Goal: Task Accomplishment & Management: Use online tool/utility

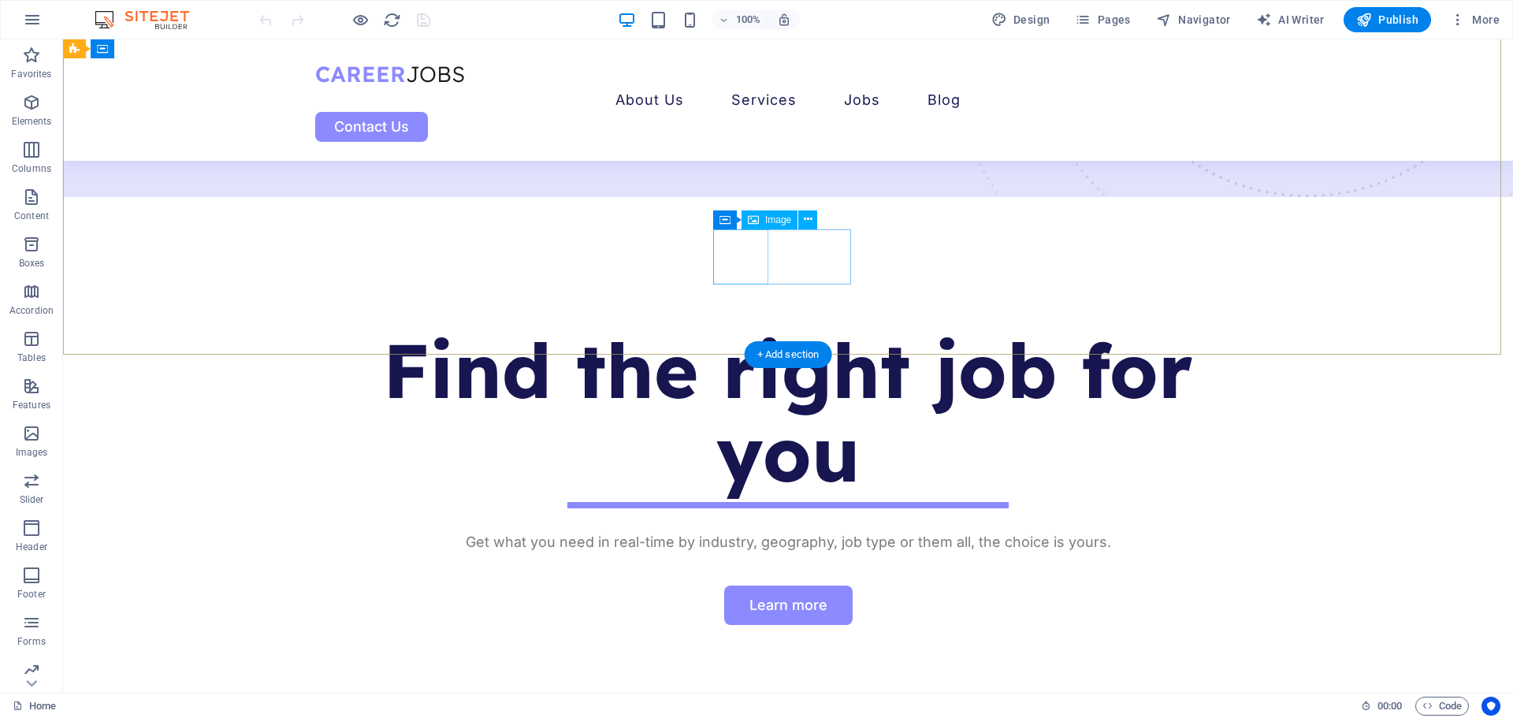
scroll to position [945, 0]
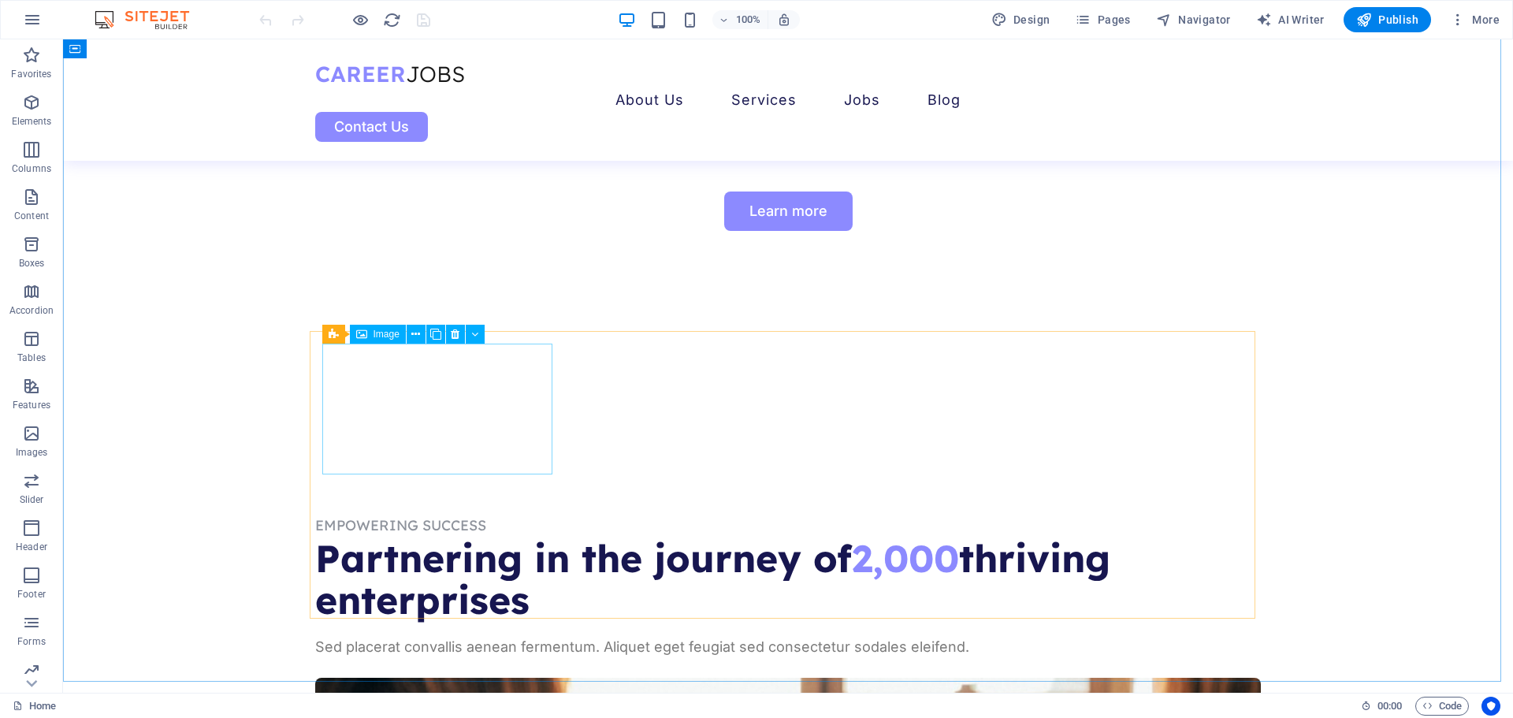
click at [381, 332] on span "Image" at bounding box center [386, 333] width 26 height 9
click at [419, 334] on icon at bounding box center [415, 334] width 9 height 17
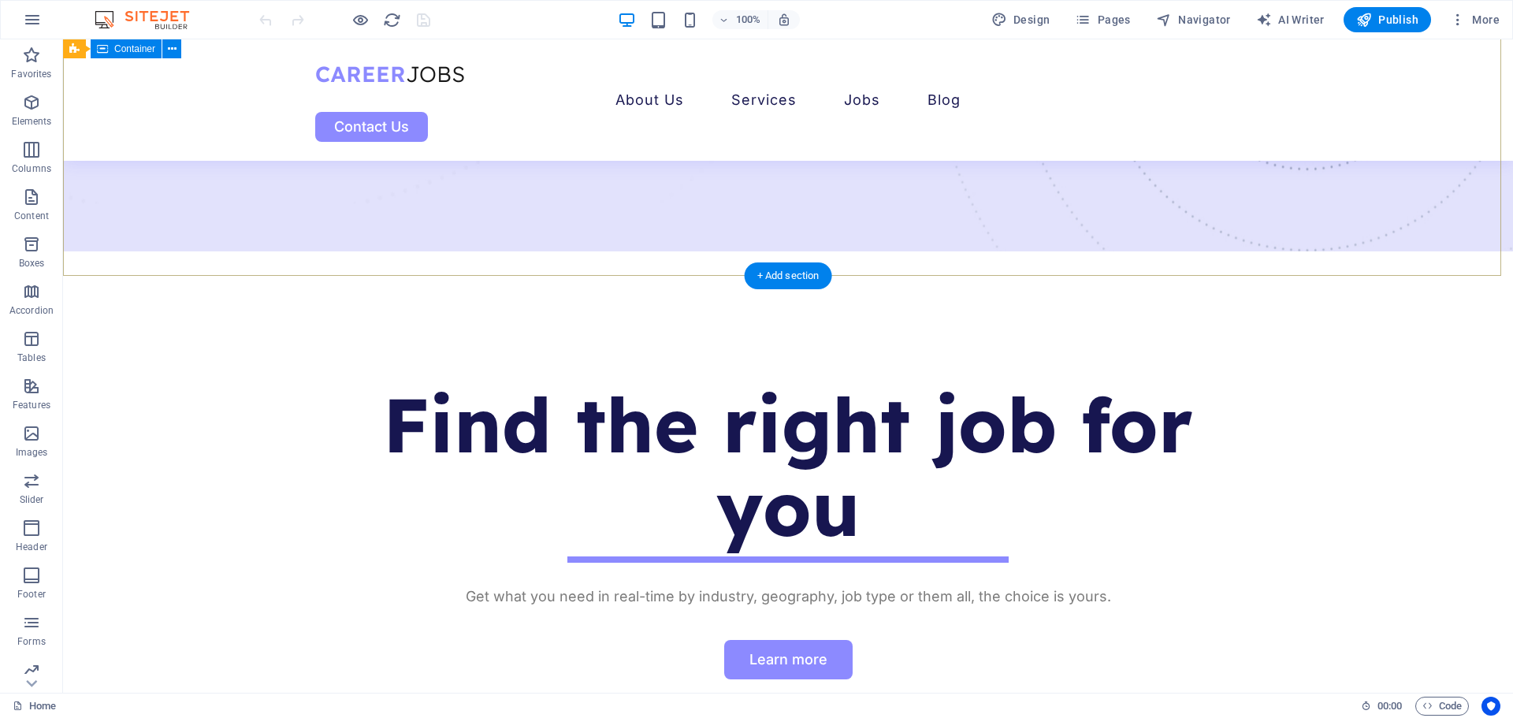
scroll to position [630, 0]
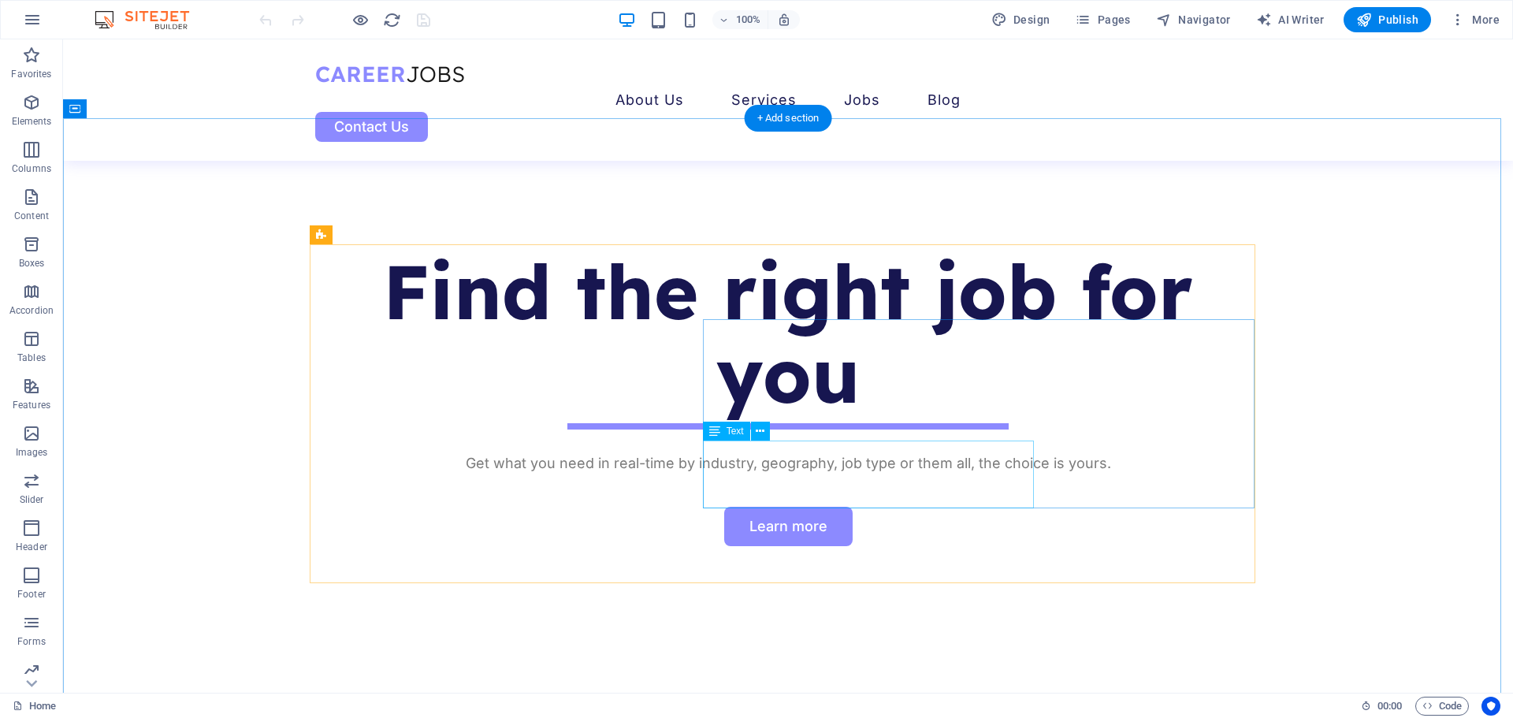
click at [728, 427] on span "Text" at bounding box center [734, 430] width 17 height 9
click at [728, 433] on span "Text" at bounding box center [734, 430] width 17 height 9
click at [760, 432] on icon at bounding box center [759, 431] width 9 height 17
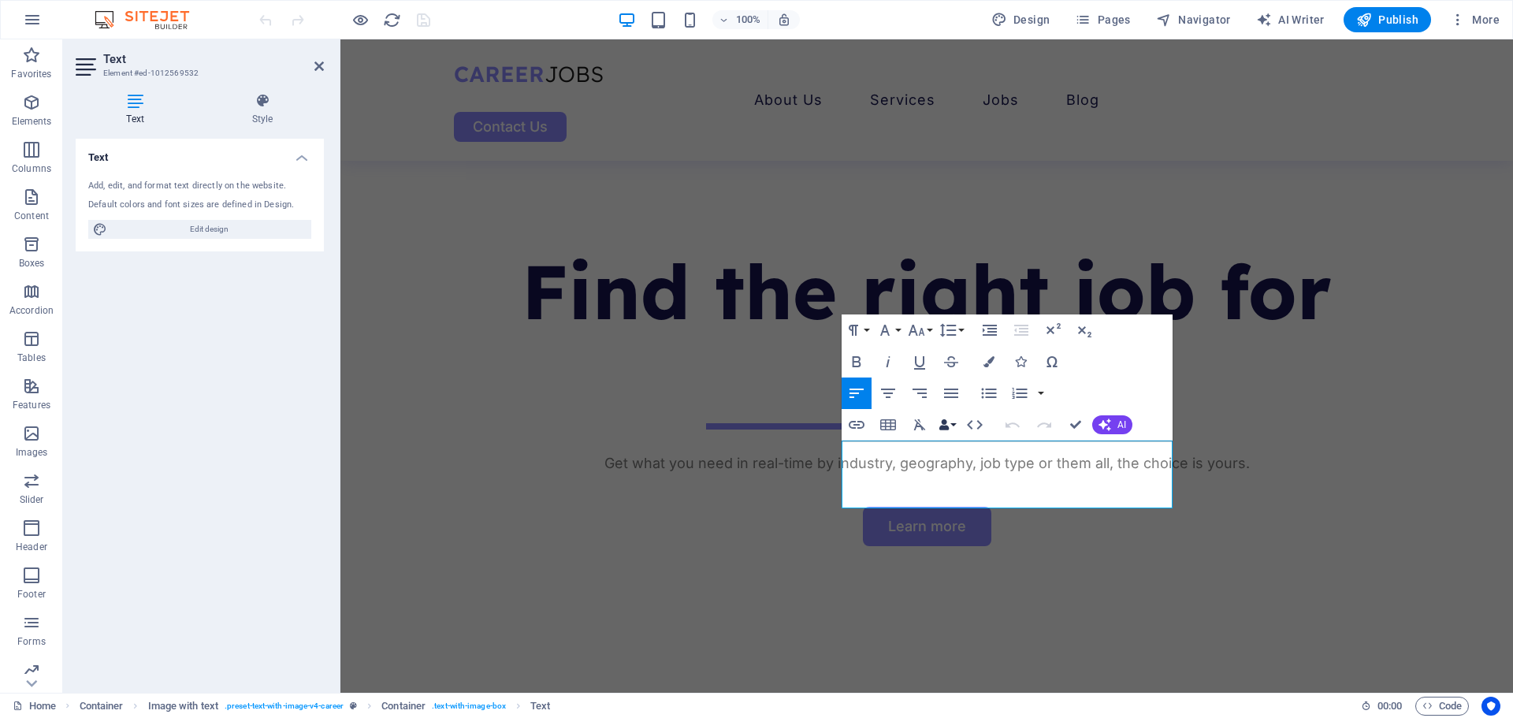
click at [951, 425] on button "Data Bindings" at bounding box center [947, 425] width 22 height 32
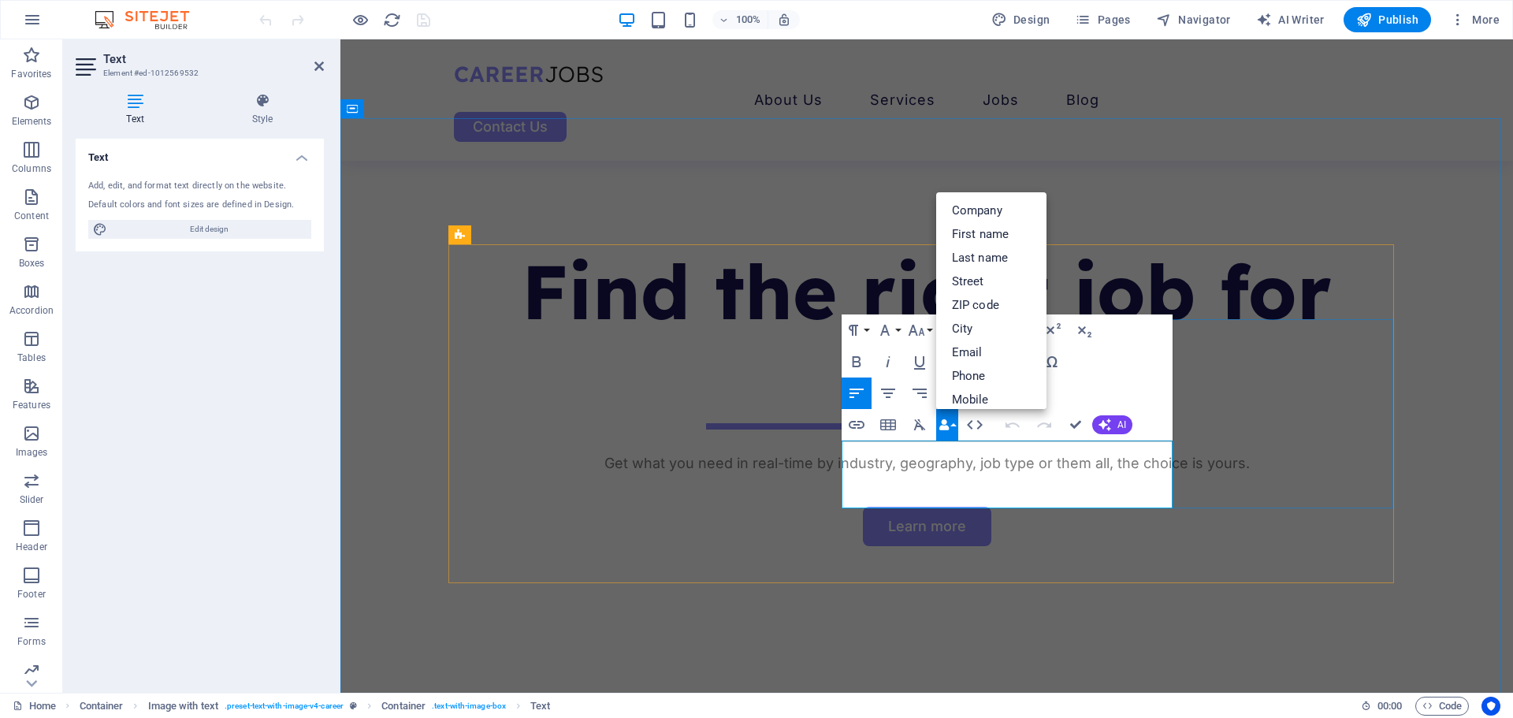
click at [944, 425] on icon "button" at bounding box center [943, 424] width 11 height 11
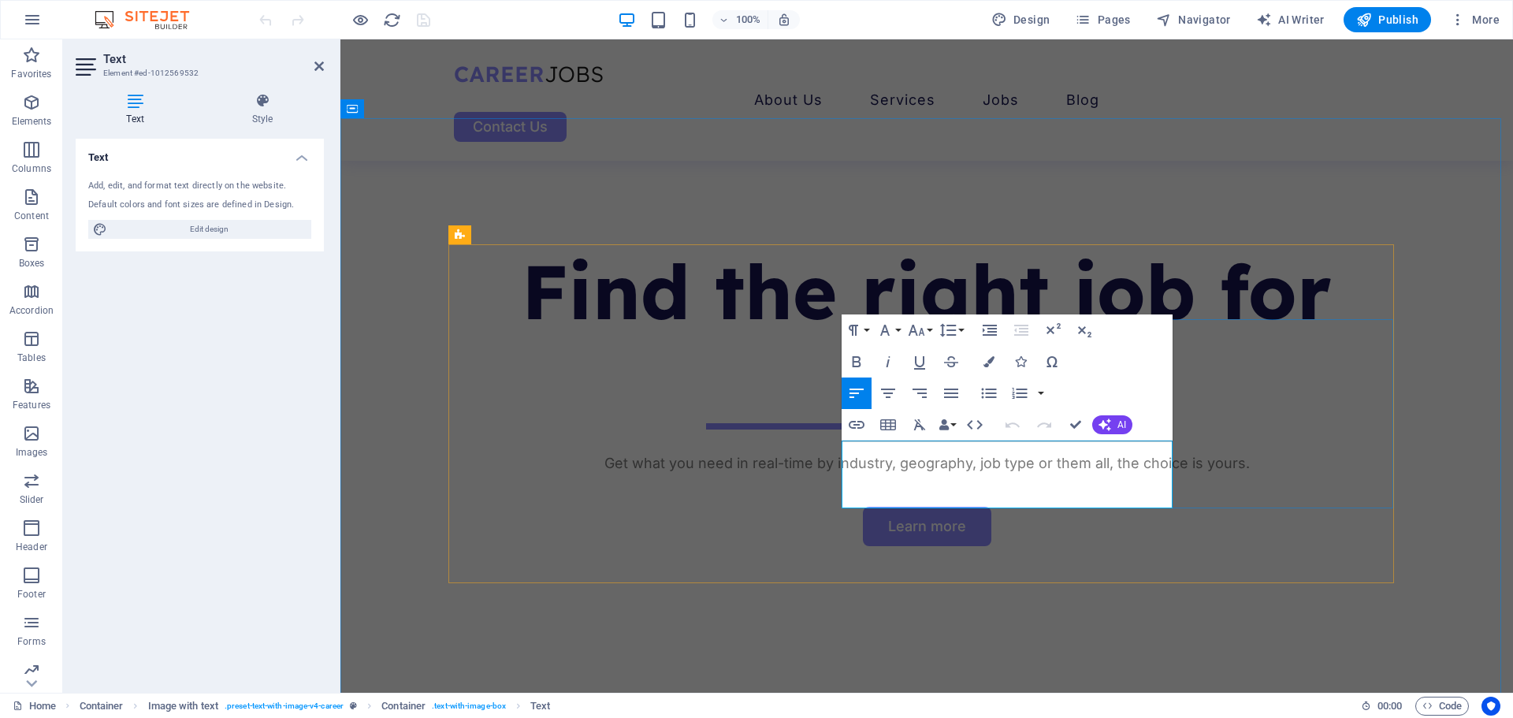
click at [26, 118] on p "Elements" at bounding box center [32, 121] width 40 height 13
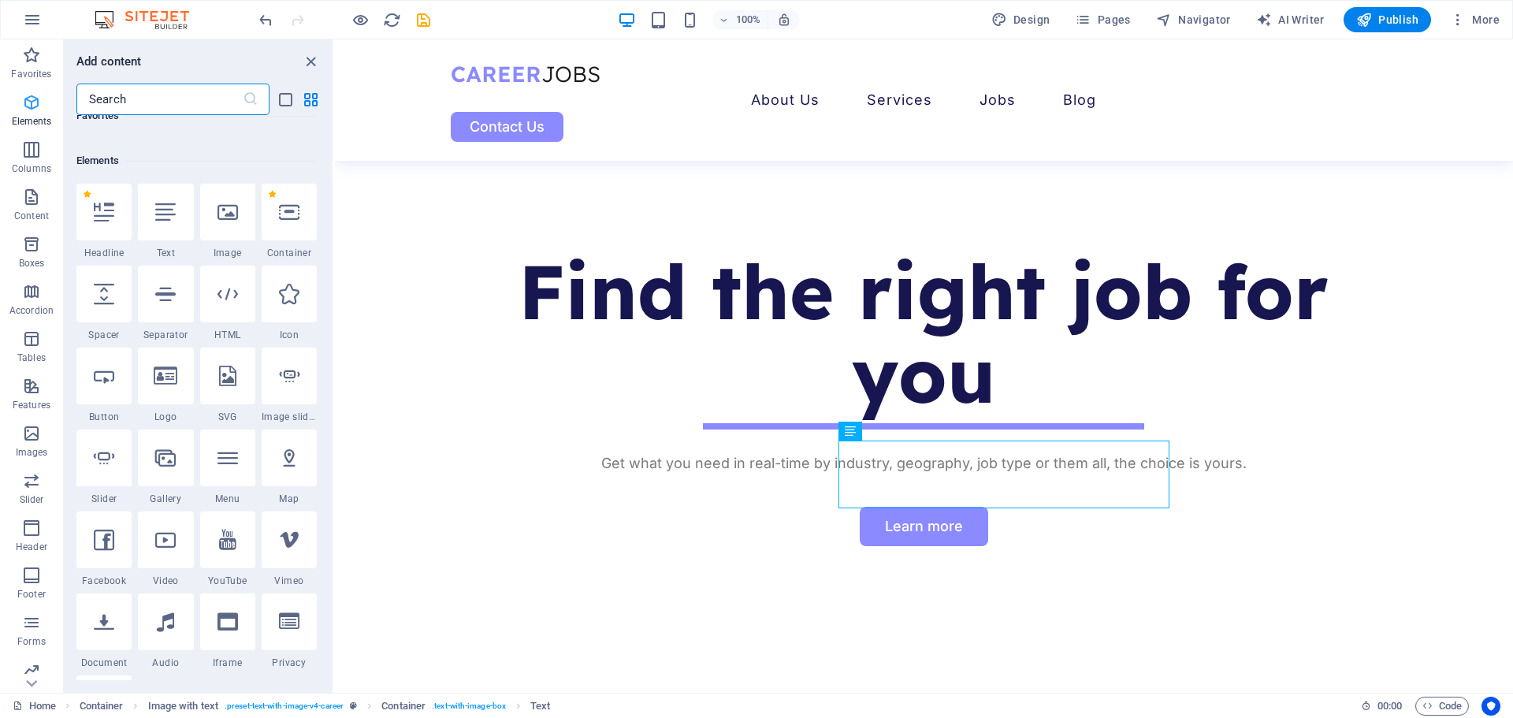
scroll to position [168, 0]
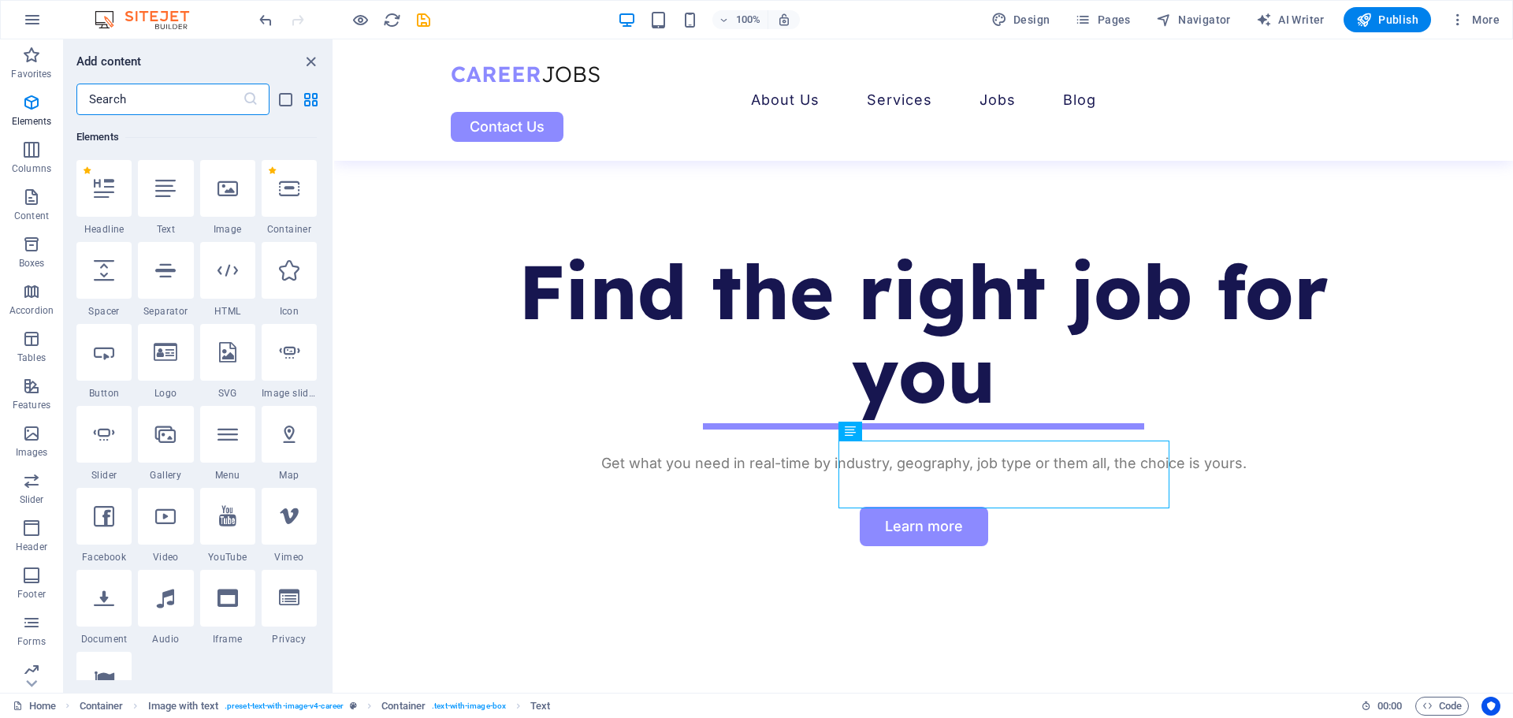
click at [123, 96] on input "text" at bounding box center [159, 100] width 166 height 32
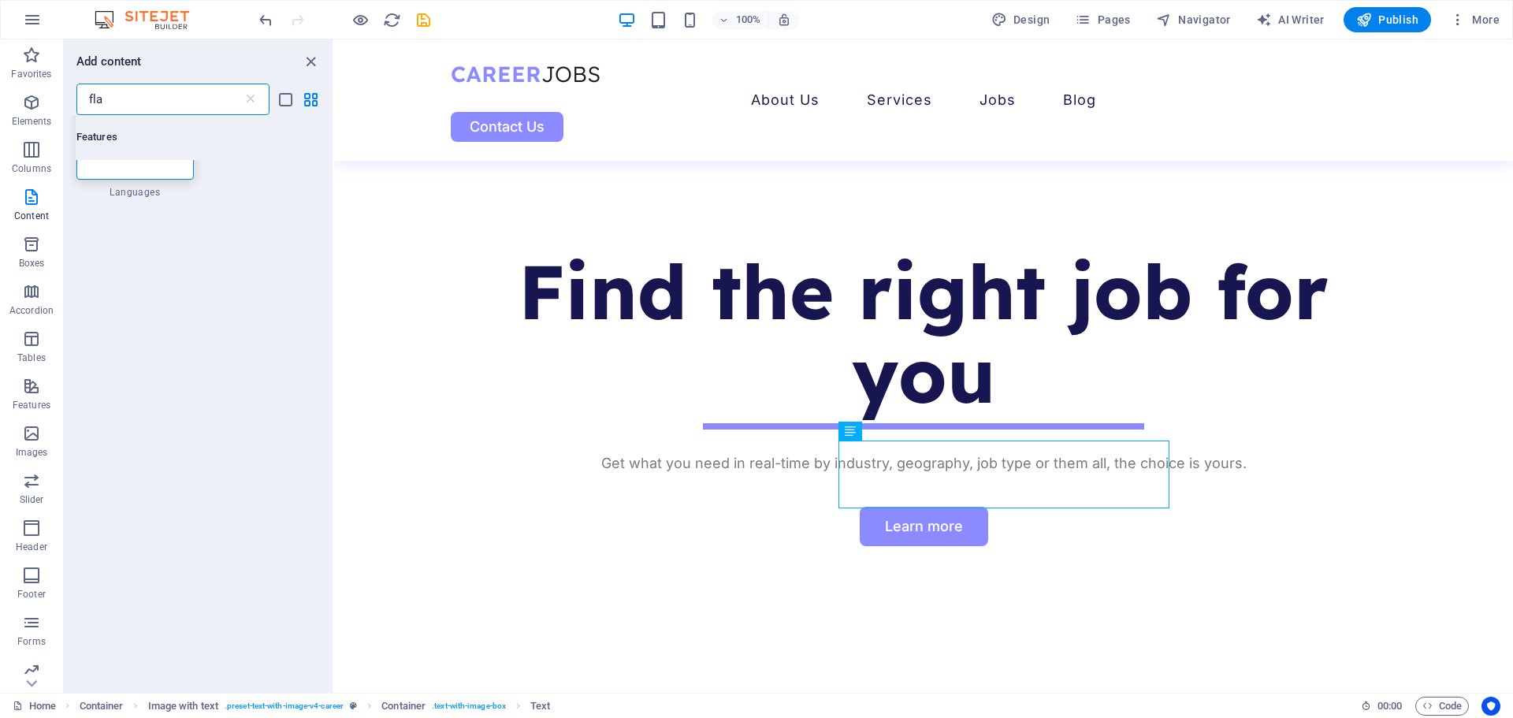
scroll to position [0, 0]
type input "flag"
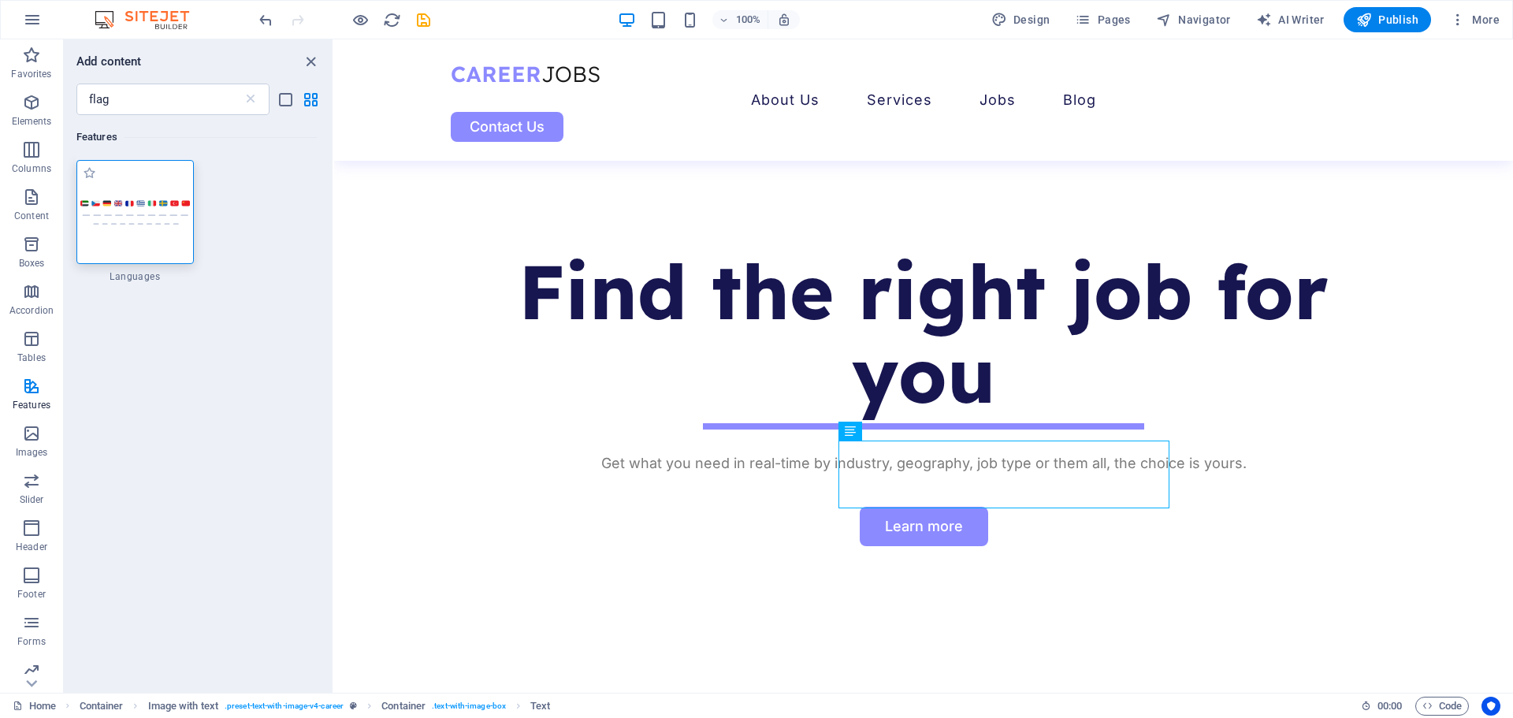
click at [125, 201] on img at bounding box center [135, 212] width 110 height 26
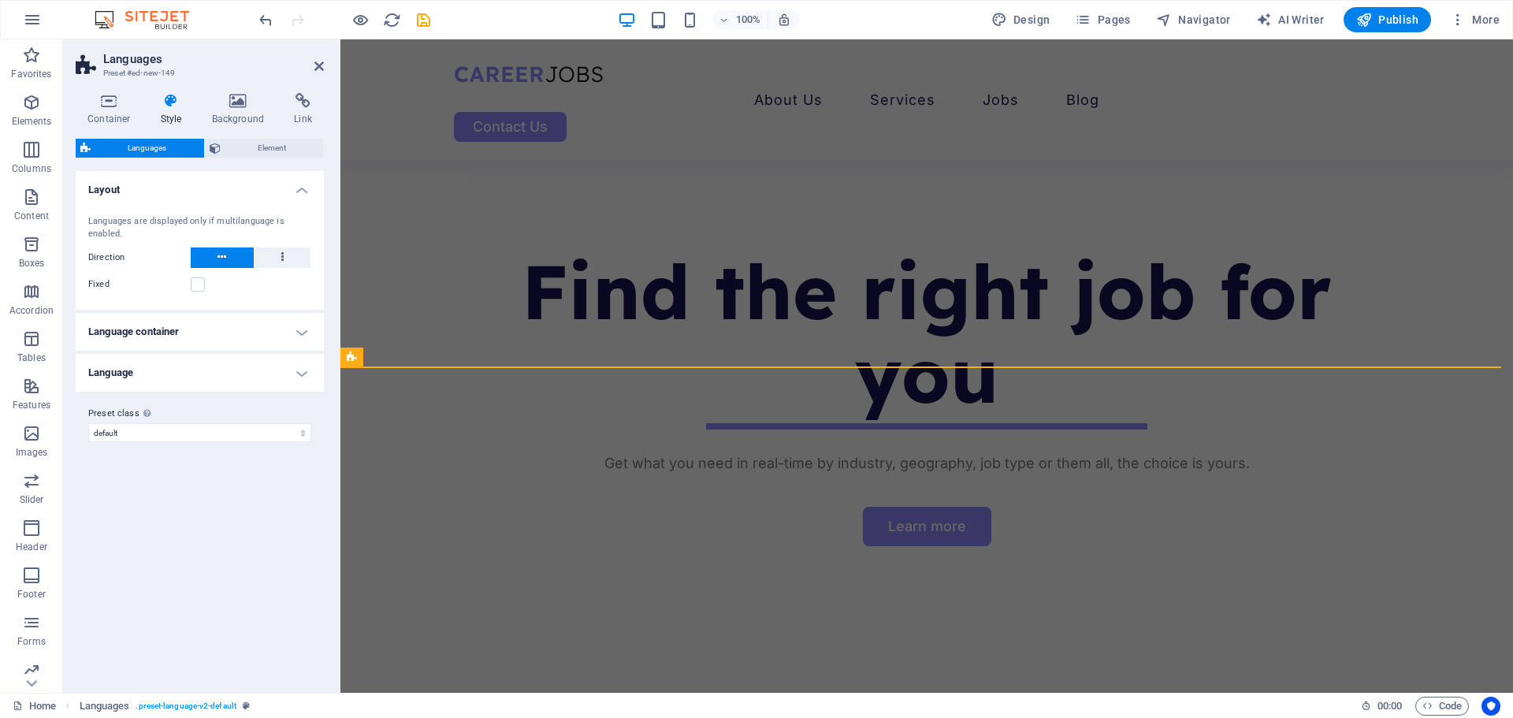
scroll to position [1260, 0]
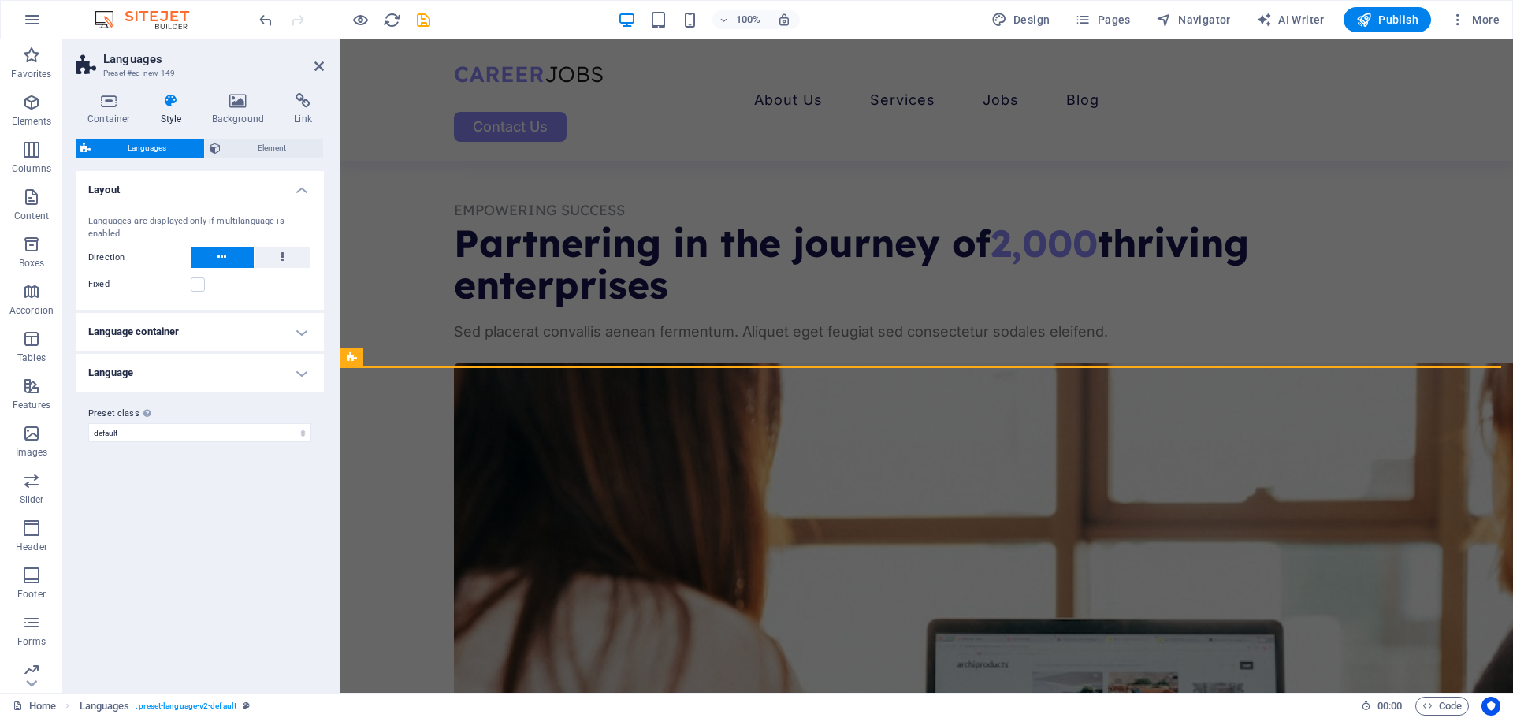
click at [308, 68] on header "Languages Preset #ed-new-149" at bounding box center [200, 59] width 248 height 41
click at [317, 67] on icon at bounding box center [318, 66] width 9 height 13
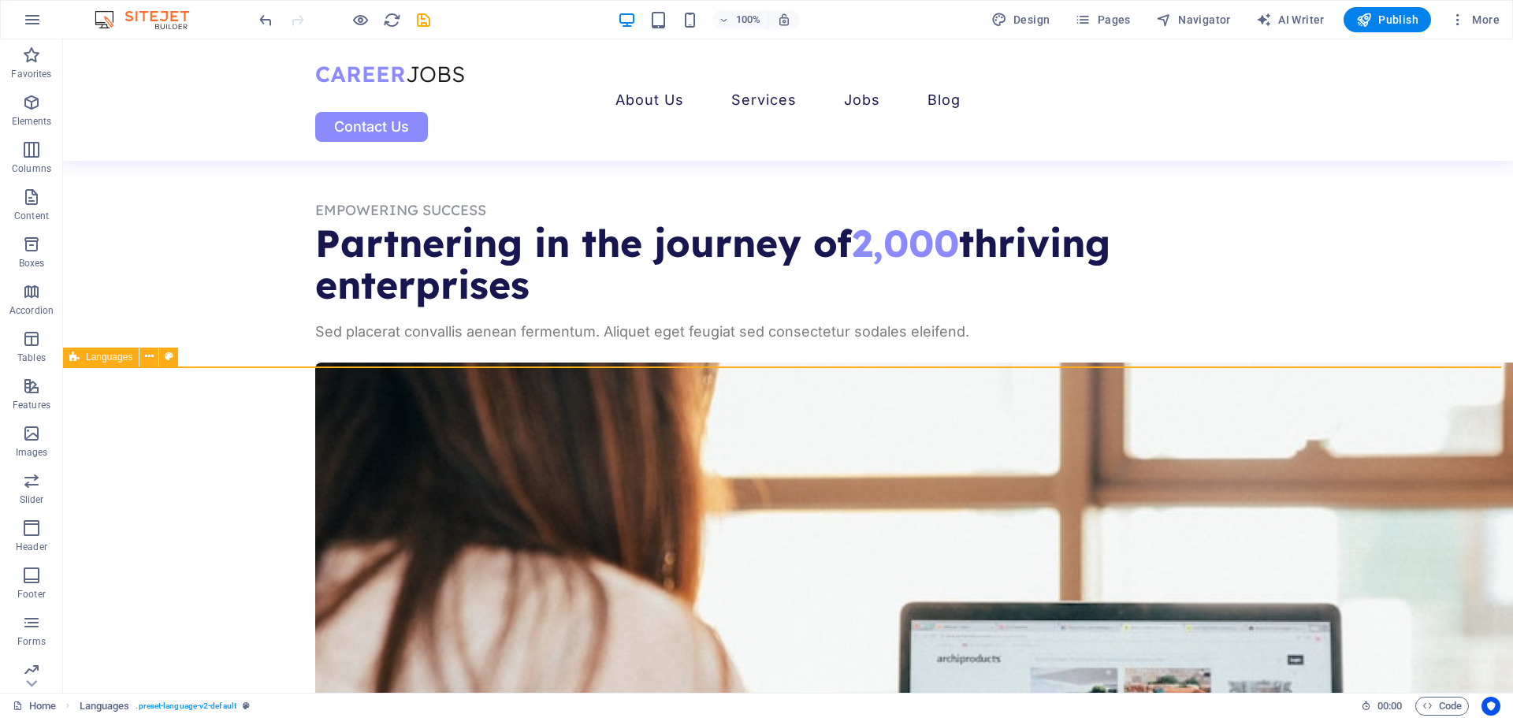
click at [103, 352] on span "Languages" at bounding box center [109, 356] width 46 height 9
click at [146, 357] on icon at bounding box center [149, 356] width 9 height 17
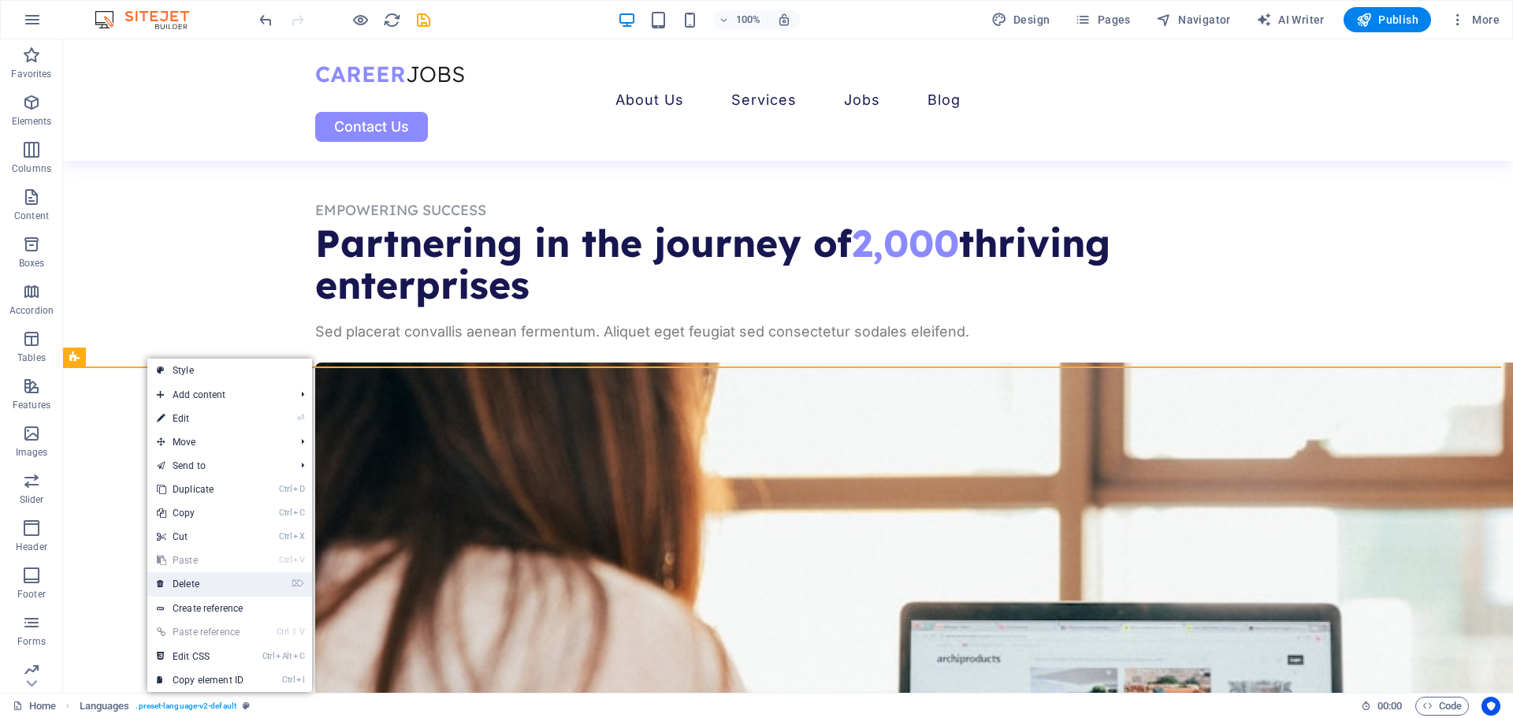
click at [219, 578] on link "⌦ Delete" at bounding box center [200, 584] width 106 height 24
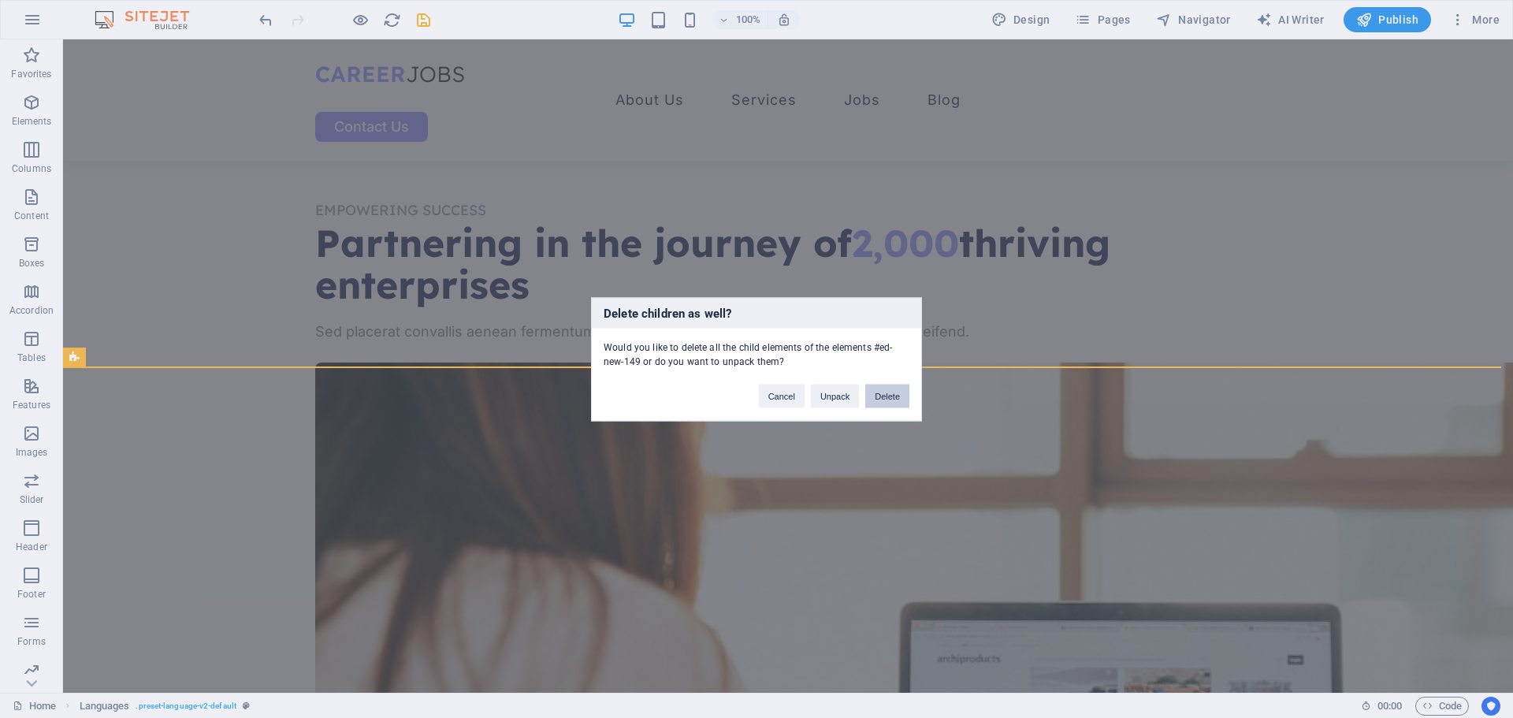
drag, startPoint x: 877, startPoint y: 402, endPoint x: 770, endPoint y: 359, distance: 114.5
click at [877, 402] on button "Delete" at bounding box center [887, 396] width 44 height 24
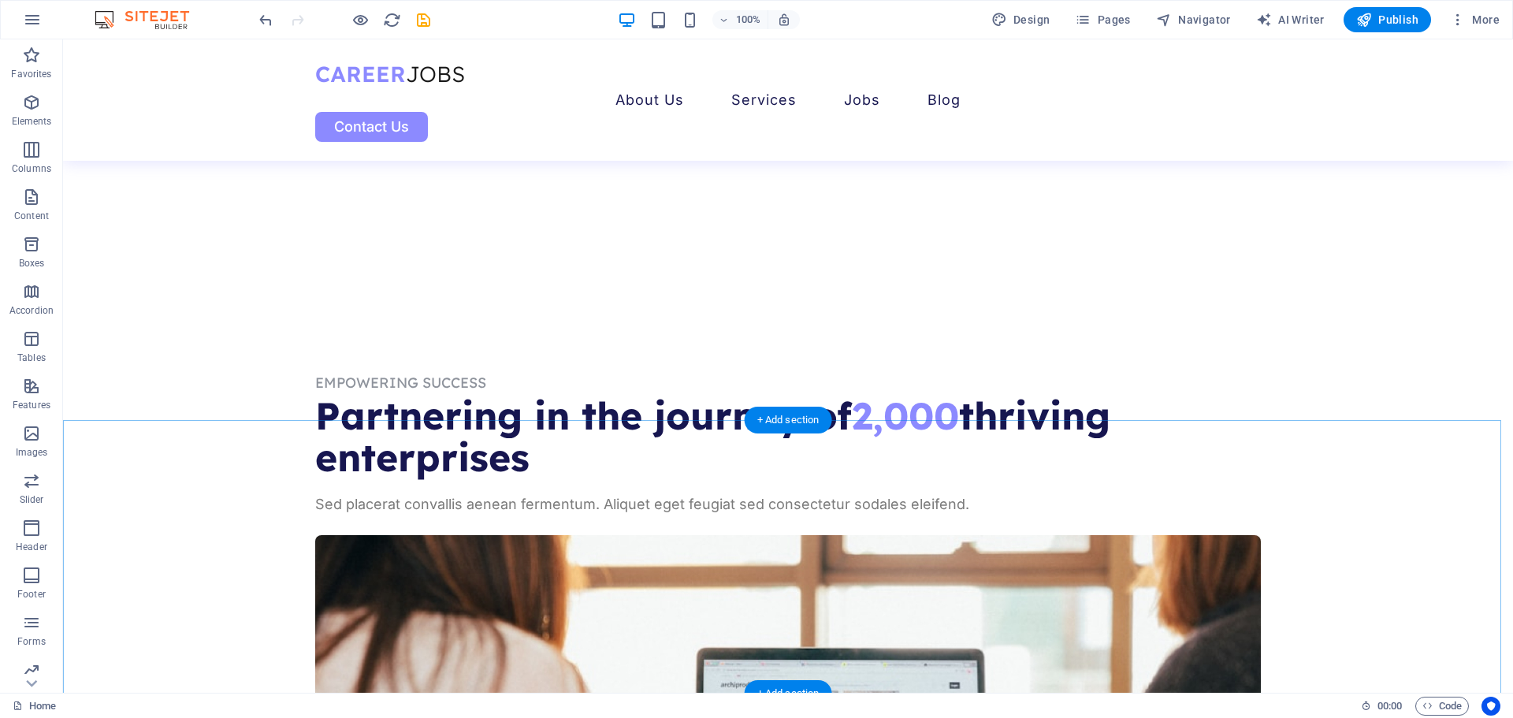
scroll to position [1024, 0]
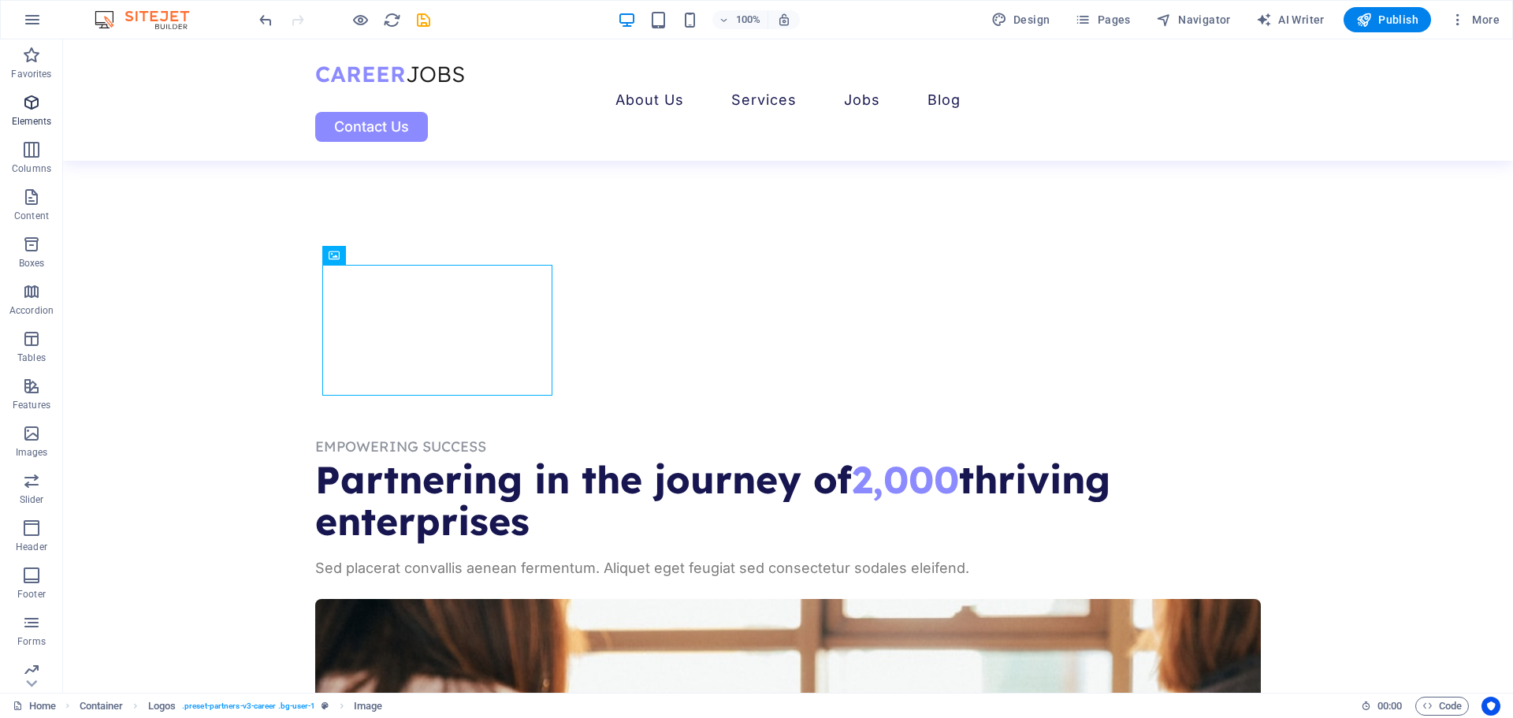
click at [28, 108] on icon "button" at bounding box center [31, 102] width 19 height 19
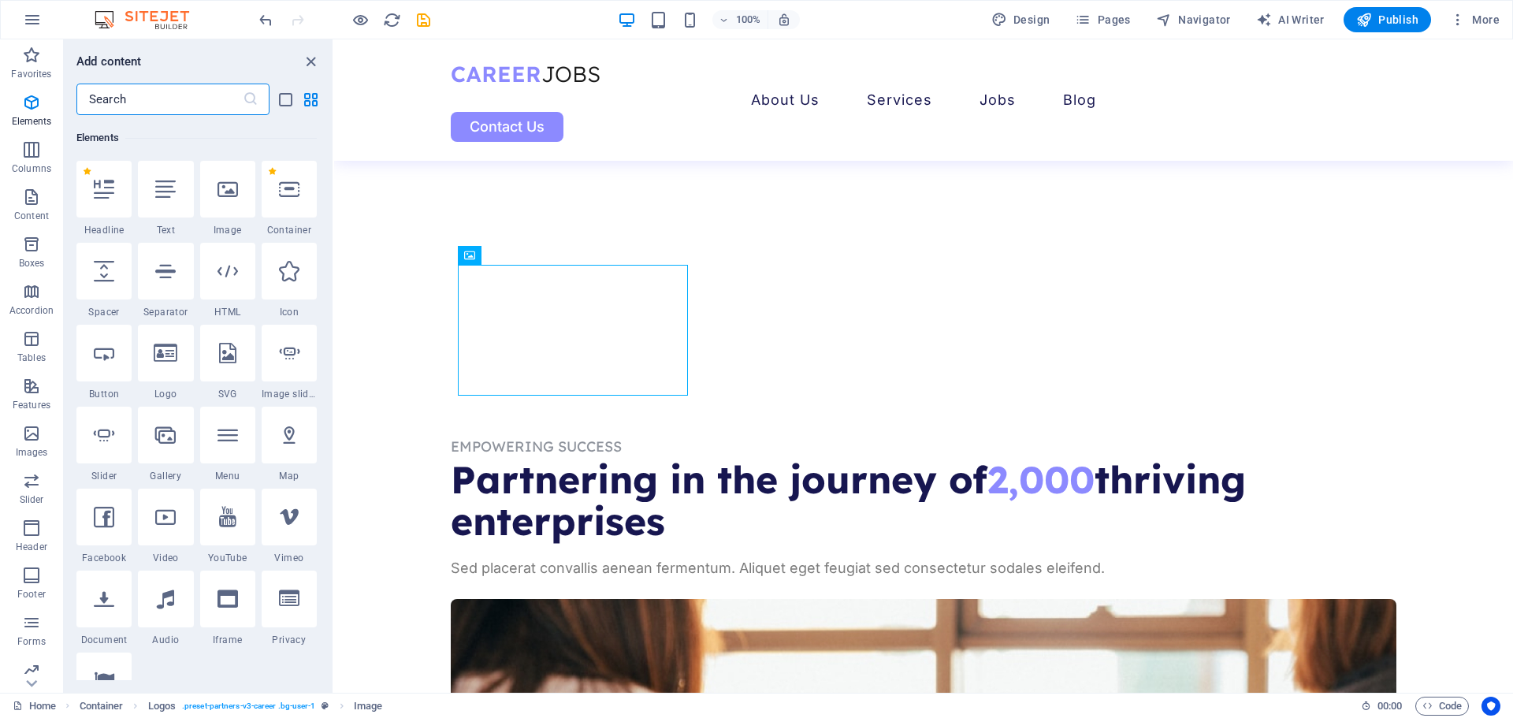
scroll to position [168, 0]
click at [132, 89] on input "text" at bounding box center [159, 100] width 166 height 32
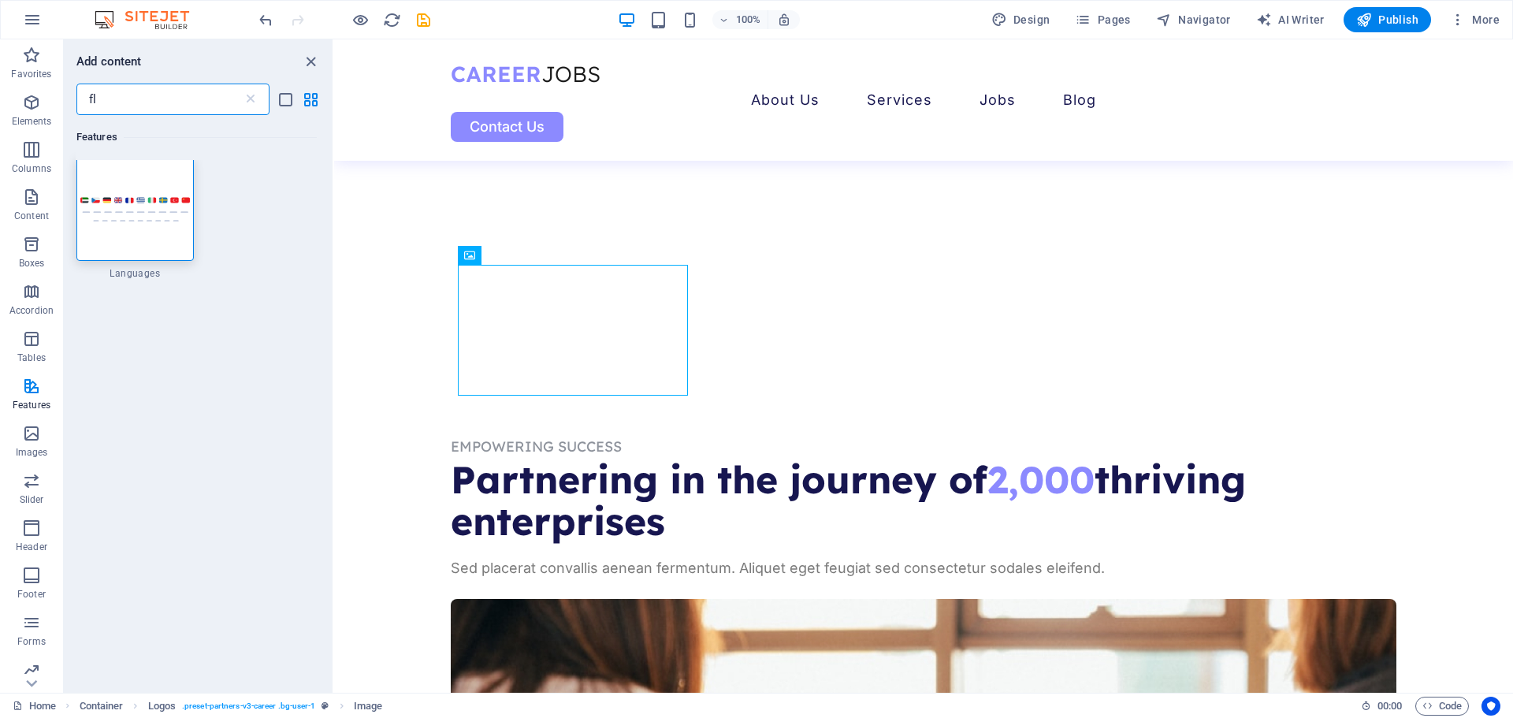
type input "f"
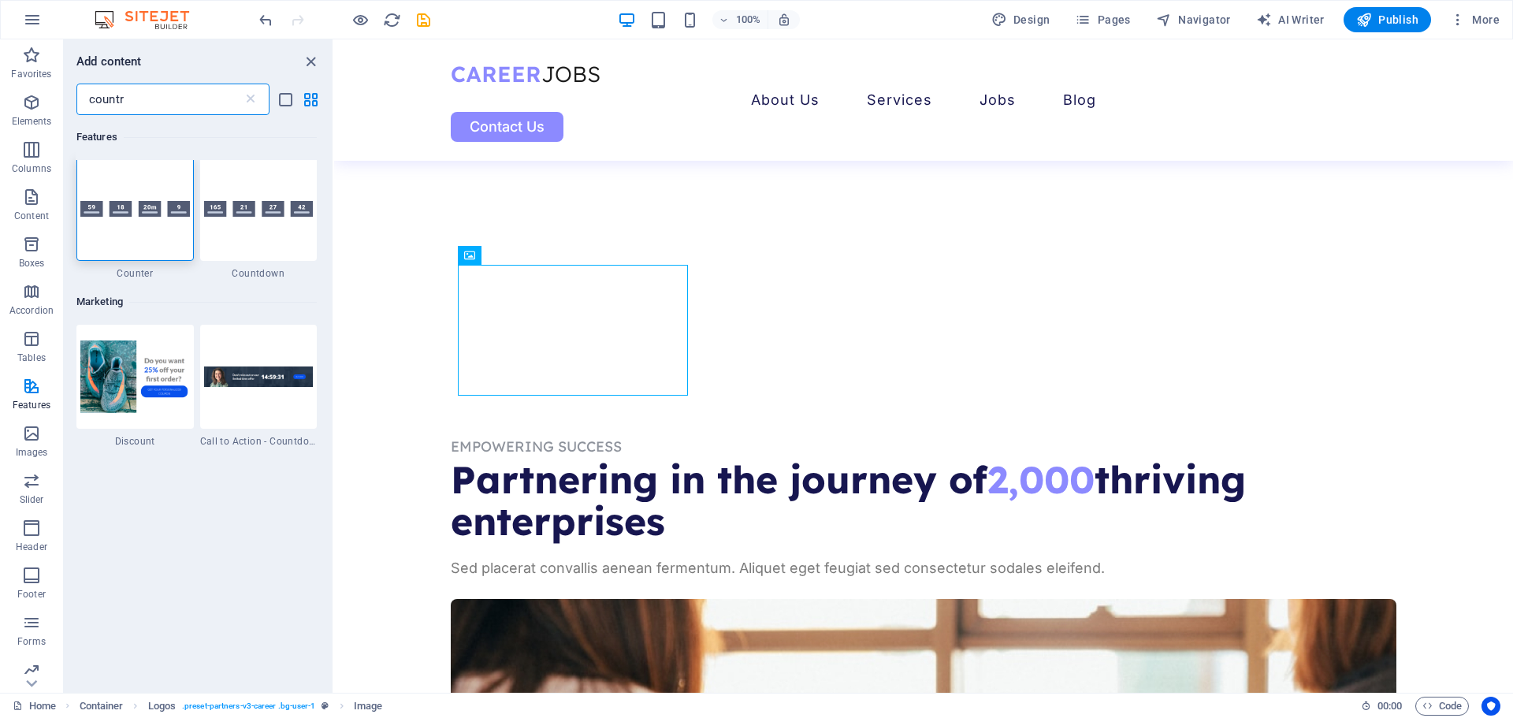
scroll to position [0, 0]
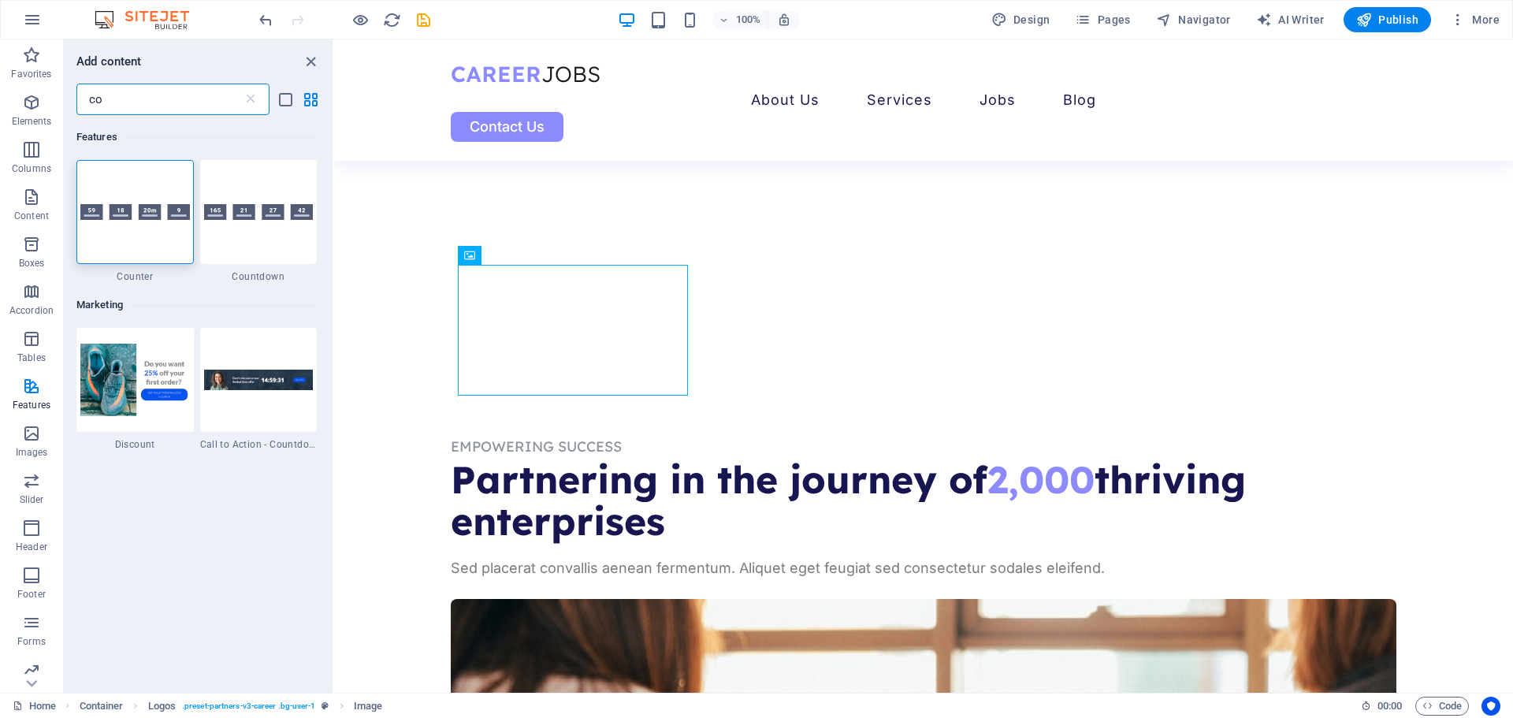
type input "c"
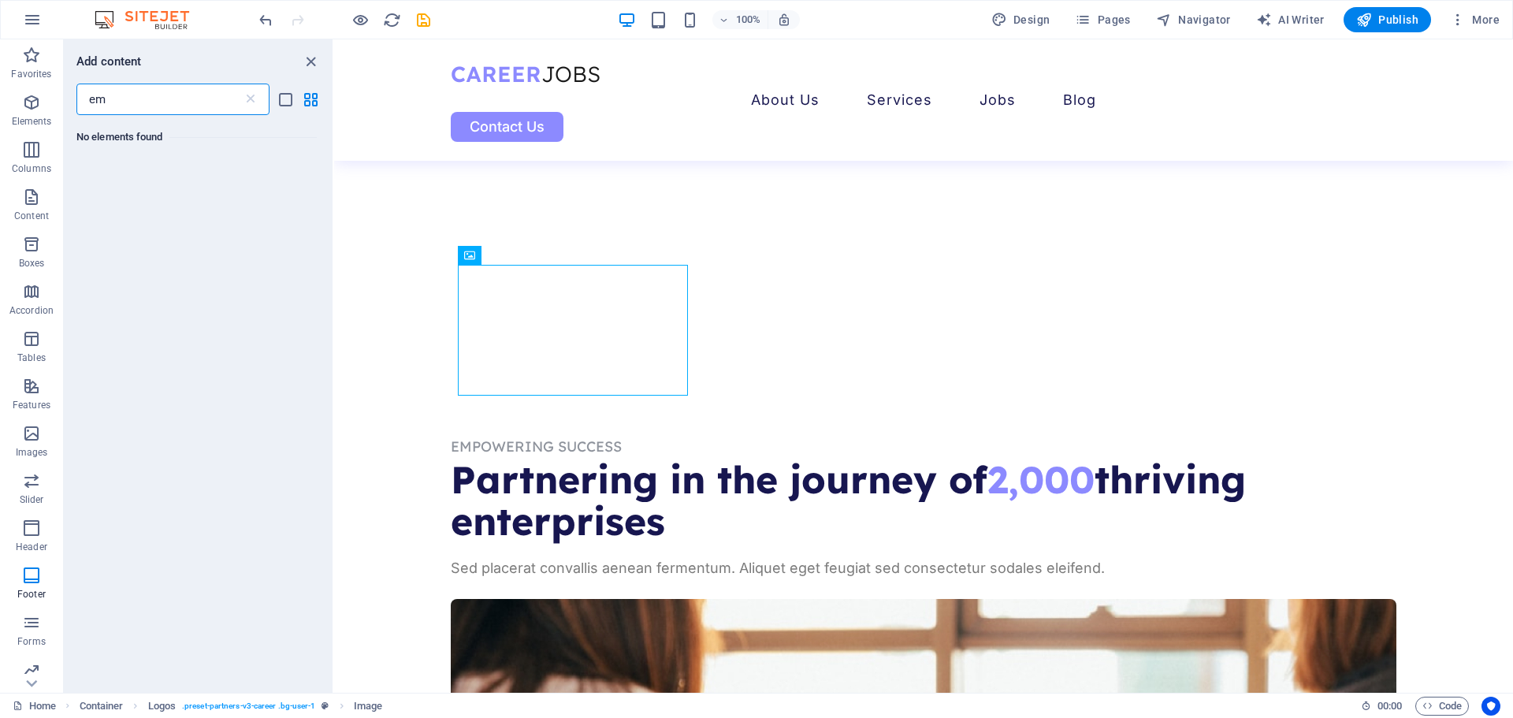
type input "e"
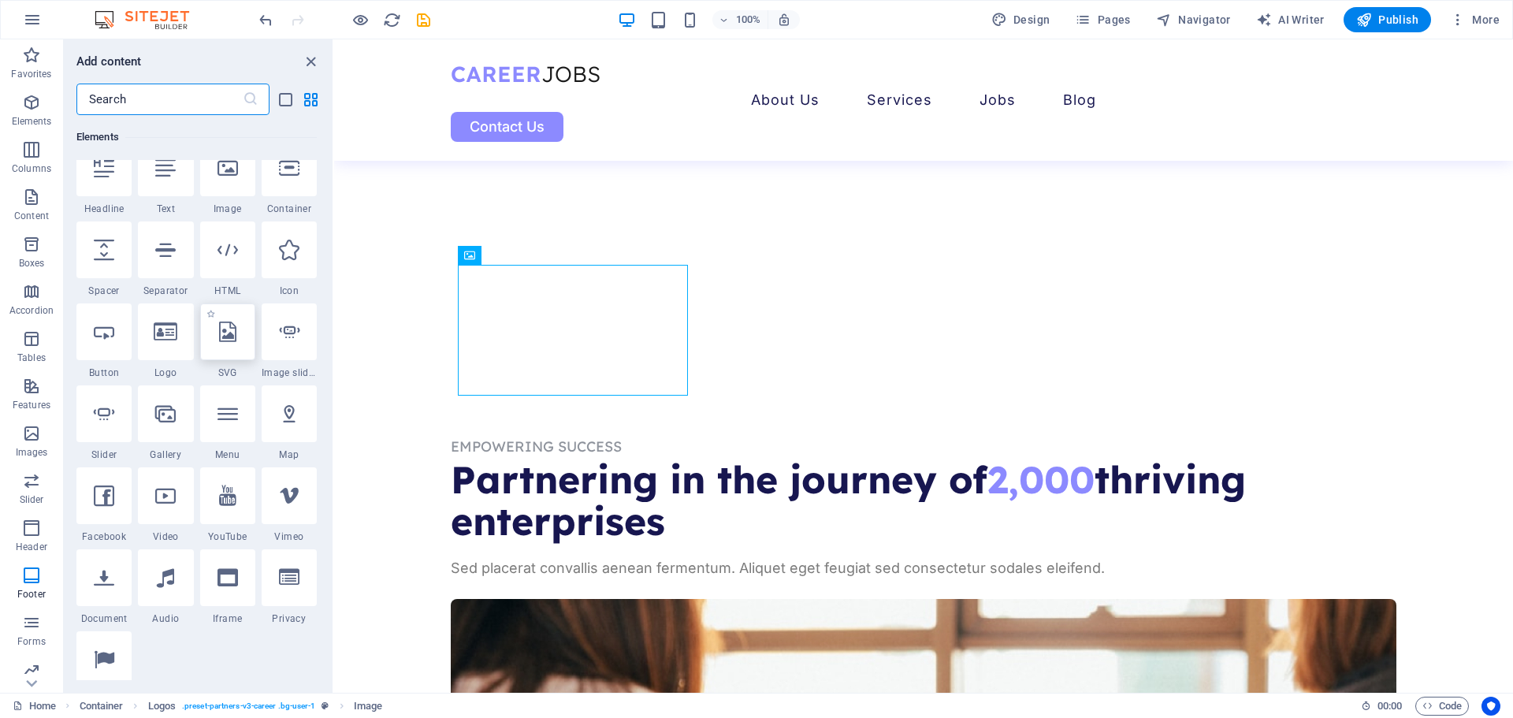
scroll to position [236, 0]
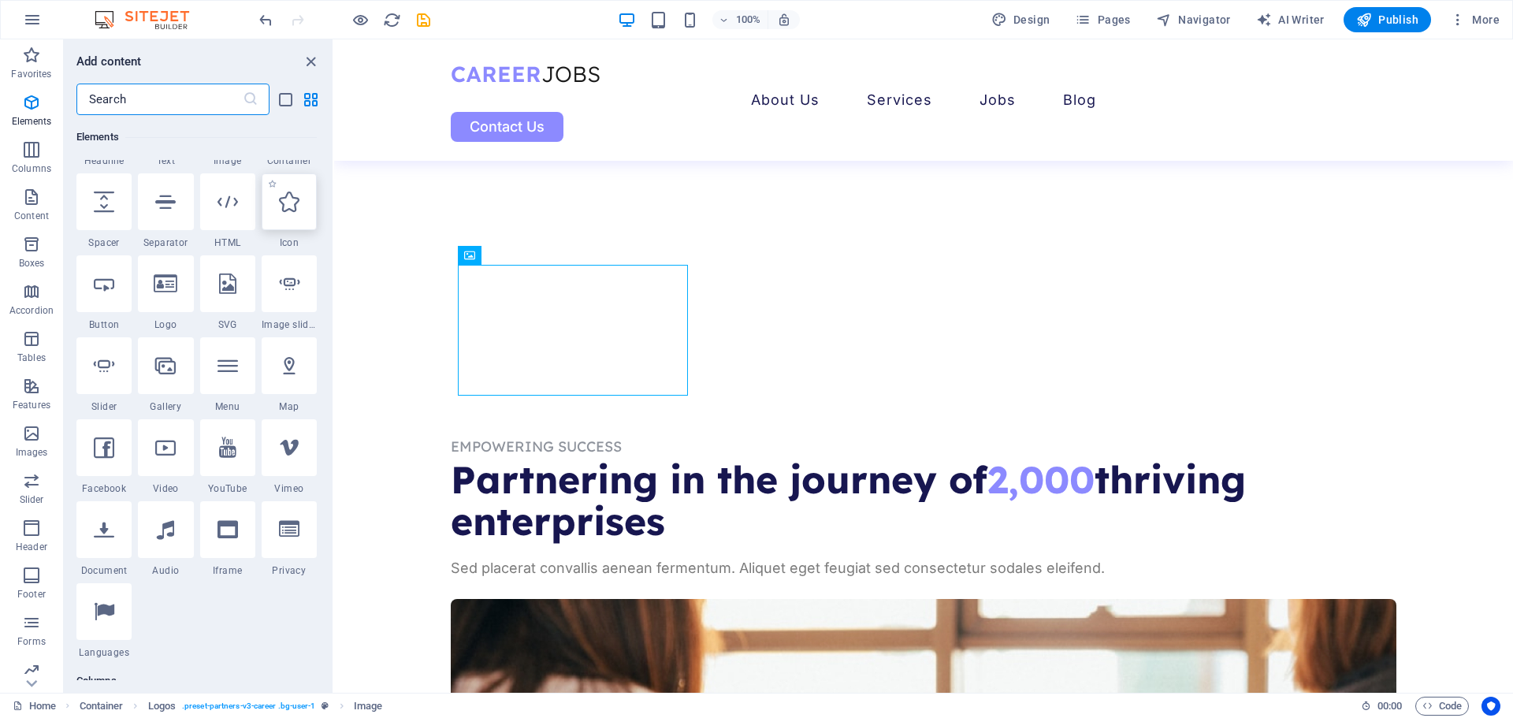
click at [280, 202] on icon at bounding box center [289, 201] width 20 height 20
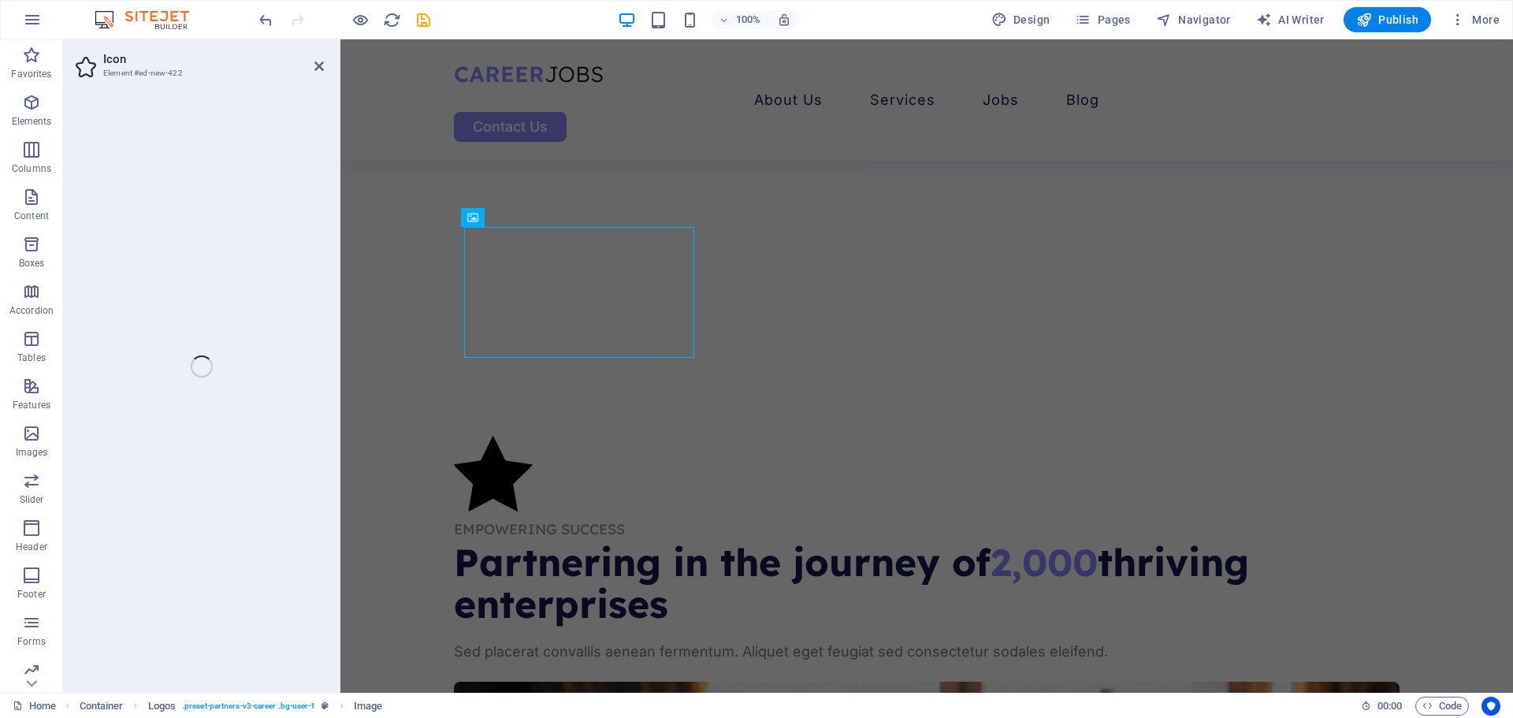
select select "xMidYMid"
select select "px"
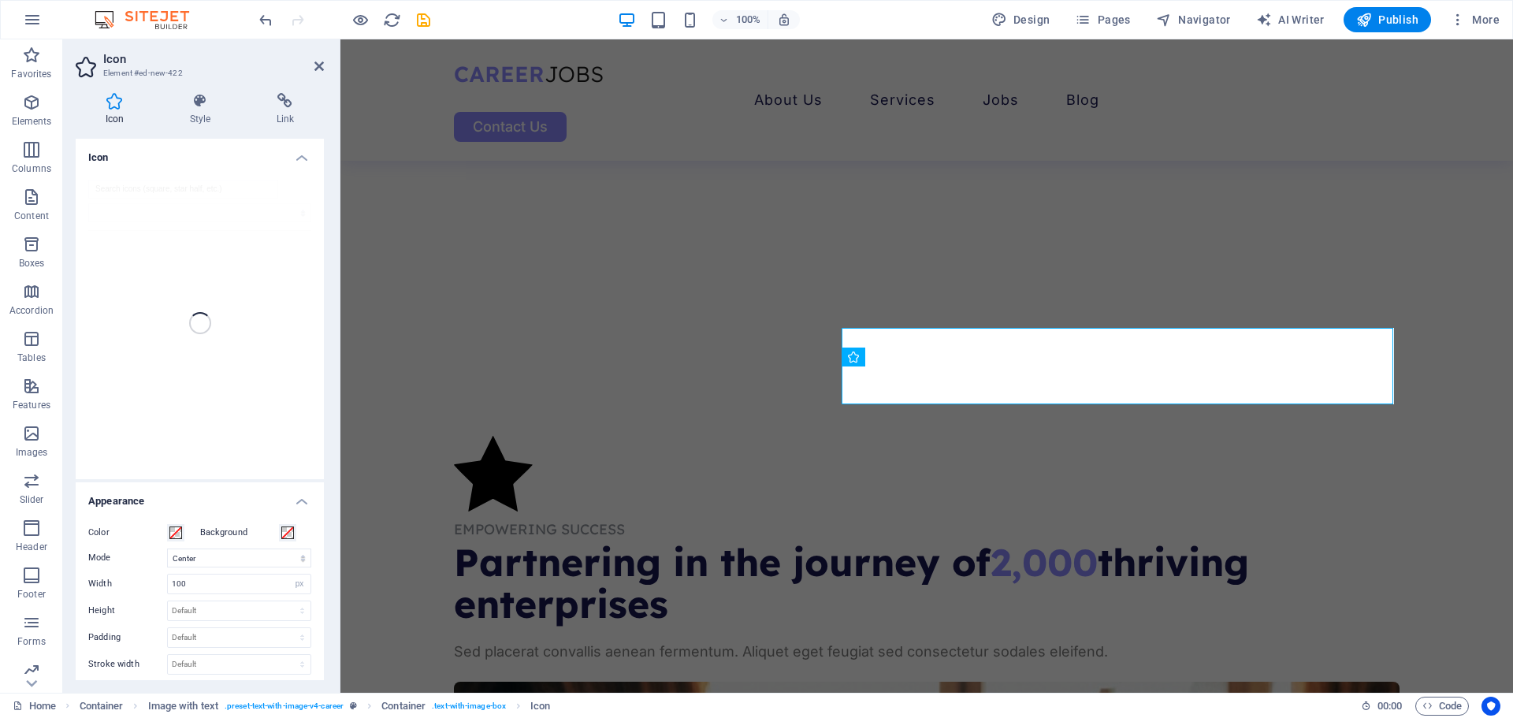
scroll to position [583, 0]
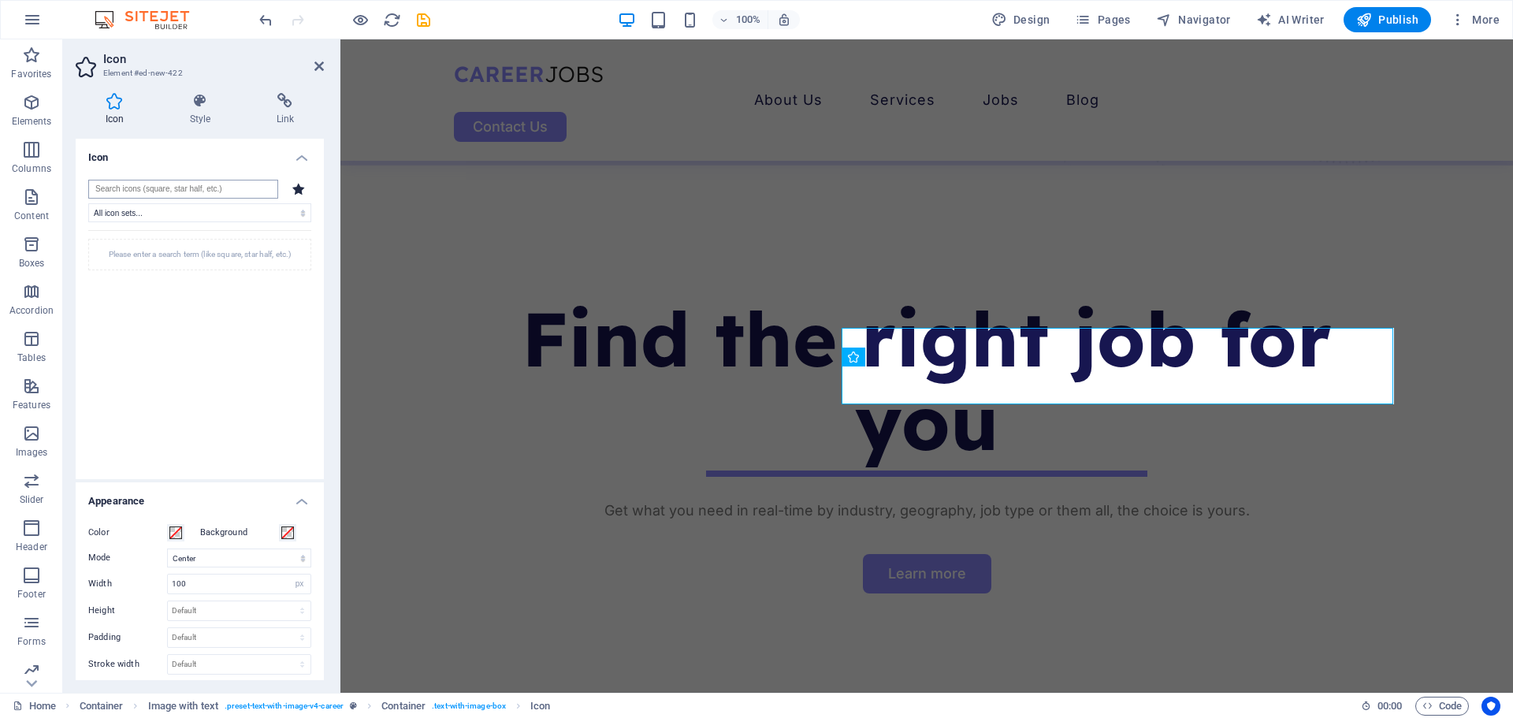
click at [194, 192] on input "search" at bounding box center [183, 189] width 190 height 19
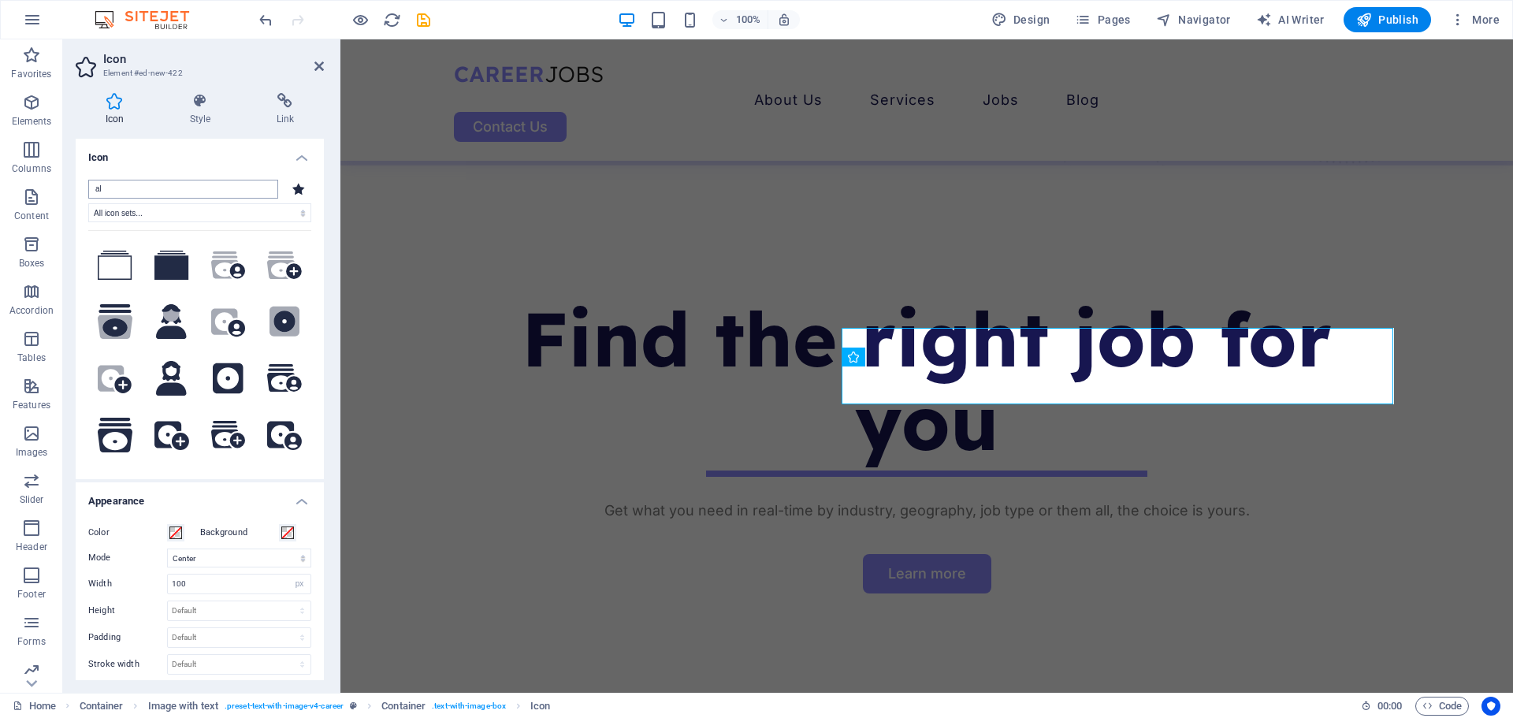
type input "a"
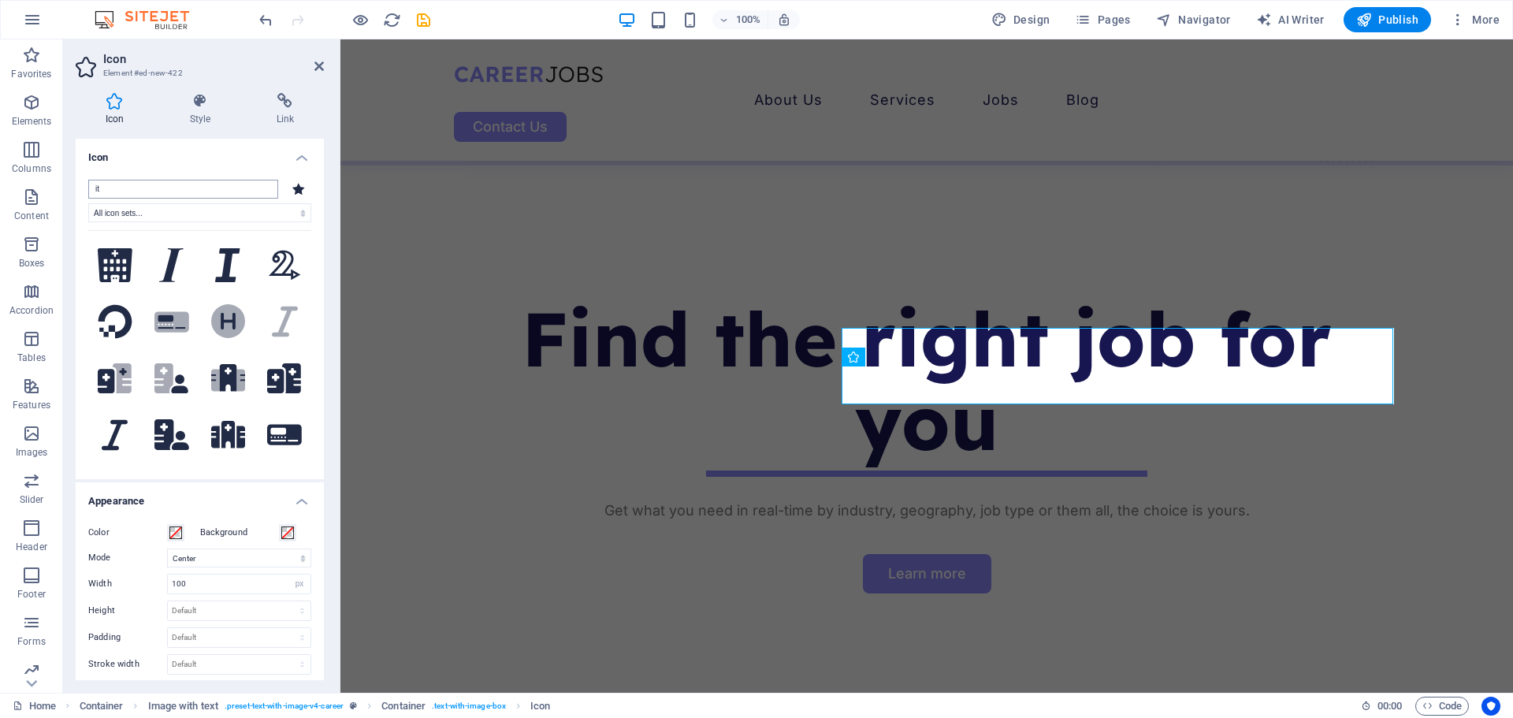
type input "i"
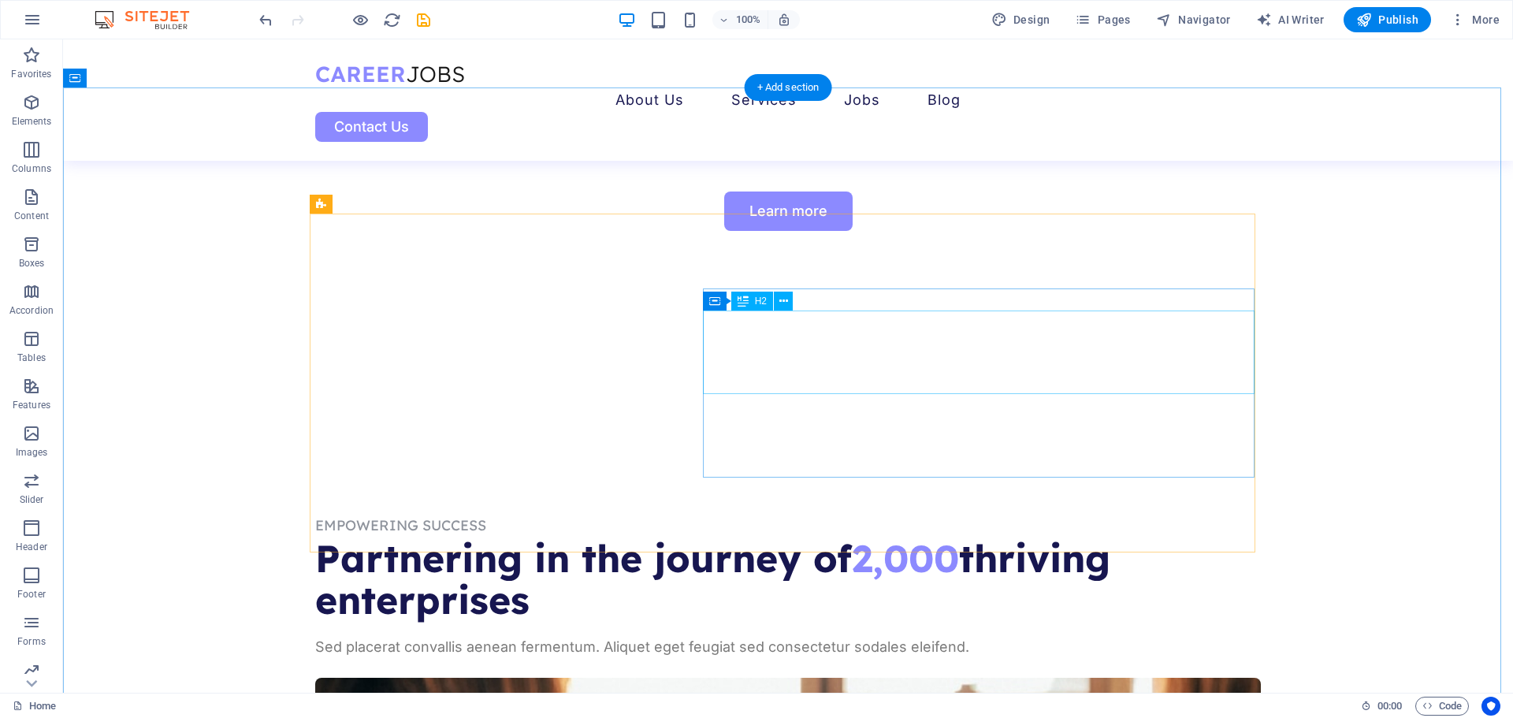
scroll to position [977, 0]
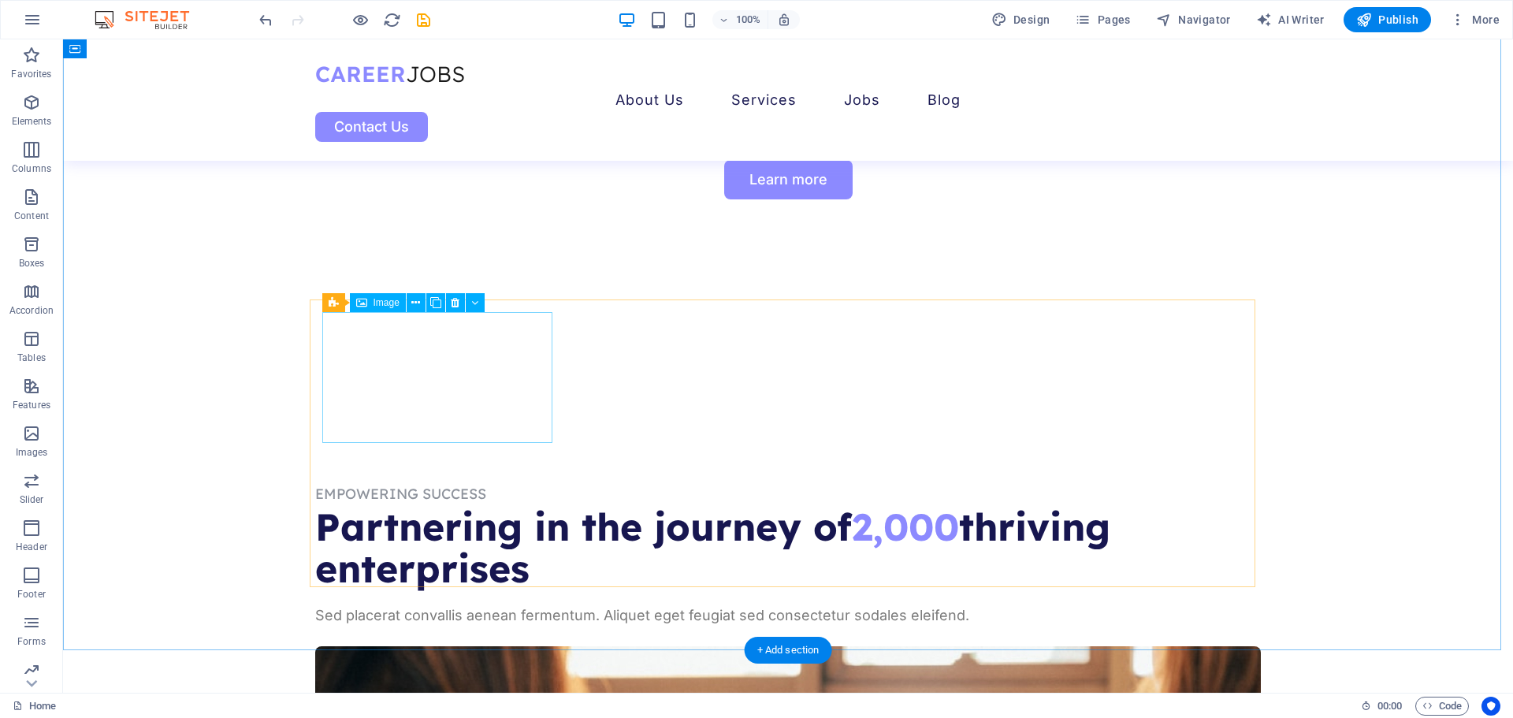
click at [387, 301] on span "Image" at bounding box center [386, 302] width 26 height 9
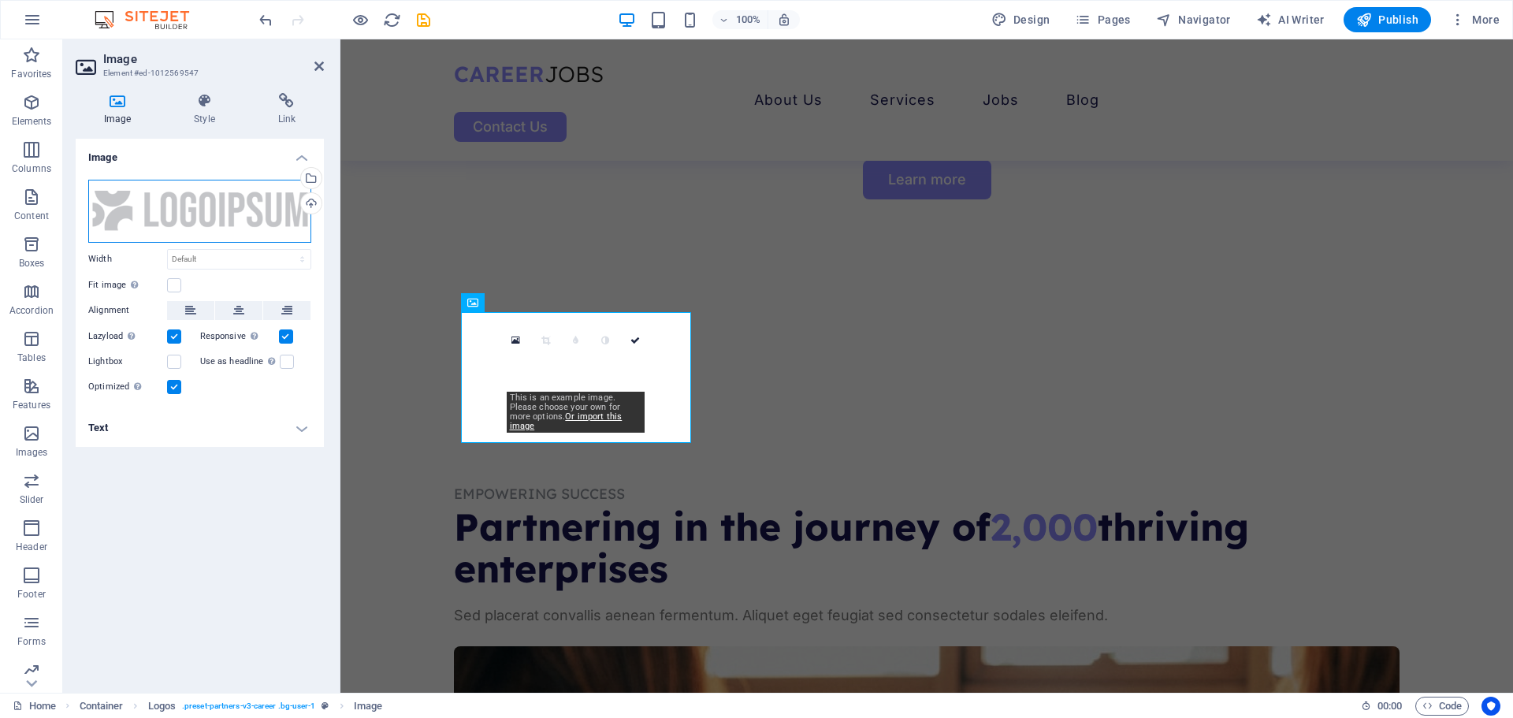
click at [241, 210] on div "Drag files here, click to choose files or select files from Files or our free s…" at bounding box center [199, 211] width 223 height 63
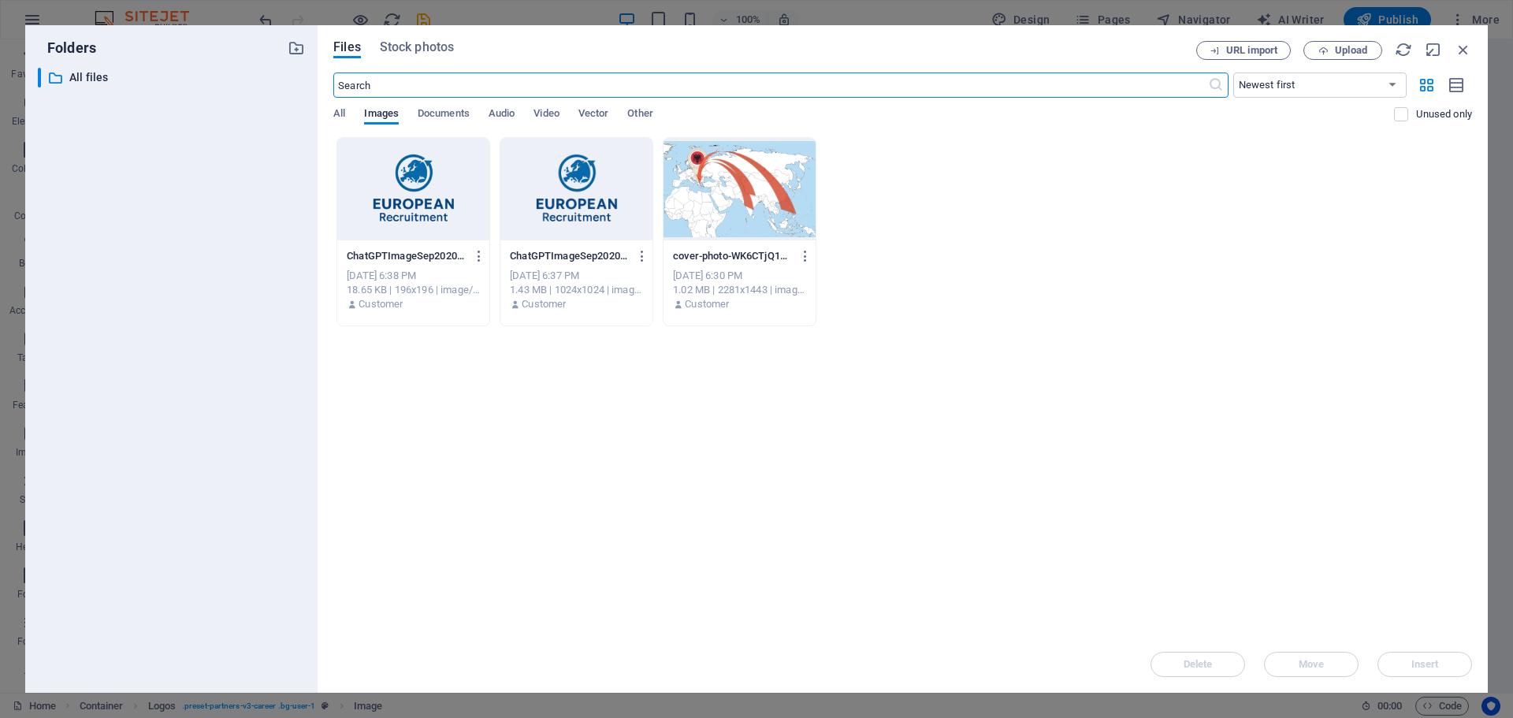
scroll to position [956, 0]
click at [350, 103] on div "​ Newest first Oldest first Name (A-Z) Name (Z-A) Size (0-9) Size (9-0) Resolut…" at bounding box center [902, 104] width 1138 height 65
click at [1341, 50] on span "Upload" at bounding box center [1351, 50] width 32 height 9
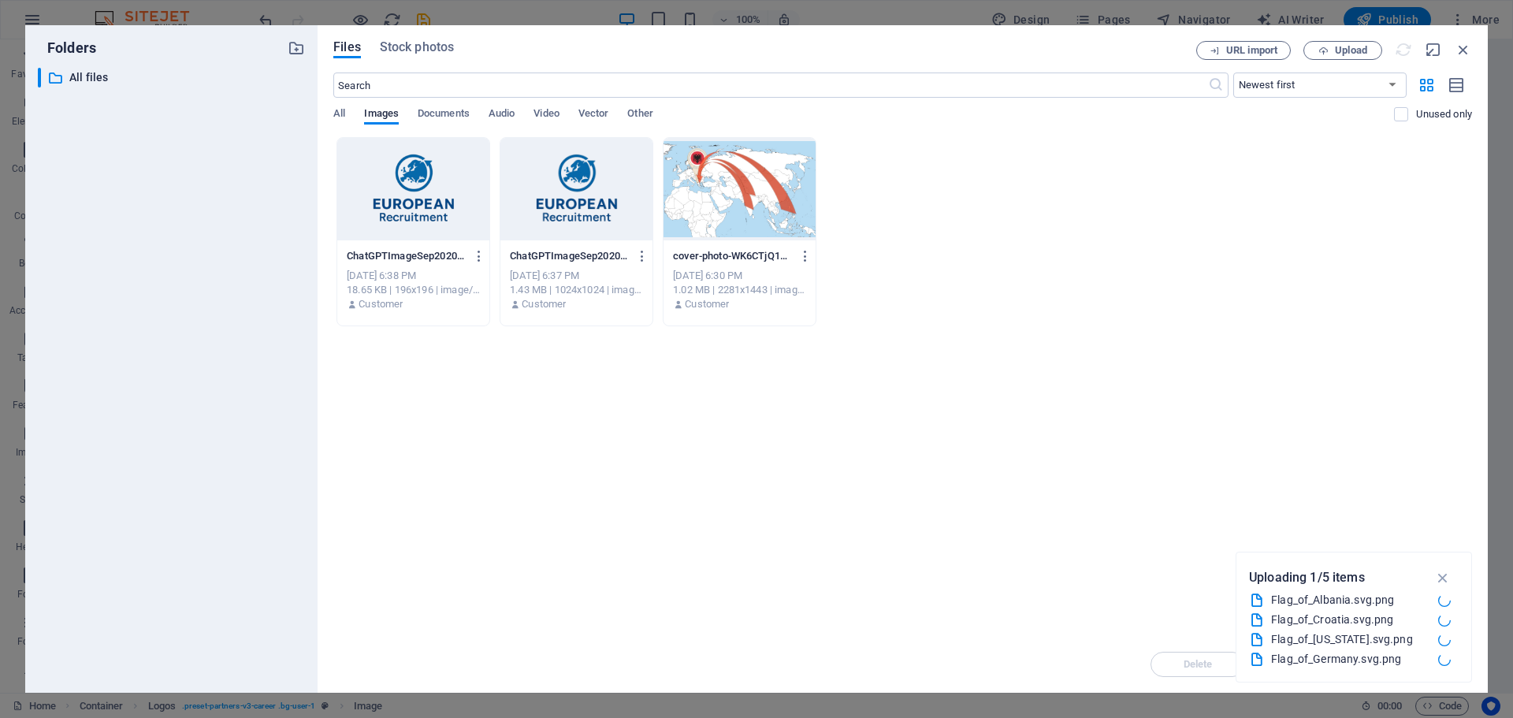
scroll to position [977, 0]
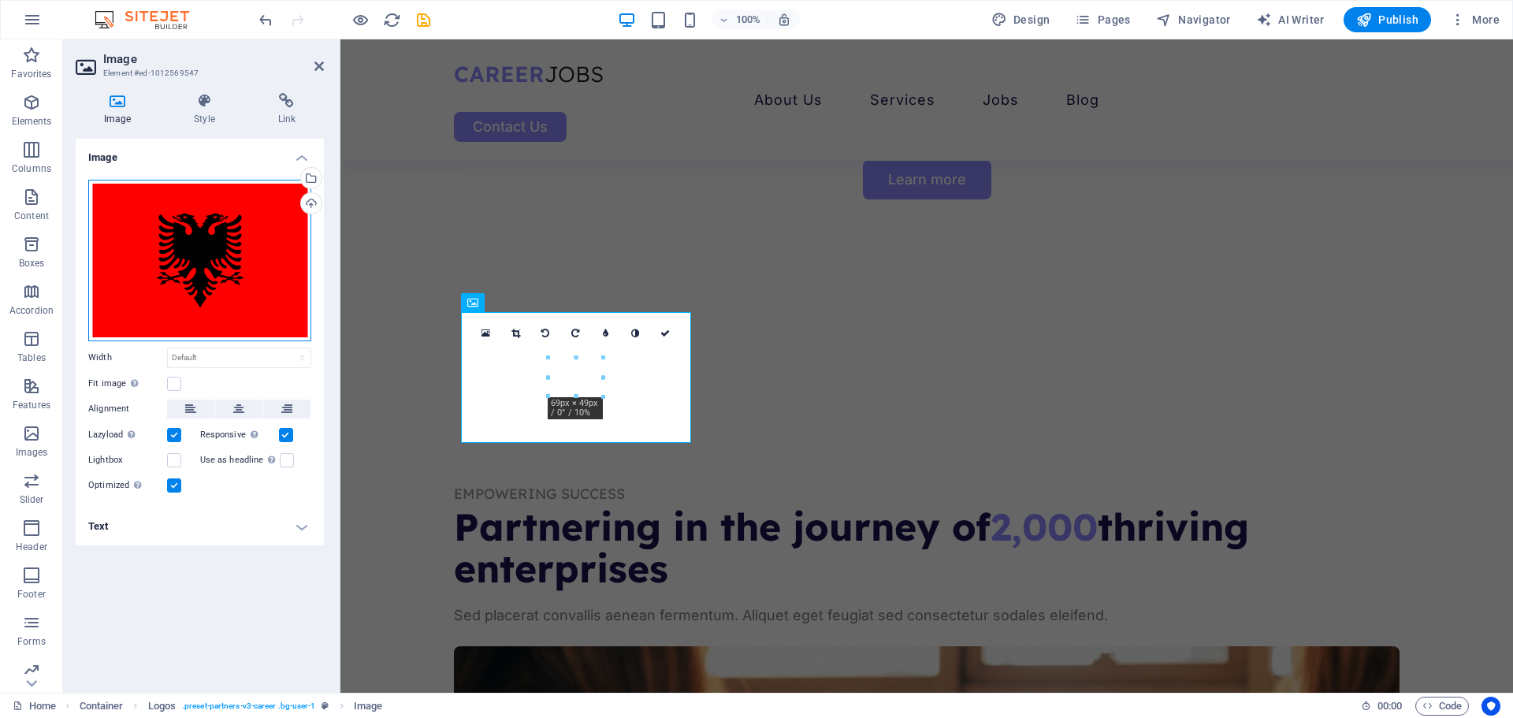
click at [235, 242] on div "Drag files here, click to choose files or select files from Files or our free s…" at bounding box center [199, 260] width 223 height 161
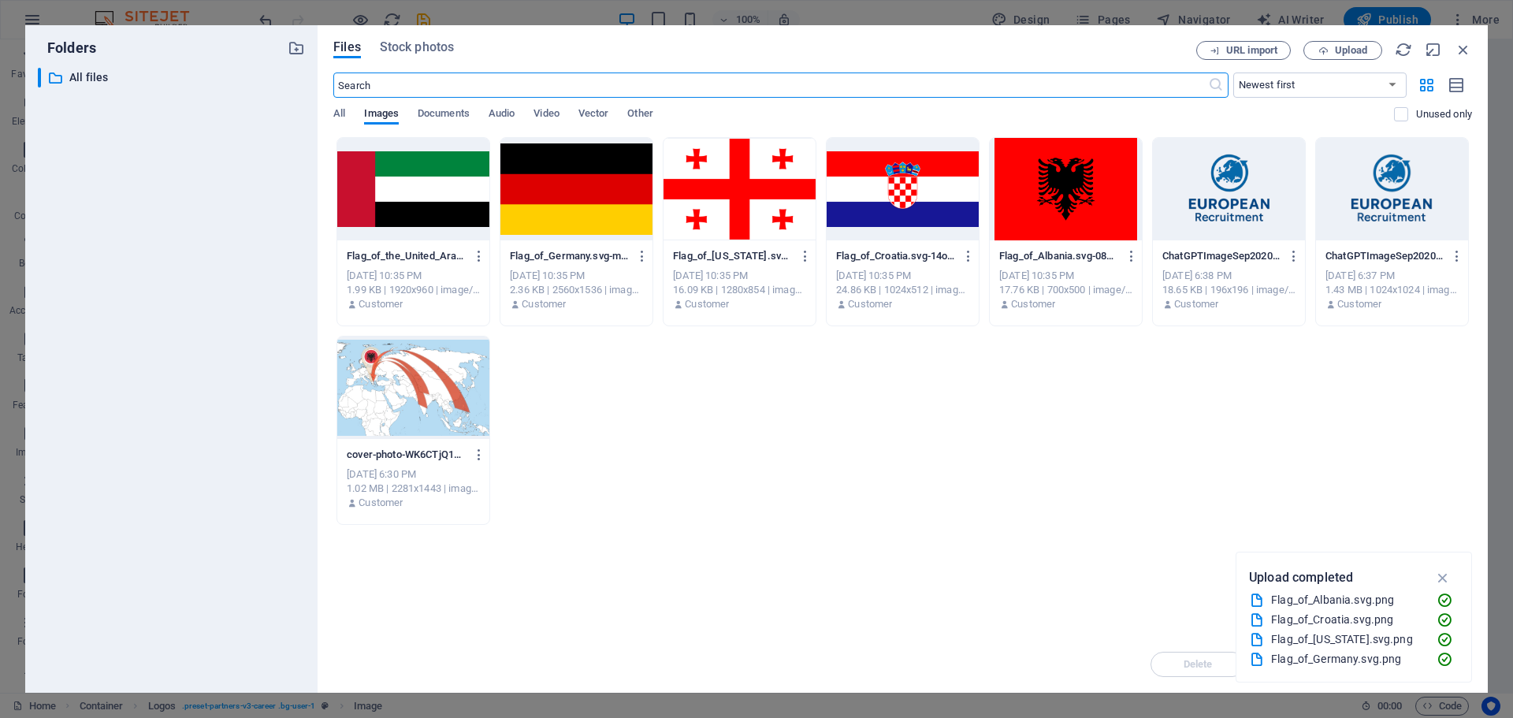
scroll to position [956, 0]
click at [1068, 197] on div at bounding box center [1065, 189] width 152 height 102
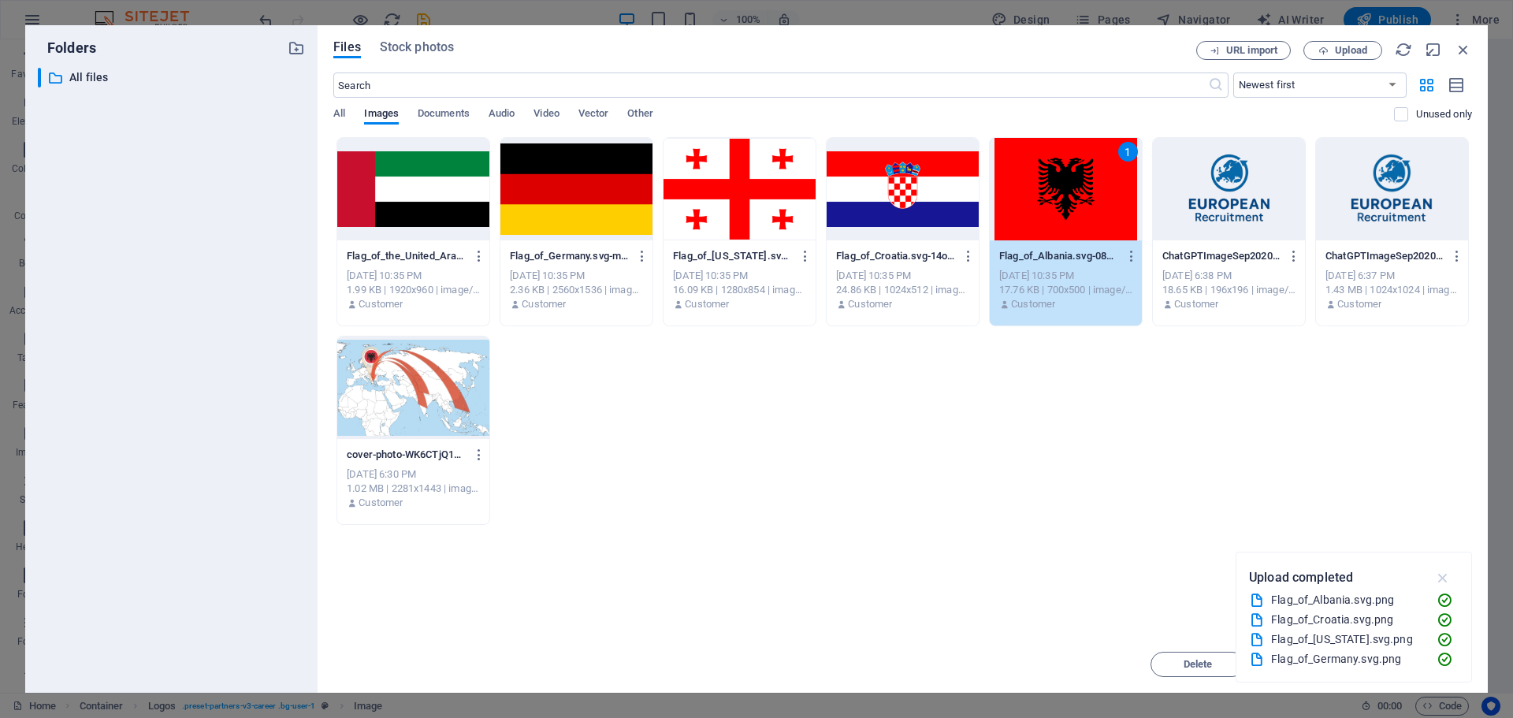
click at [1435, 576] on icon "button" at bounding box center [1443, 577] width 18 height 17
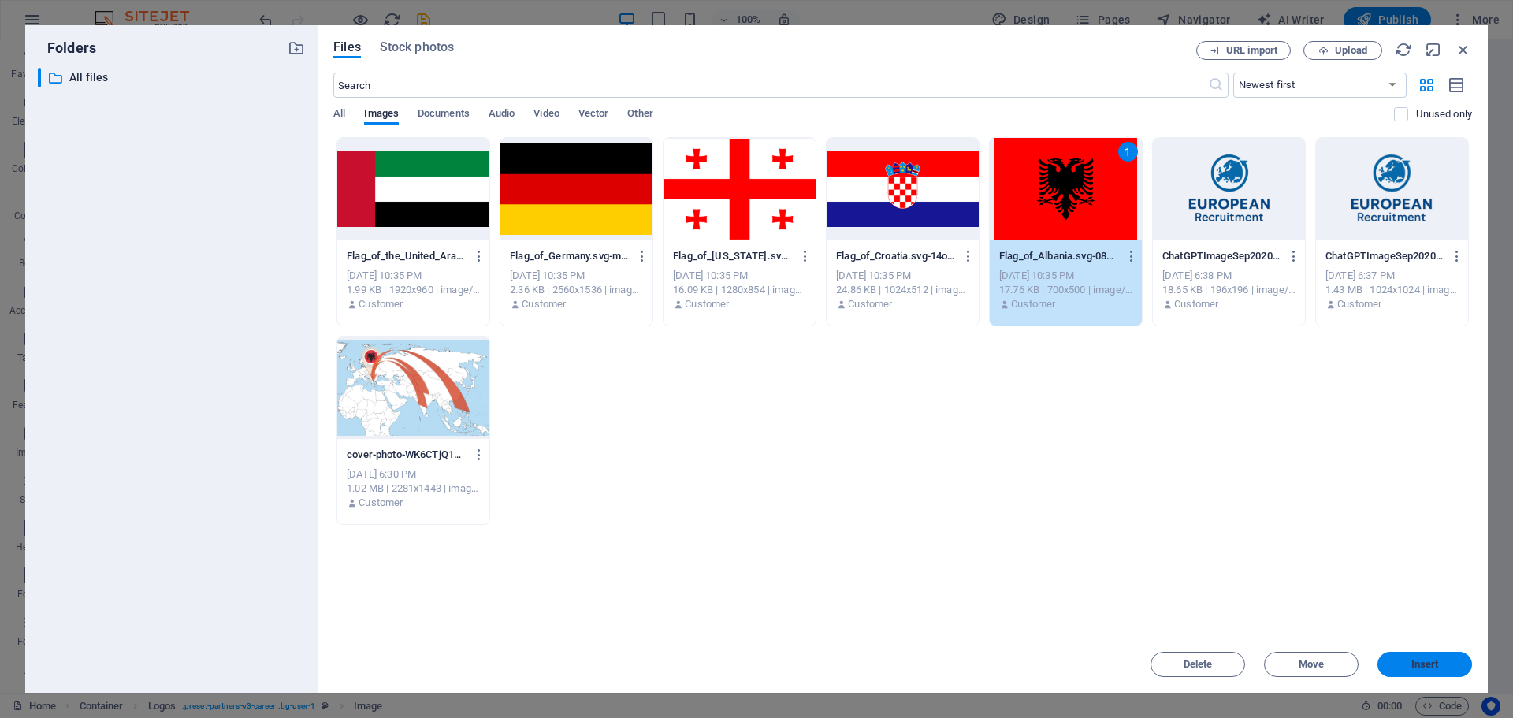
click at [1409, 665] on span "Insert" at bounding box center [1424, 663] width 82 height 9
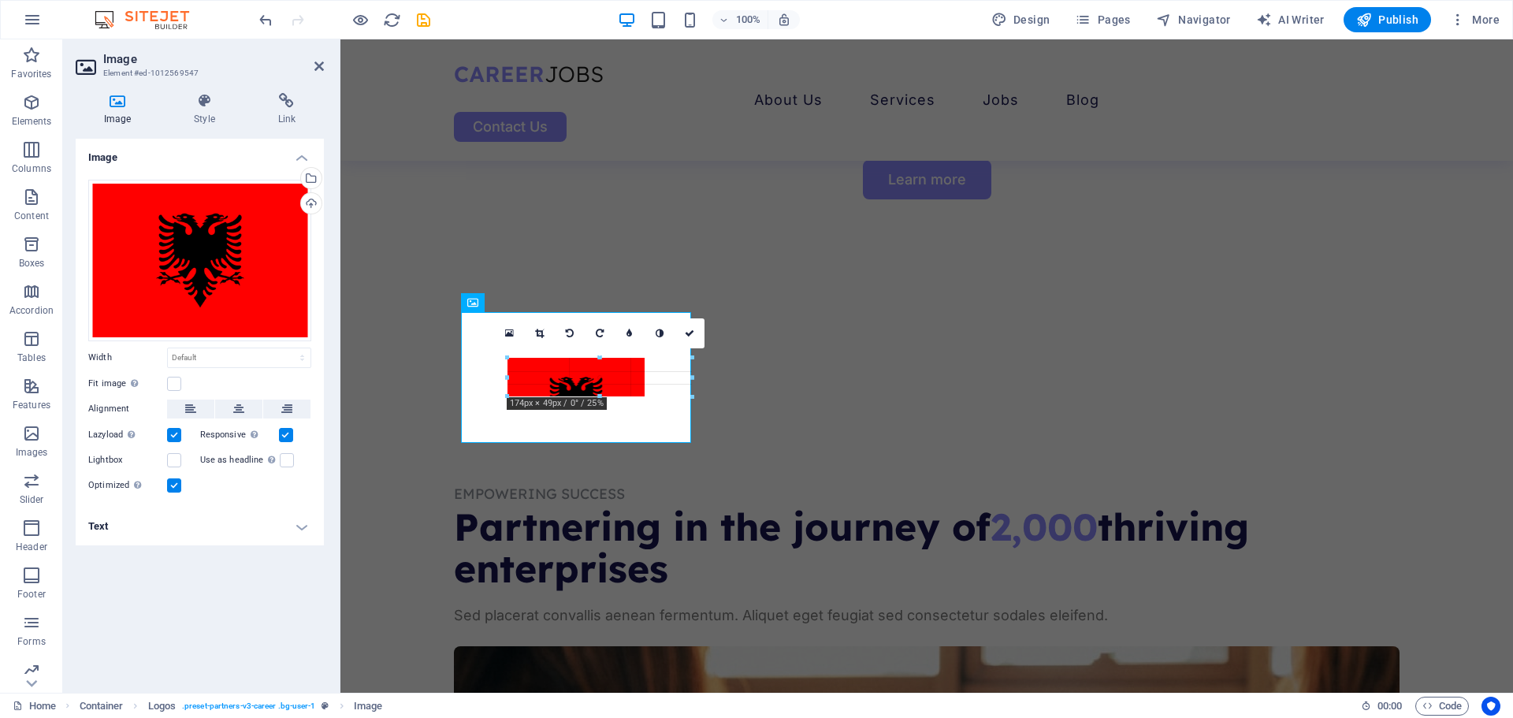
drag, startPoint x: 548, startPoint y: 362, endPoint x: 501, endPoint y: 348, distance: 49.1
type input "174"
select select "px"
drag, startPoint x: 640, startPoint y: 399, endPoint x: 655, endPoint y: 422, distance: 27.3
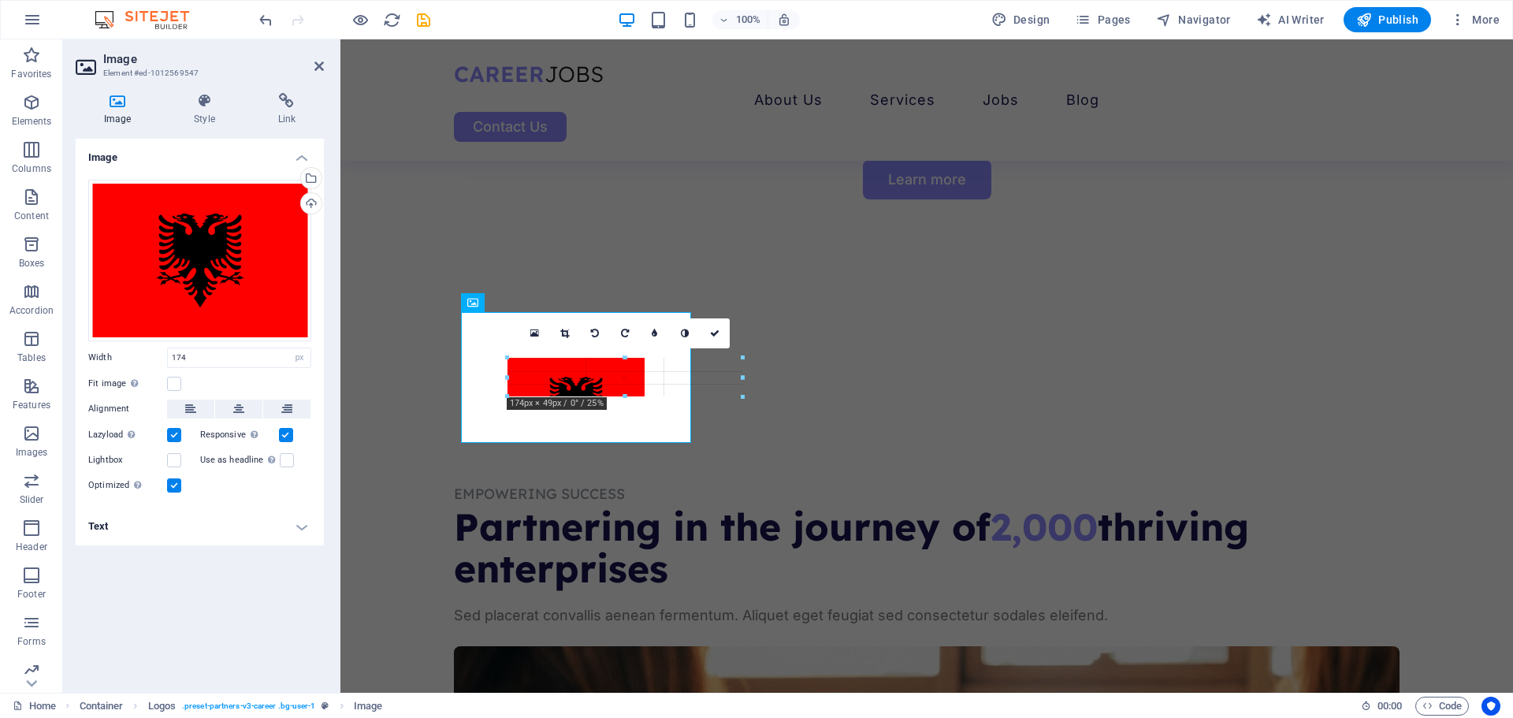
drag, startPoint x: 576, startPoint y: 396, endPoint x: 577, endPoint y: 425, distance: 28.4
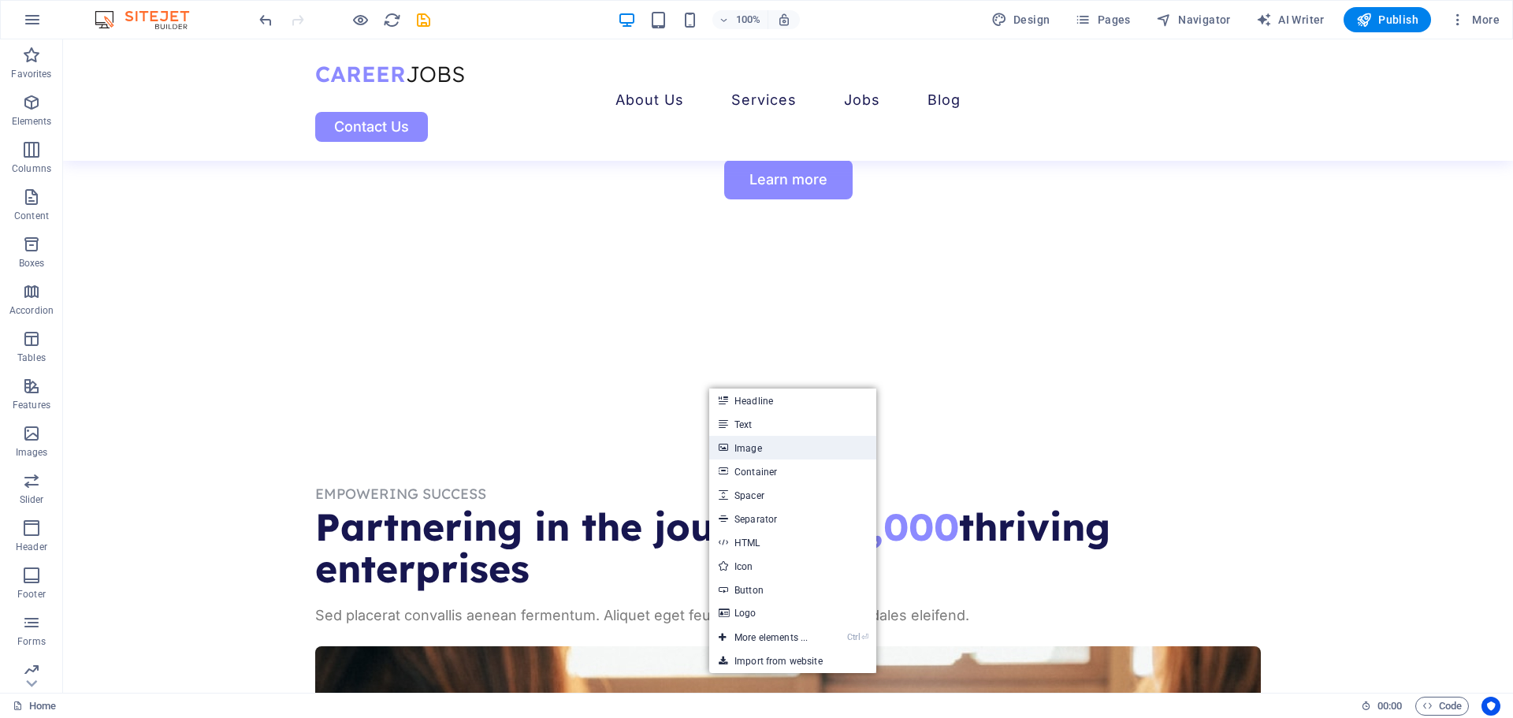
click at [772, 449] on link "Image" at bounding box center [792, 448] width 167 height 24
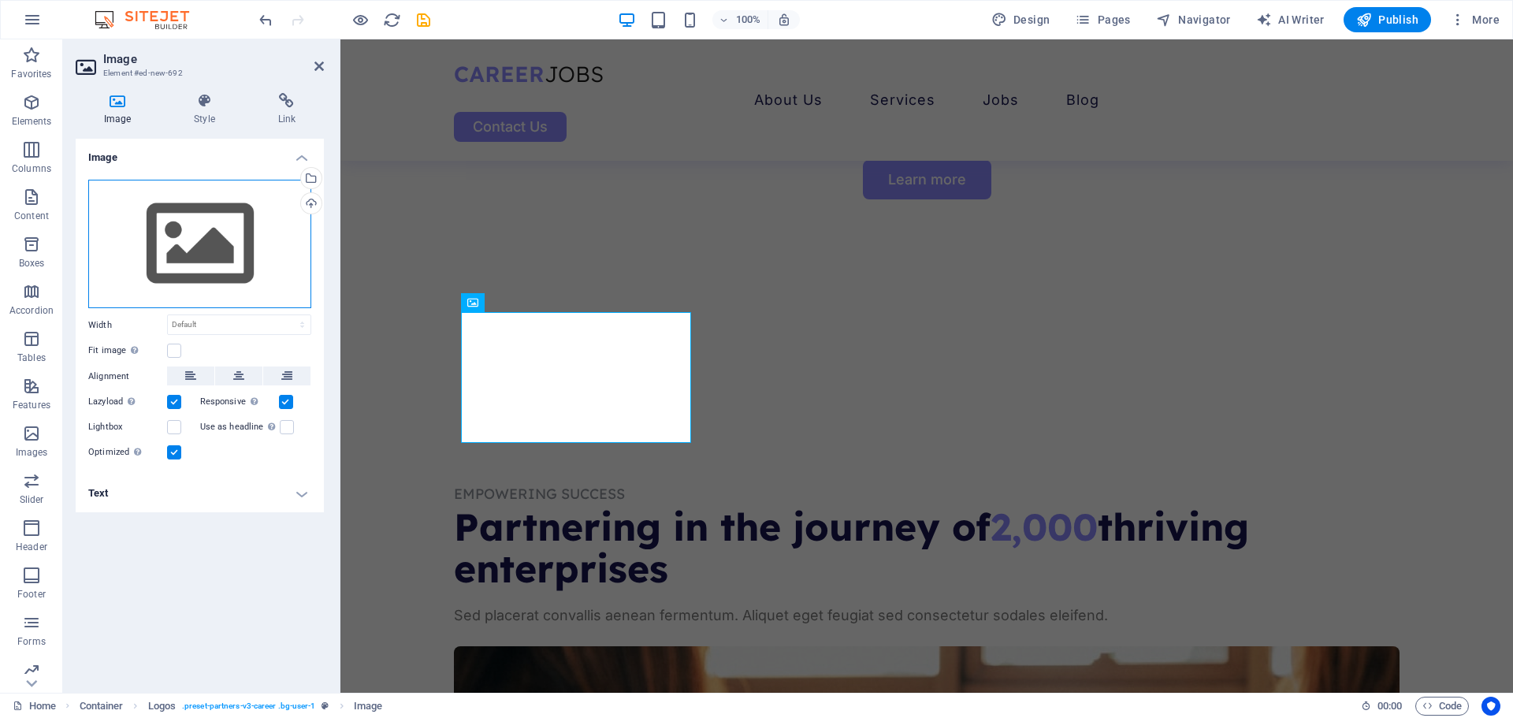
click at [177, 238] on div "Drag files here, click to choose files or select files from Files or our free s…" at bounding box center [199, 244] width 223 height 129
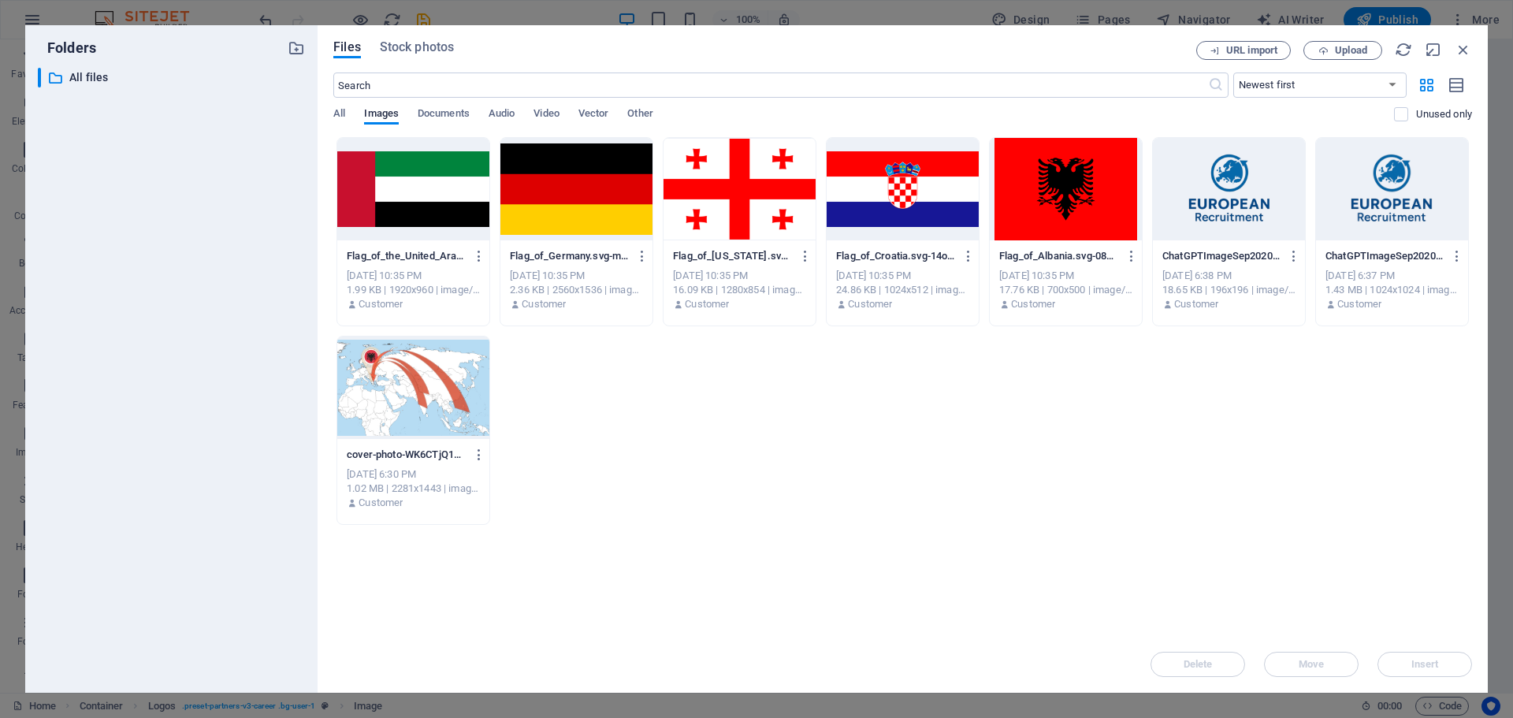
click at [1024, 179] on div at bounding box center [1065, 189] width 152 height 102
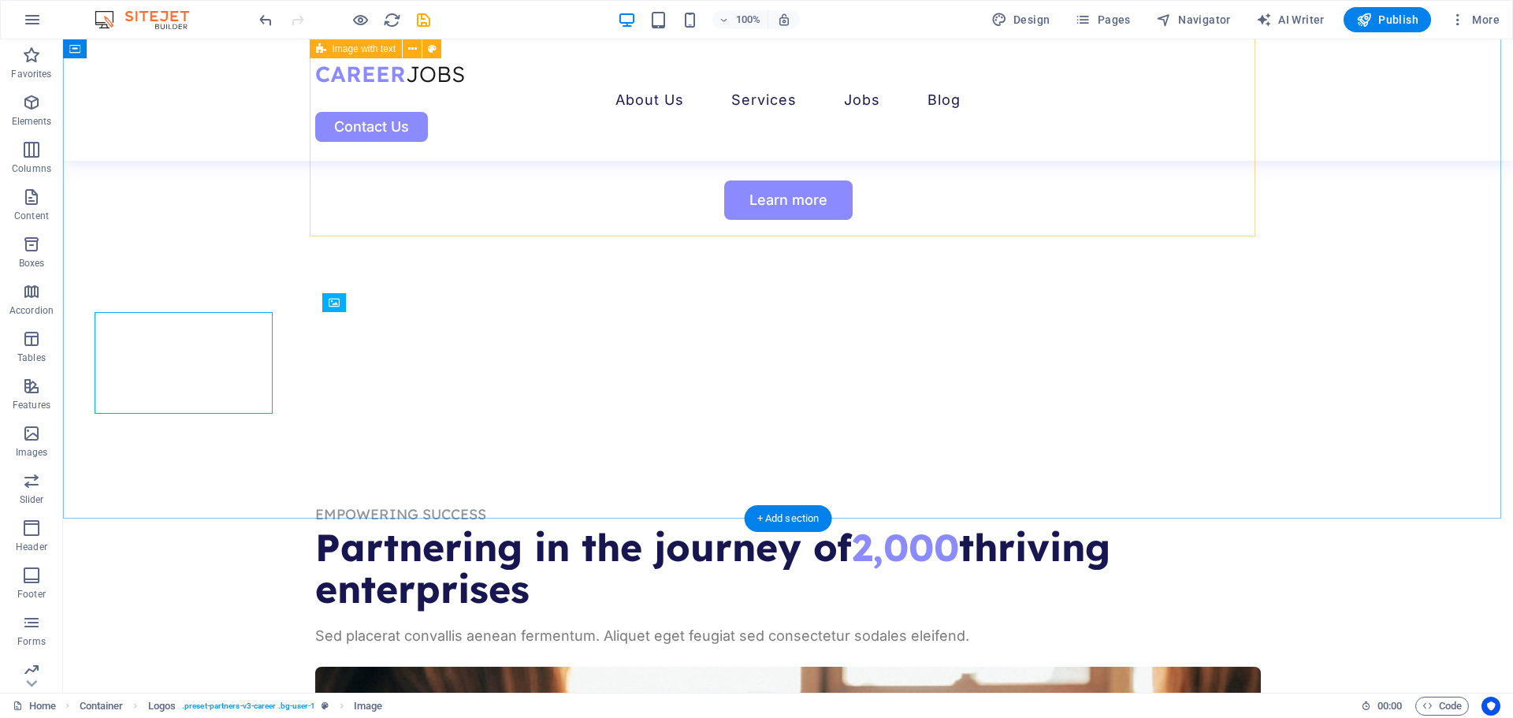
scroll to position [977, 0]
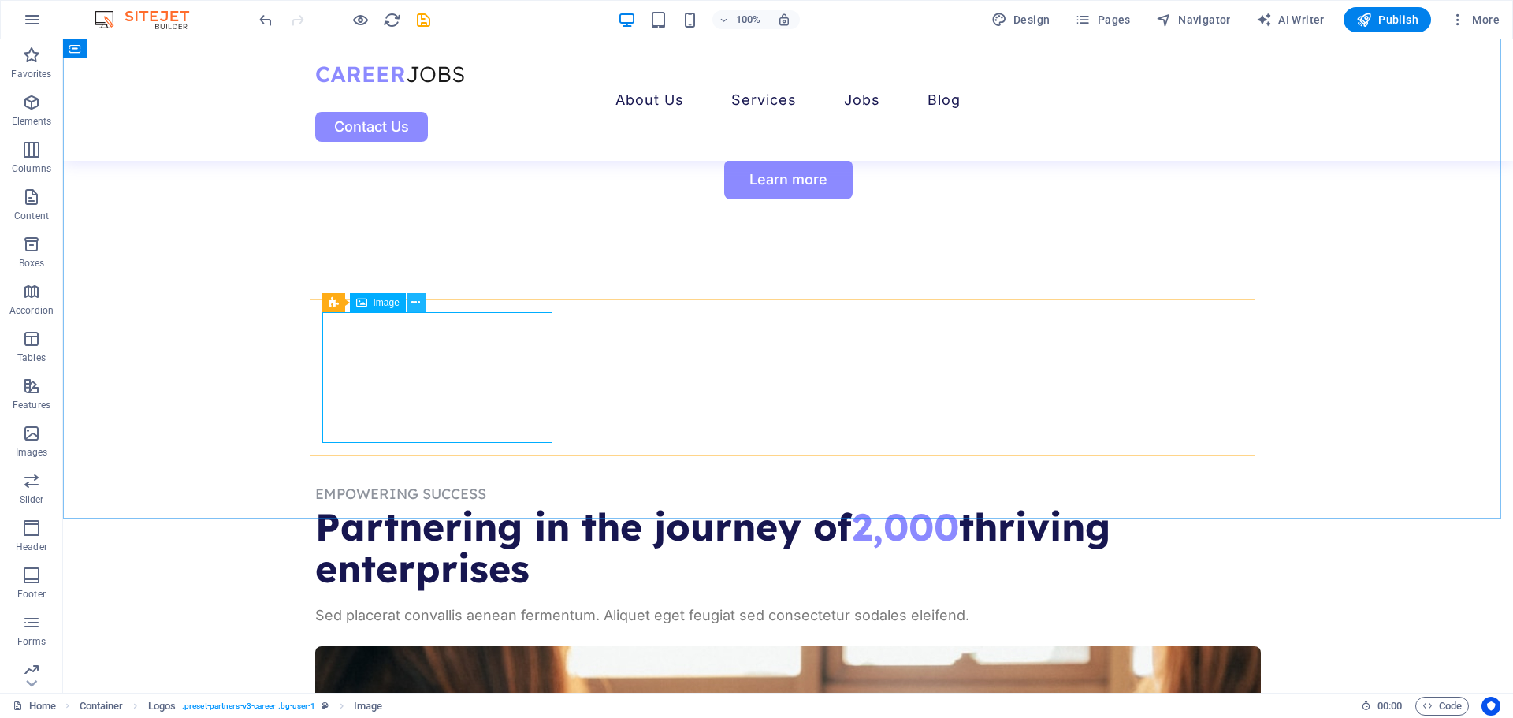
click at [416, 306] on icon at bounding box center [415, 303] width 9 height 17
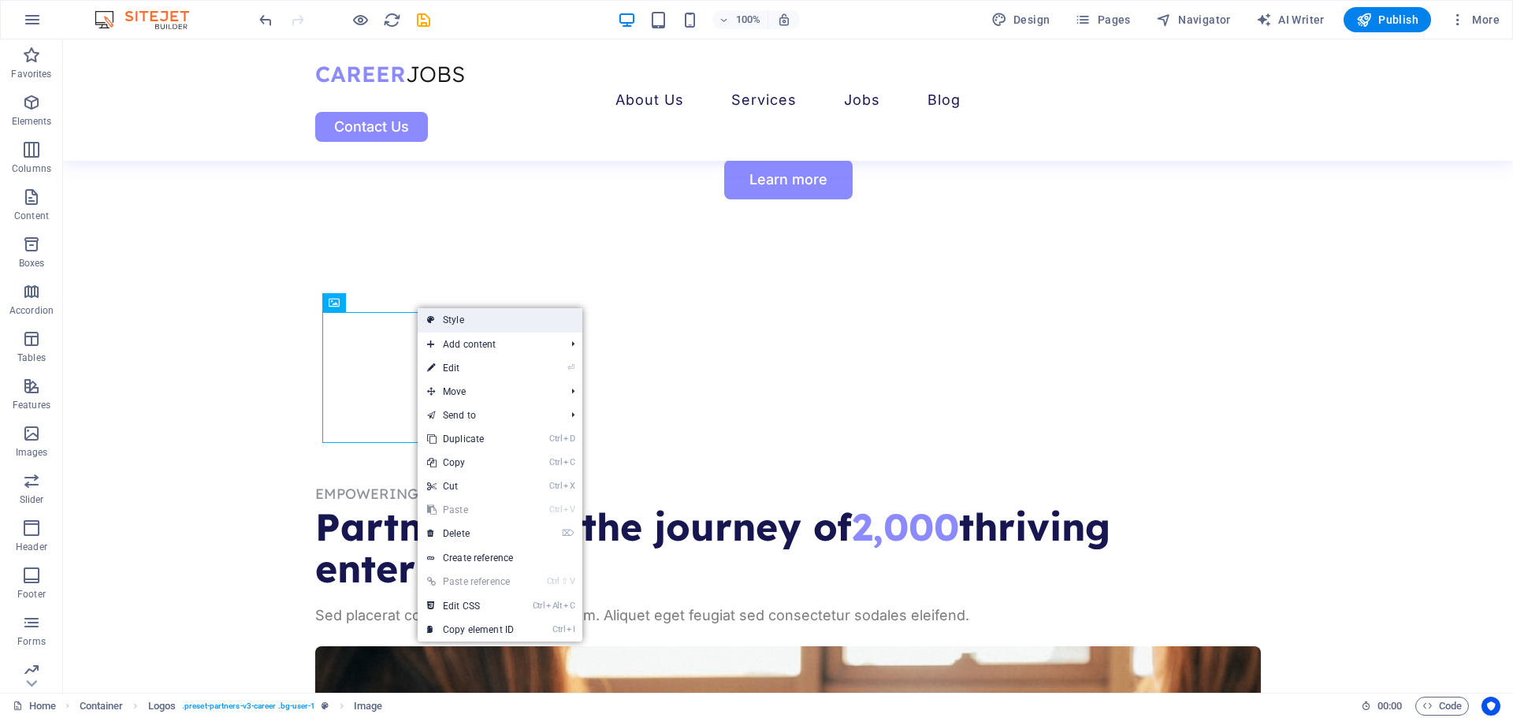
click at [437, 316] on link "Style" at bounding box center [500, 320] width 165 height 24
select select "rem"
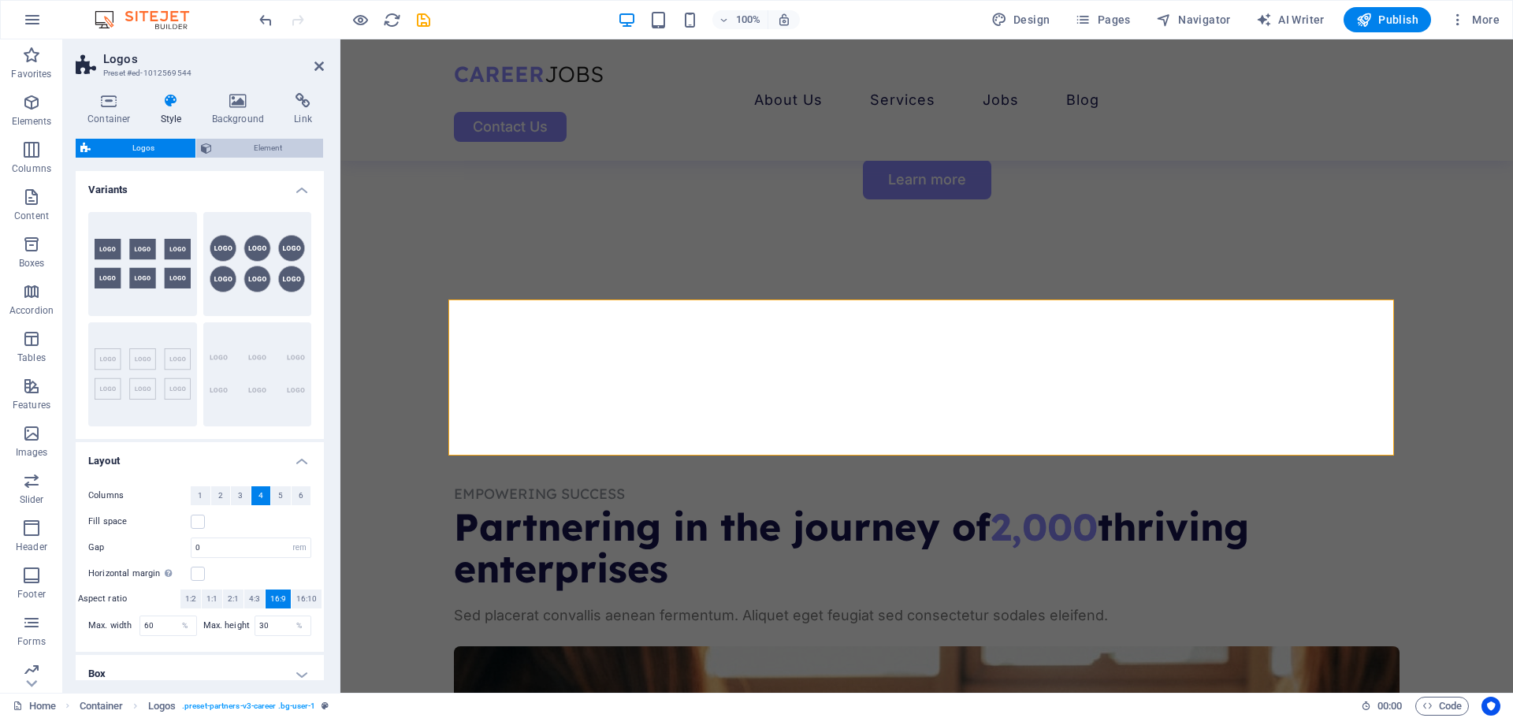
click at [255, 148] on span "Element" at bounding box center [268, 148] width 102 height 19
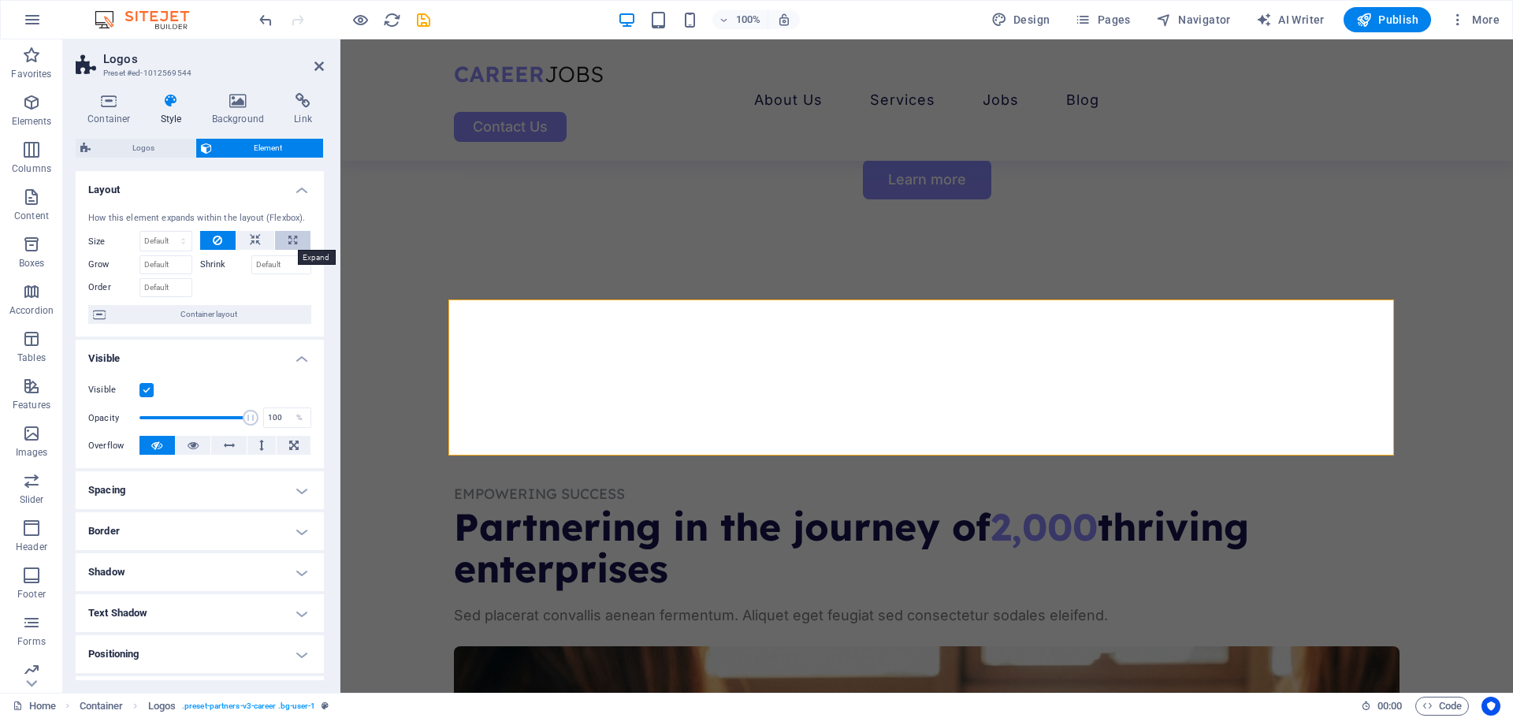
click at [300, 236] on button at bounding box center [292, 240] width 35 height 19
type input "100"
select select "%"
click at [250, 236] on icon at bounding box center [255, 240] width 11 height 19
select select "DISABLED_OPTION_VALUE"
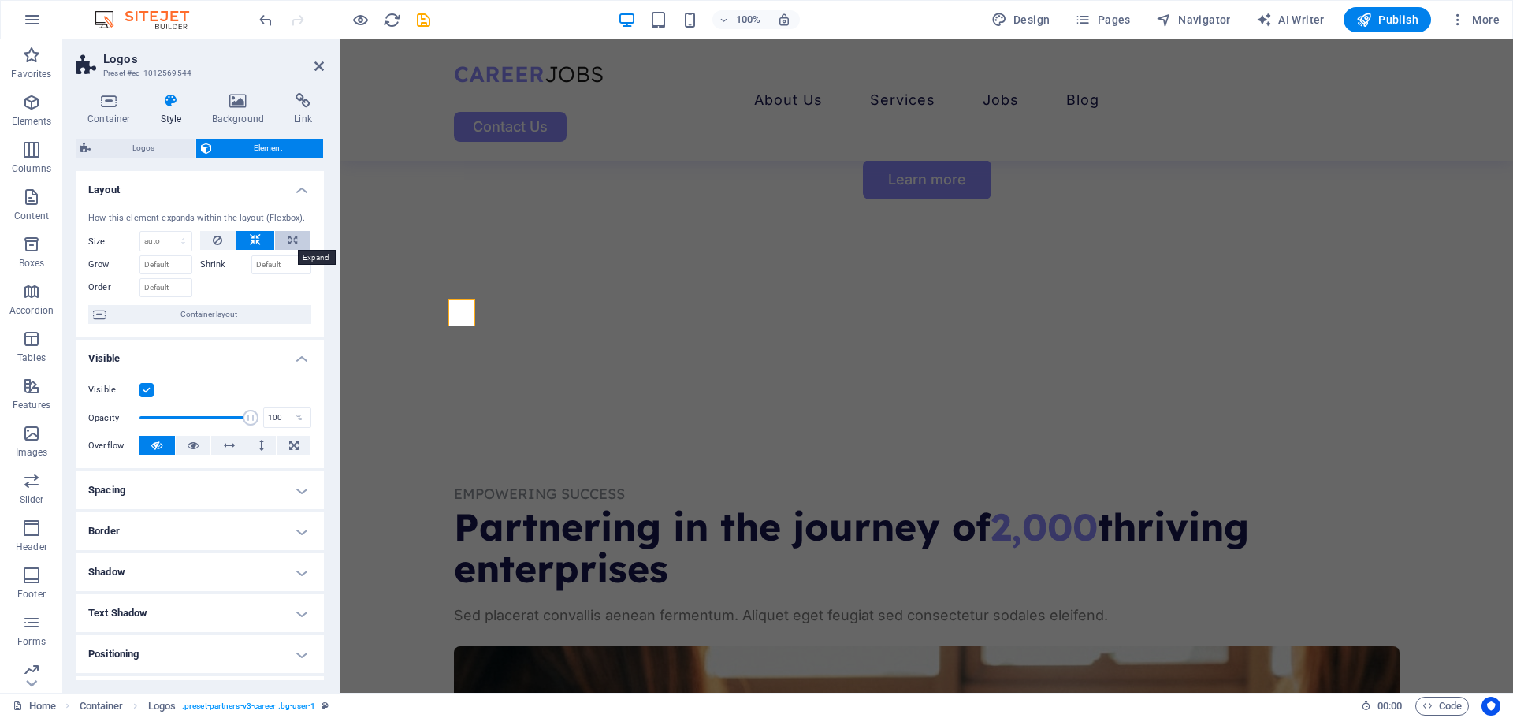
click at [288, 237] on icon at bounding box center [292, 240] width 9 height 19
type input "100"
select select "%"
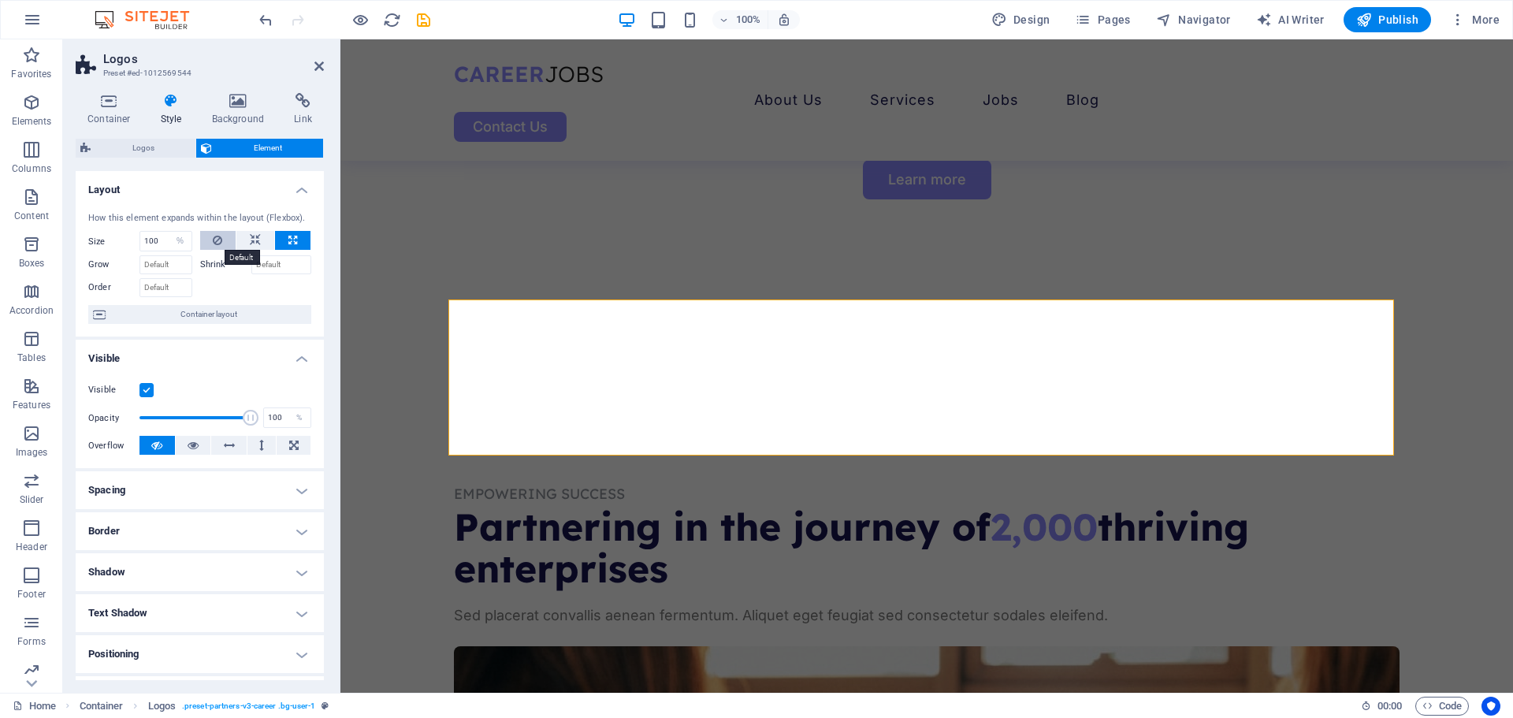
click at [210, 238] on button at bounding box center [218, 240] width 36 height 19
select select "DISABLED_OPTION_VALUE"
click at [142, 149] on span "Logos" at bounding box center [142, 148] width 95 height 19
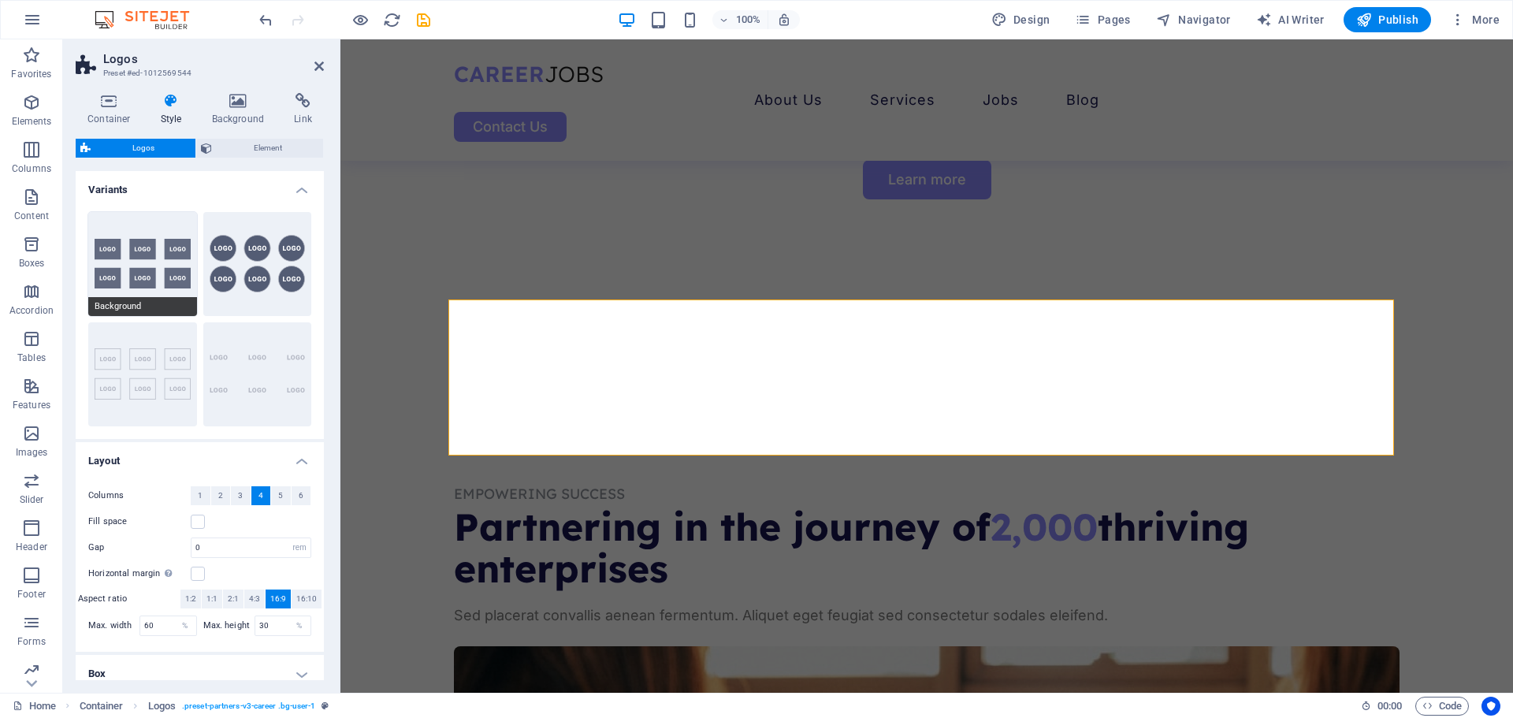
click at [139, 250] on button "Background" at bounding box center [142, 264] width 109 height 104
type input "2"
type input "70"
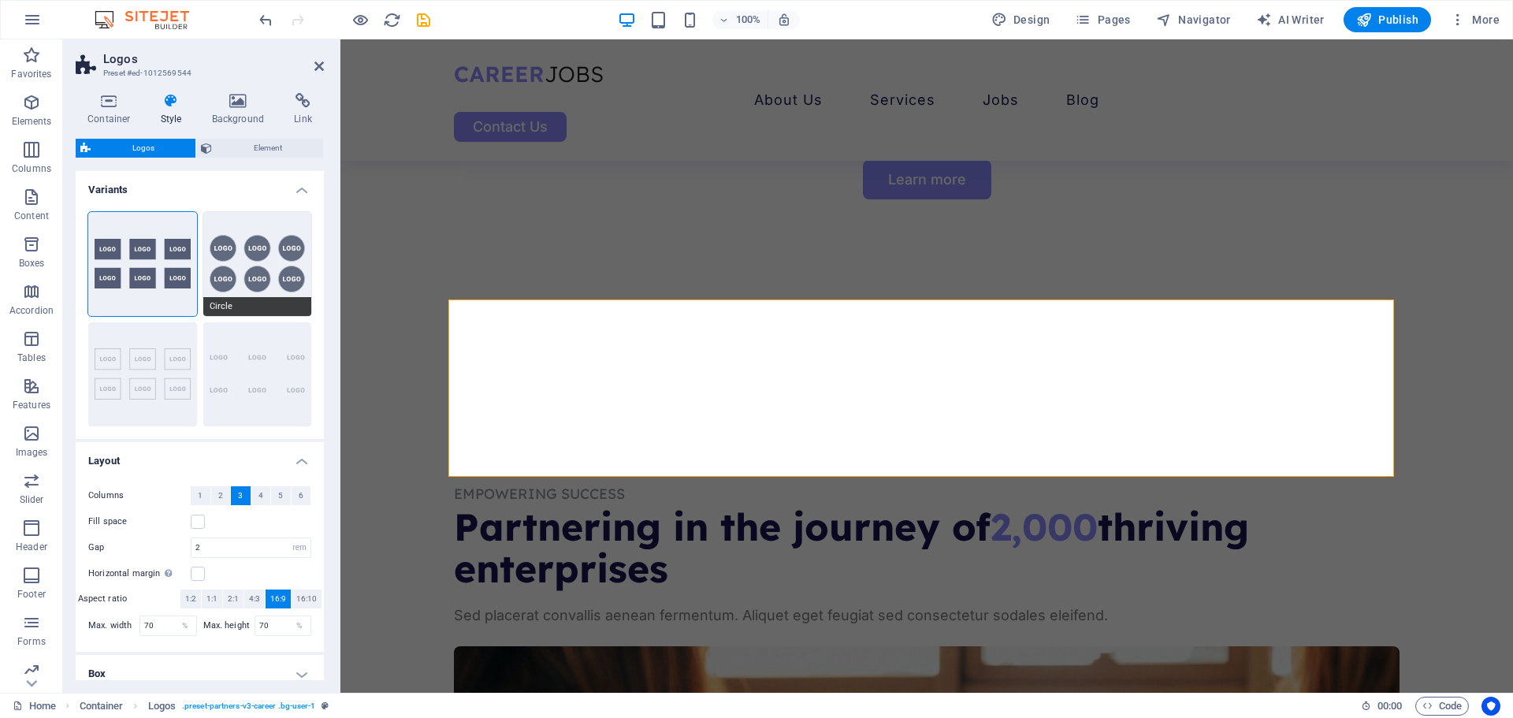
click at [243, 257] on button "Circle" at bounding box center [257, 264] width 109 height 104
type input "1"
type input "80"
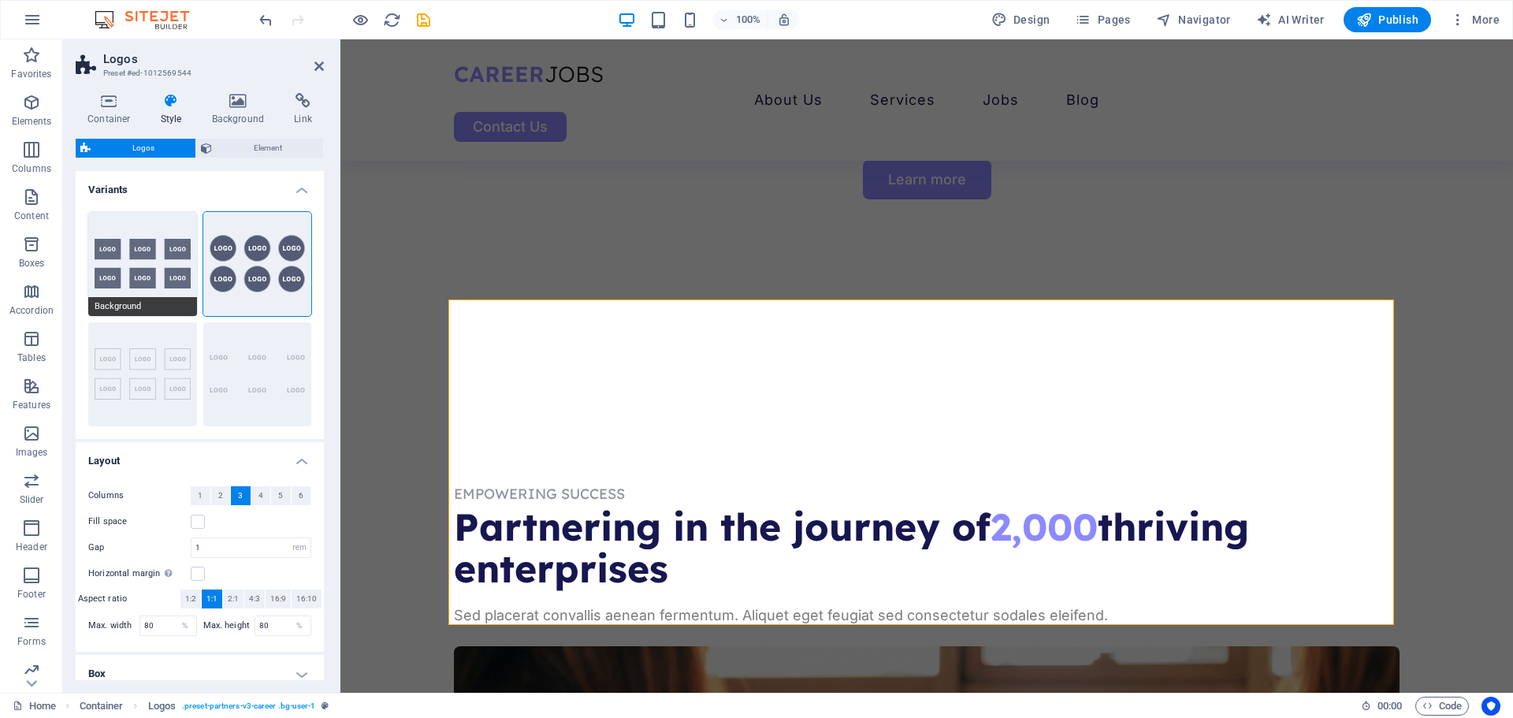
click at [145, 251] on button "Background" at bounding box center [142, 264] width 109 height 104
type input "2"
type input "70"
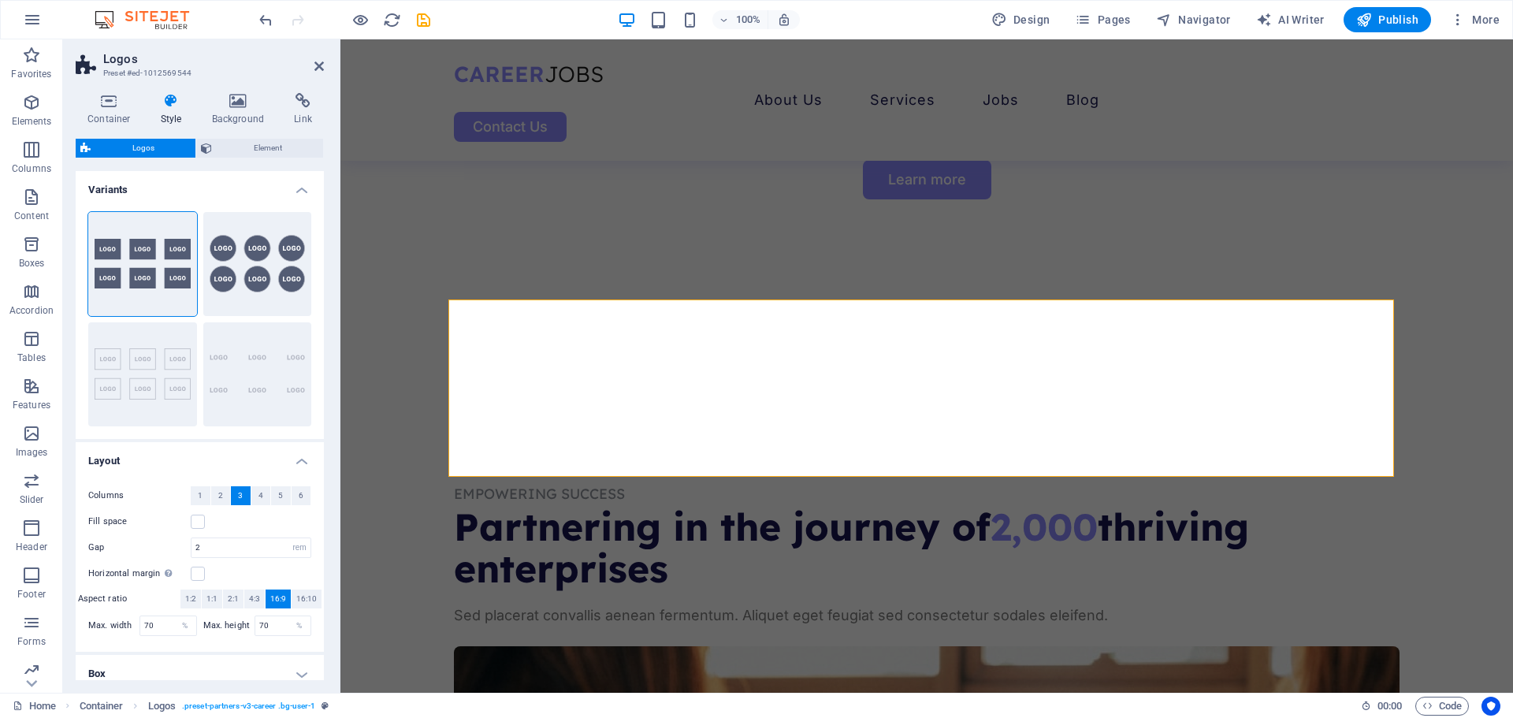
scroll to position [0, 0]
click at [110, 110] on h4 "Container" at bounding box center [112, 109] width 73 height 33
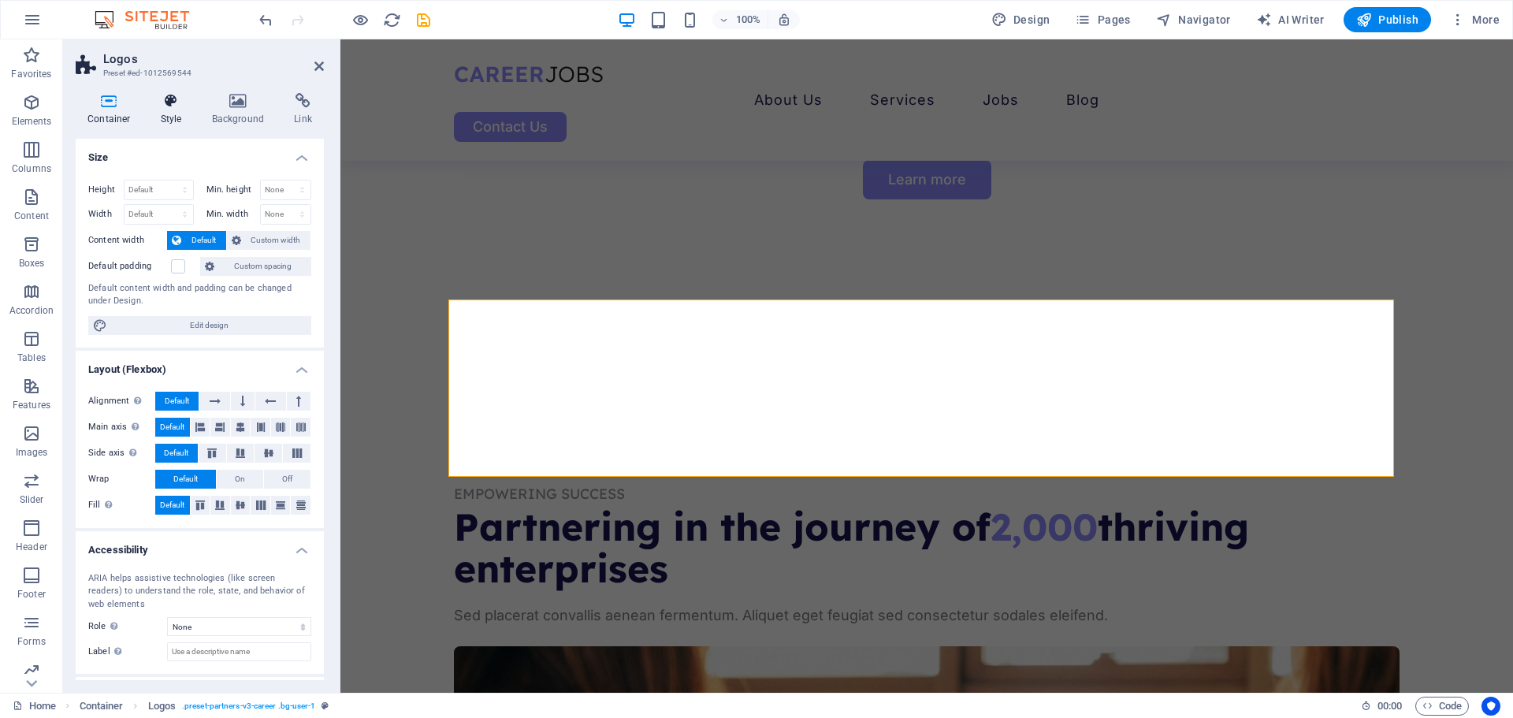
click at [165, 111] on h4 "Style" at bounding box center [174, 109] width 51 height 33
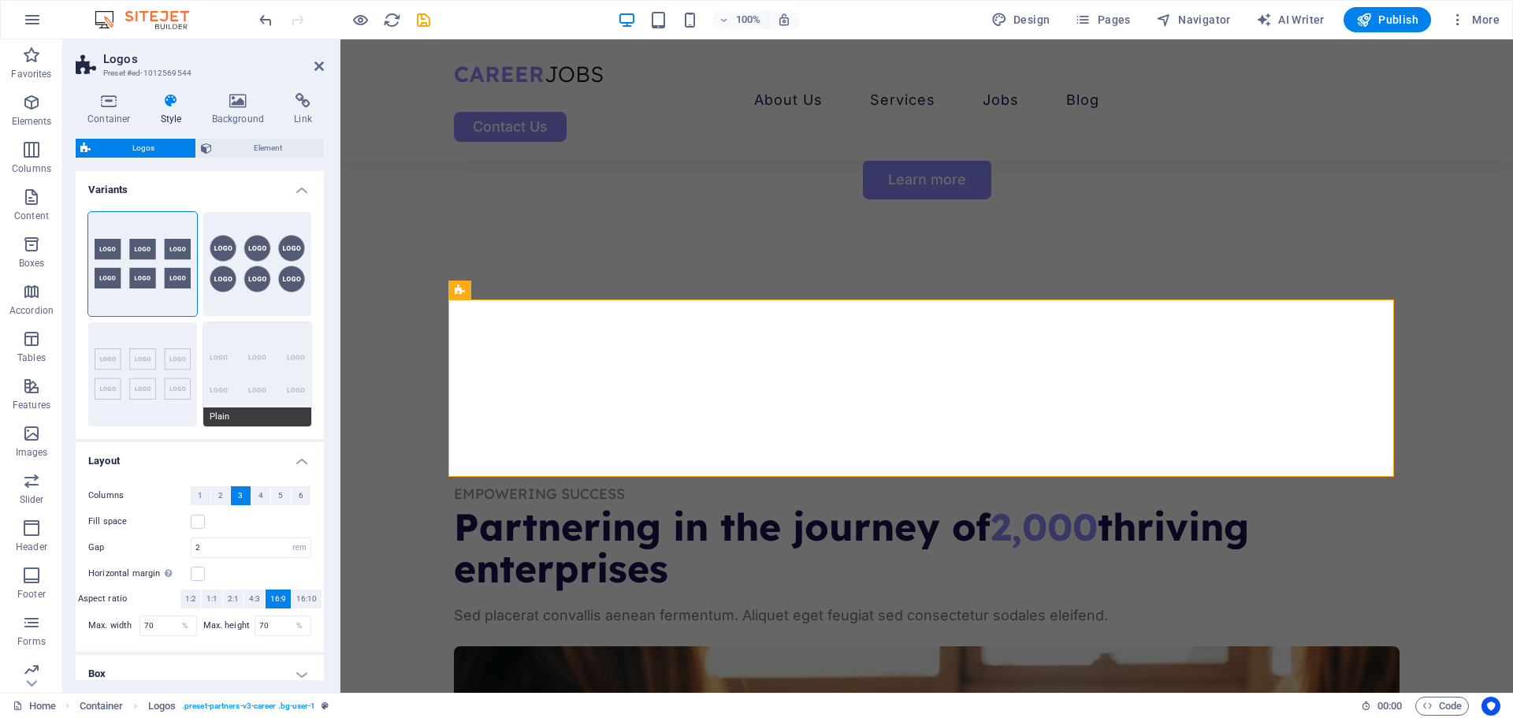
click at [252, 373] on button "Plain" at bounding box center [257, 374] width 109 height 104
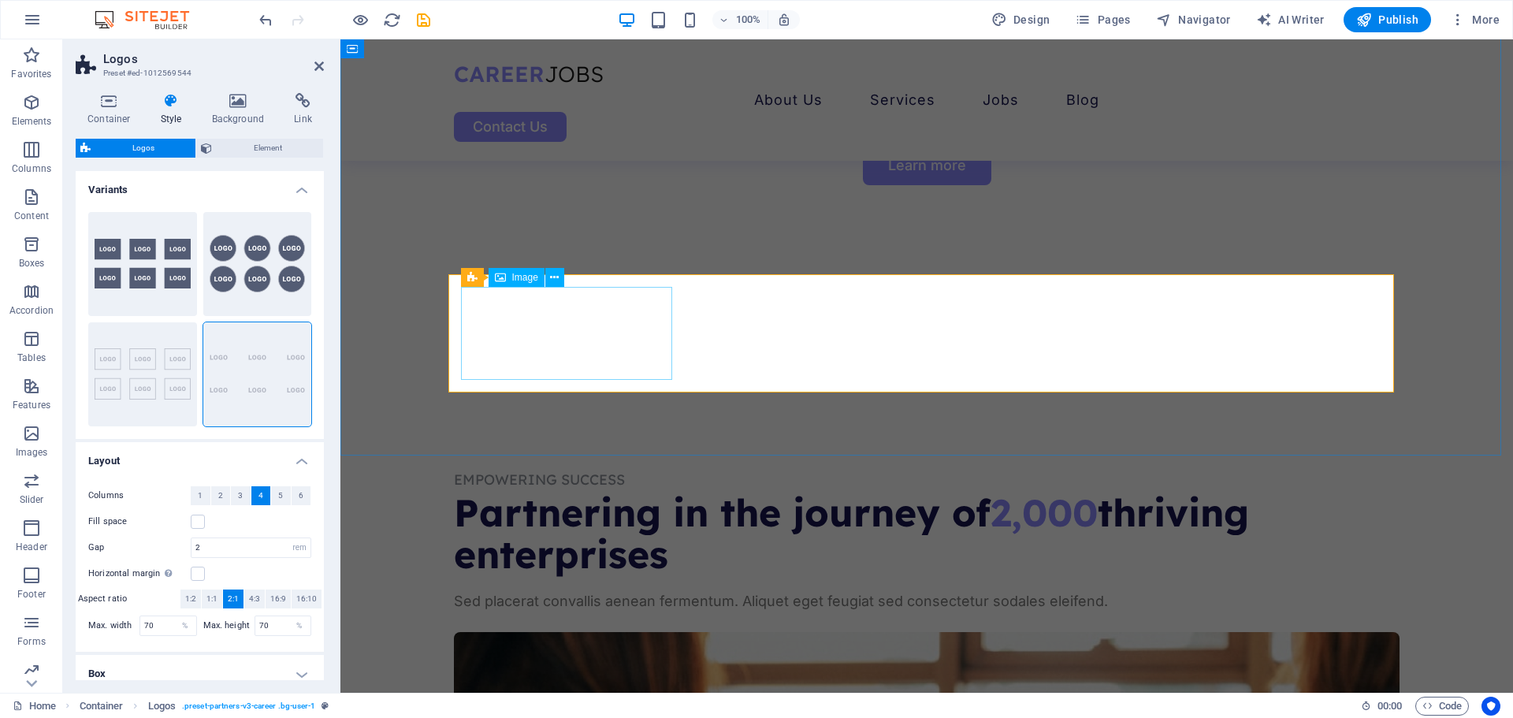
scroll to position [977, 0]
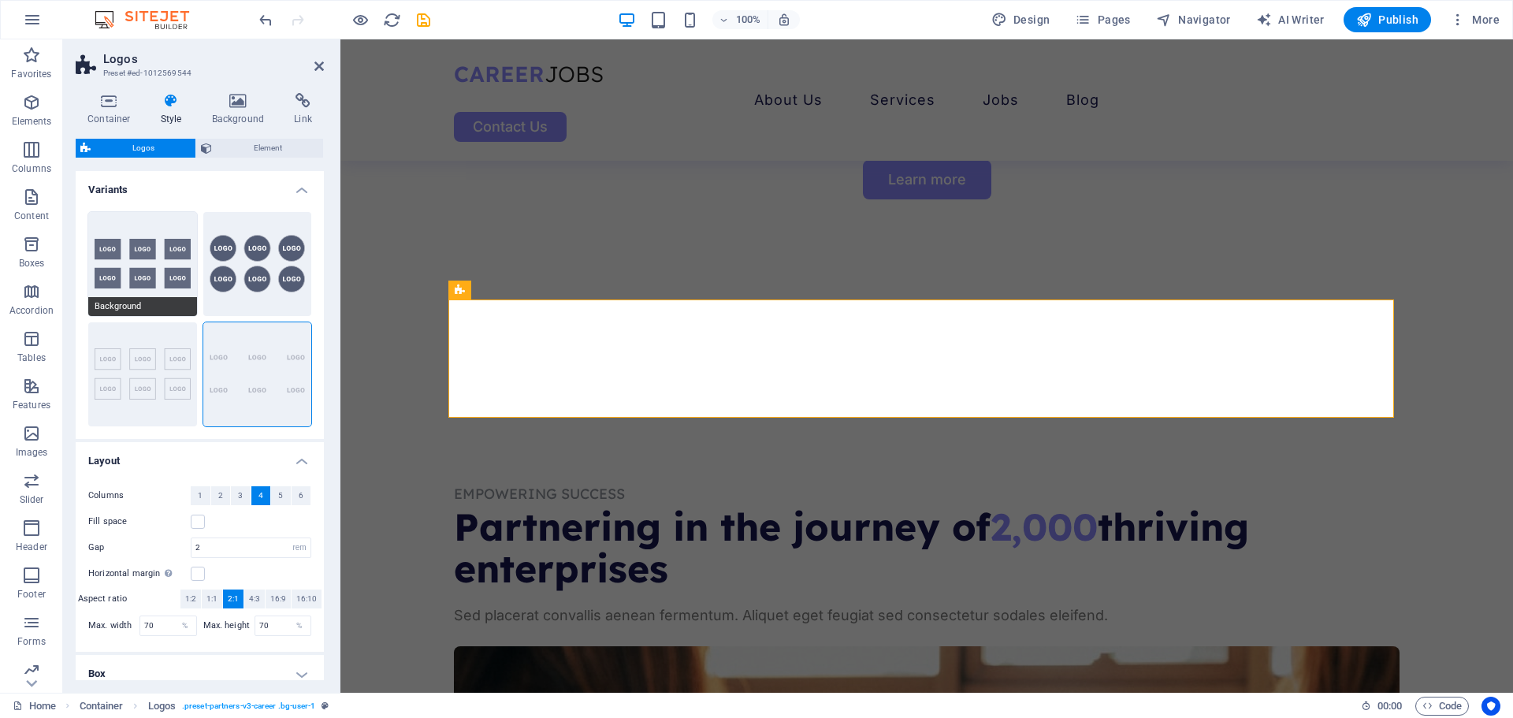
click at [145, 267] on button "Background" at bounding box center [142, 264] width 109 height 104
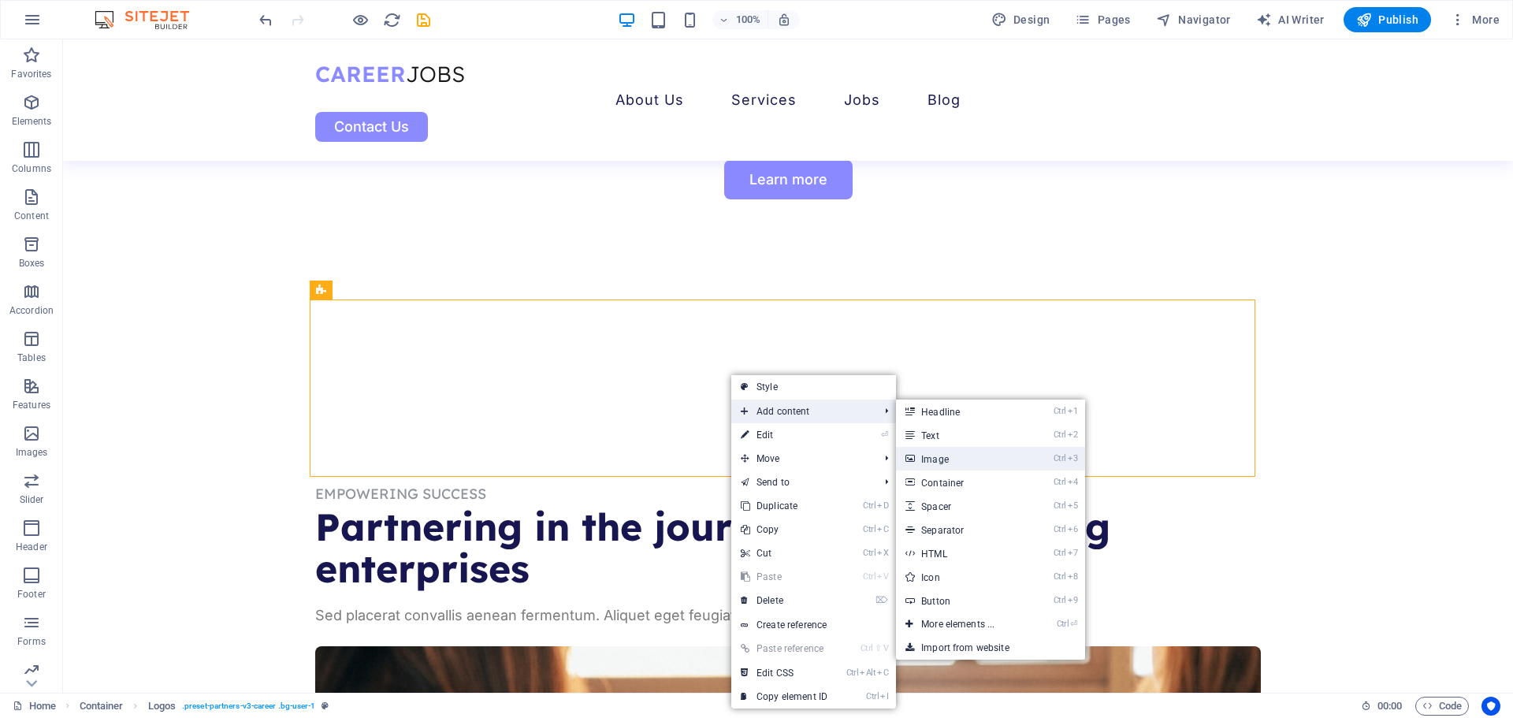
drag, startPoint x: 968, startPoint y: 452, endPoint x: 627, endPoint y: 413, distance: 343.4
click at [968, 452] on link "Ctrl 3 Image" at bounding box center [961, 459] width 130 height 24
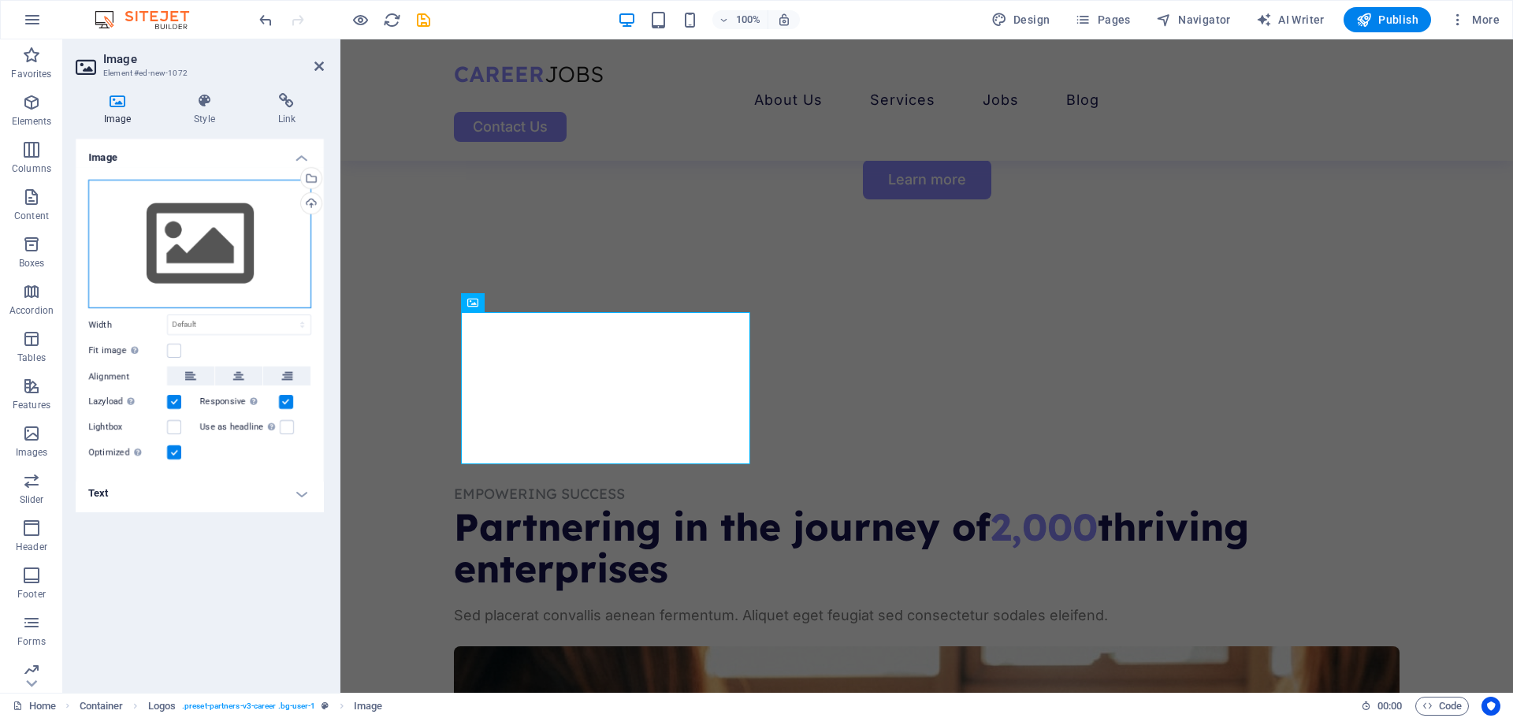
click at [269, 236] on div "Drag files here, click to choose files or select files from Files or our free s…" at bounding box center [199, 244] width 223 height 129
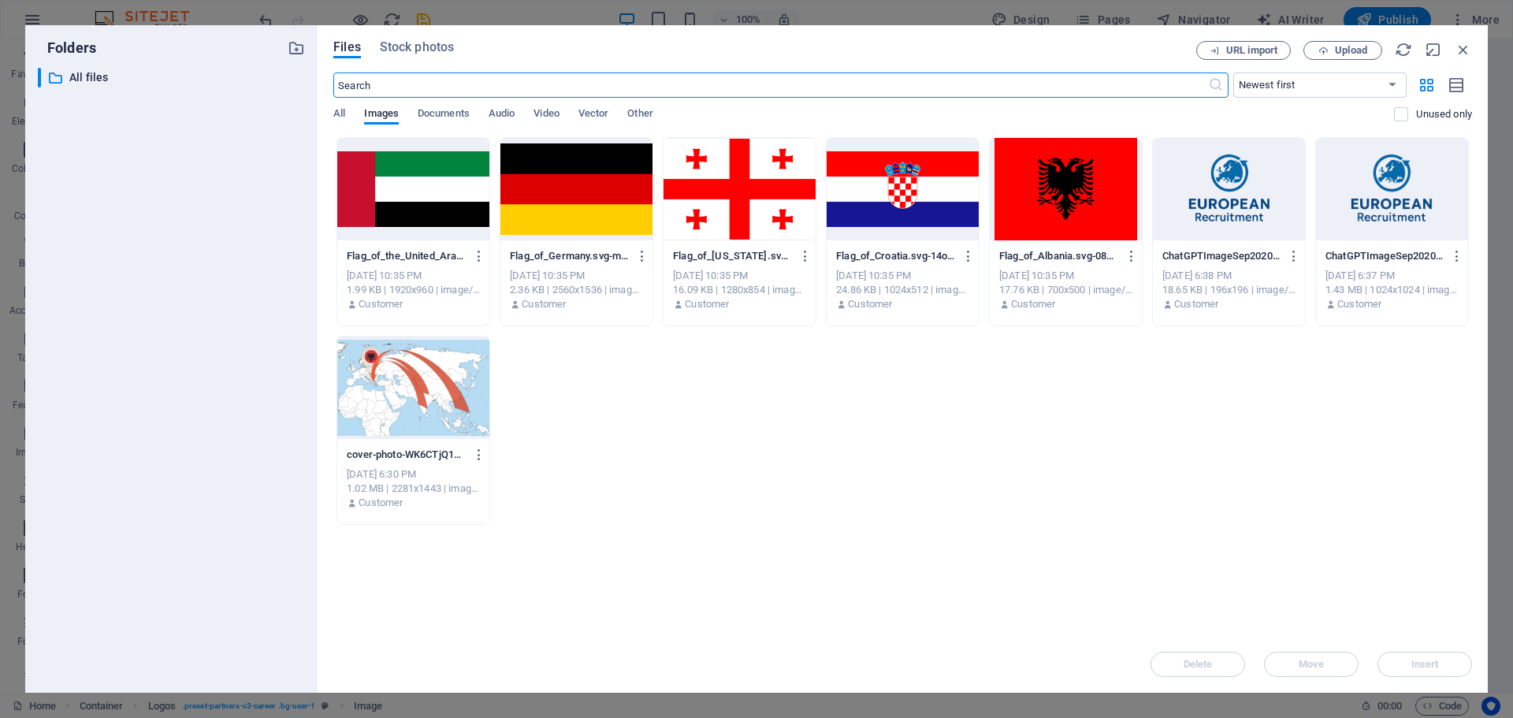
scroll to position [956, 0]
click at [863, 196] on div at bounding box center [902, 189] width 152 height 102
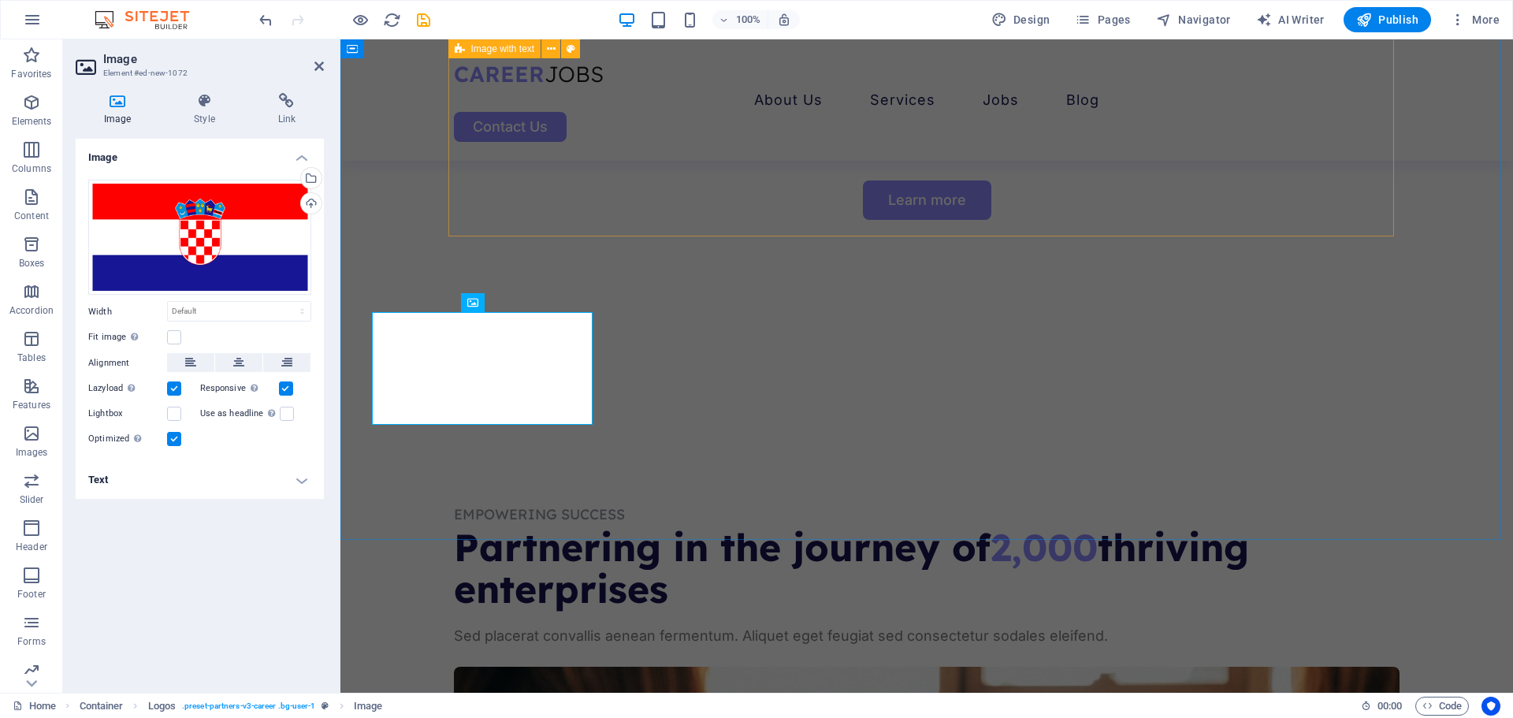
scroll to position [977, 0]
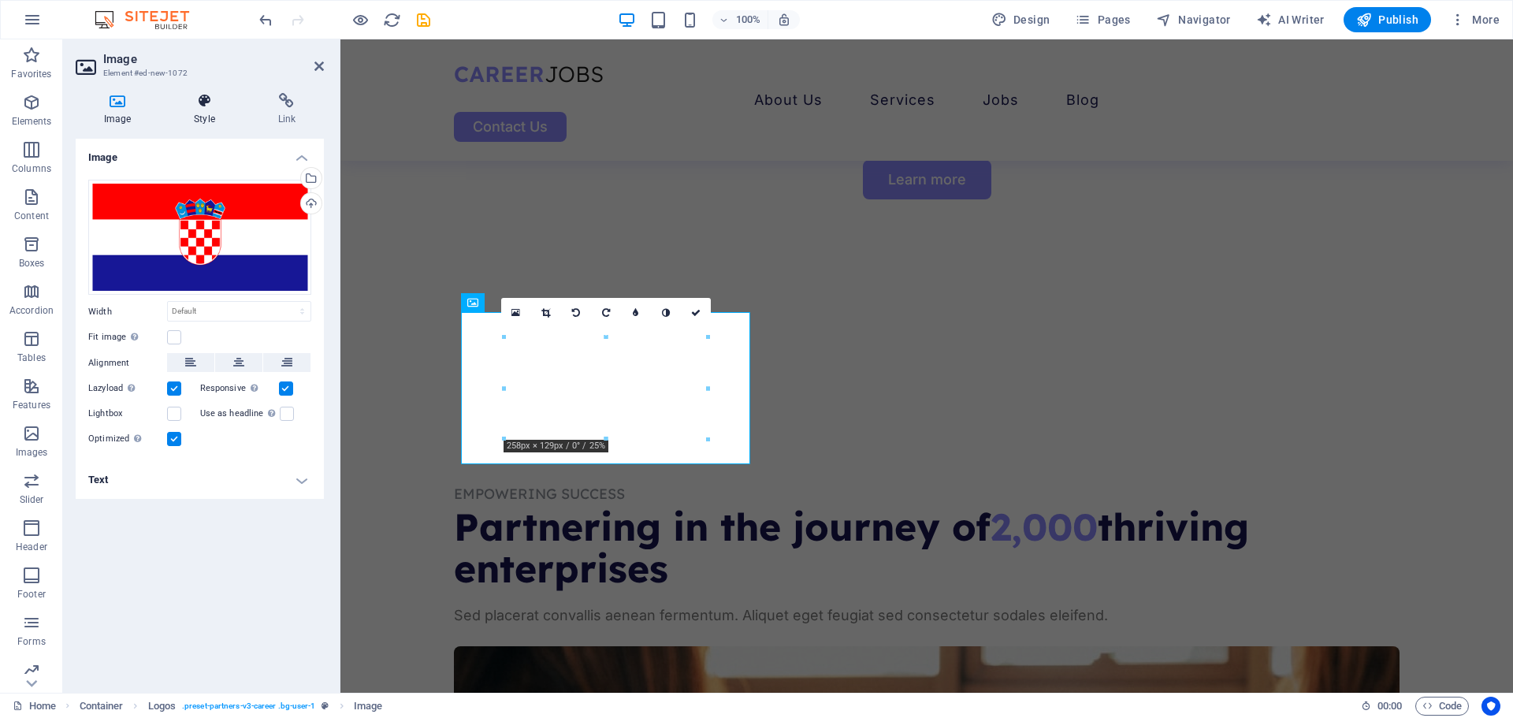
click at [201, 117] on h4 "Style" at bounding box center [207, 109] width 84 height 33
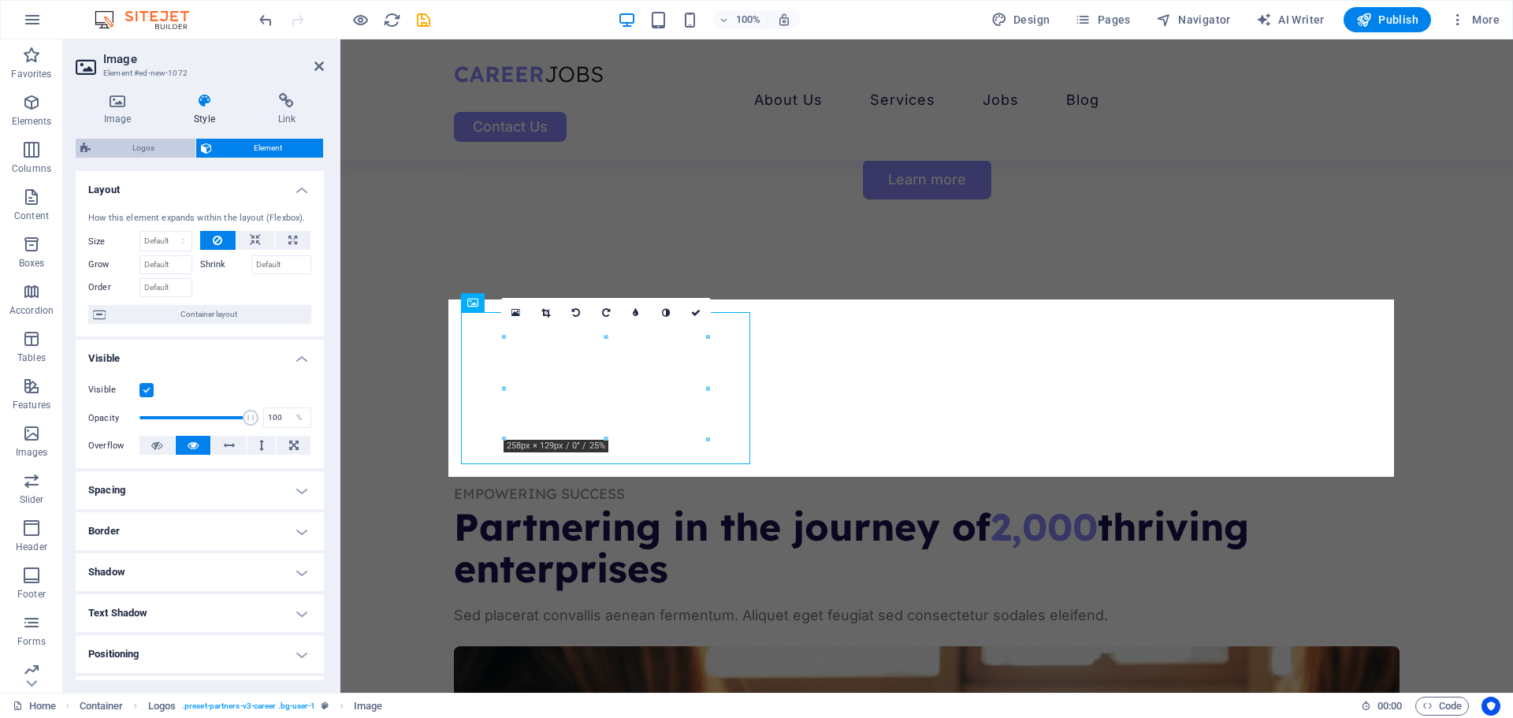
click at [157, 152] on span "Logos" at bounding box center [142, 148] width 95 height 19
select select "rem"
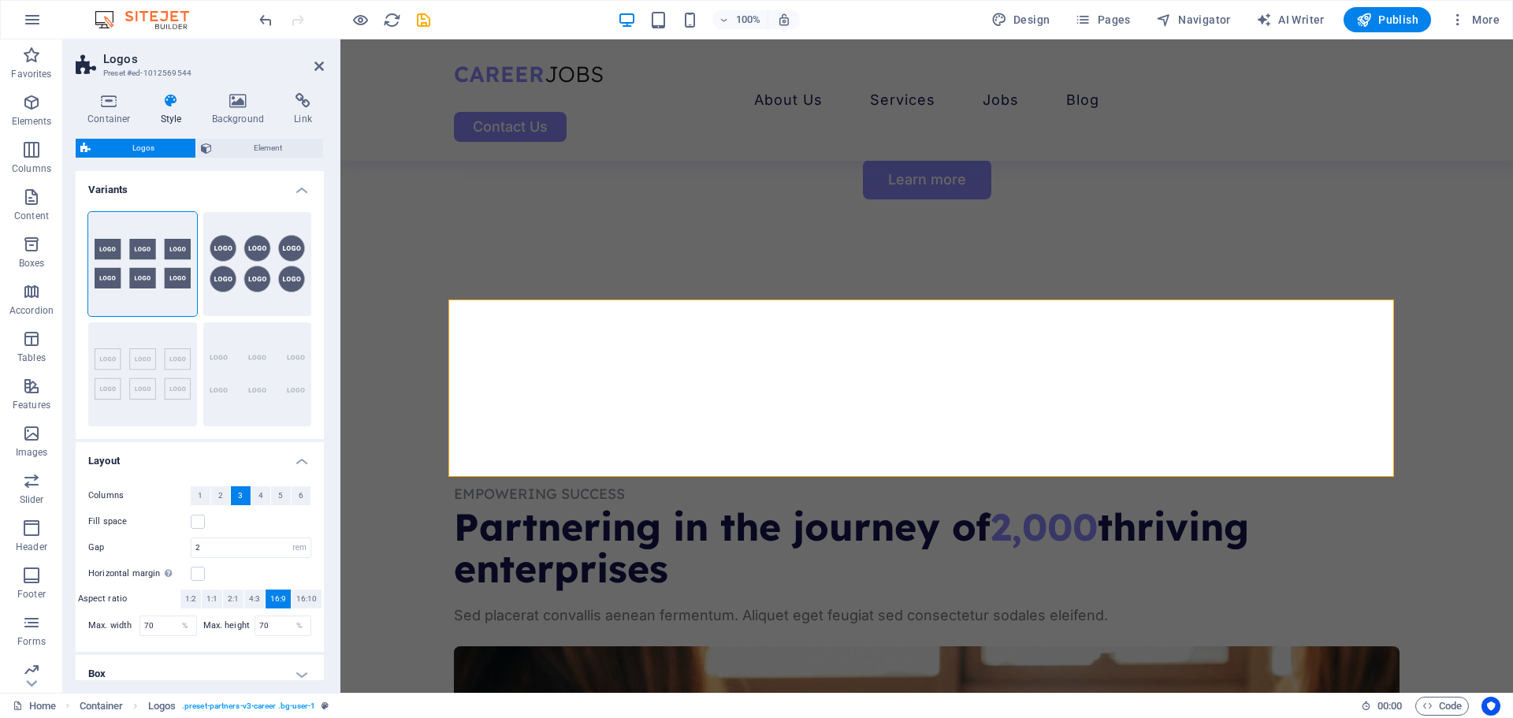
click at [332, 181] on div "Container Style Background Link Size Height Default px rem % vh vw Min. height …" at bounding box center [199, 386] width 273 height 612
click at [316, 69] on icon at bounding box center [318, 66] width 9 height 13
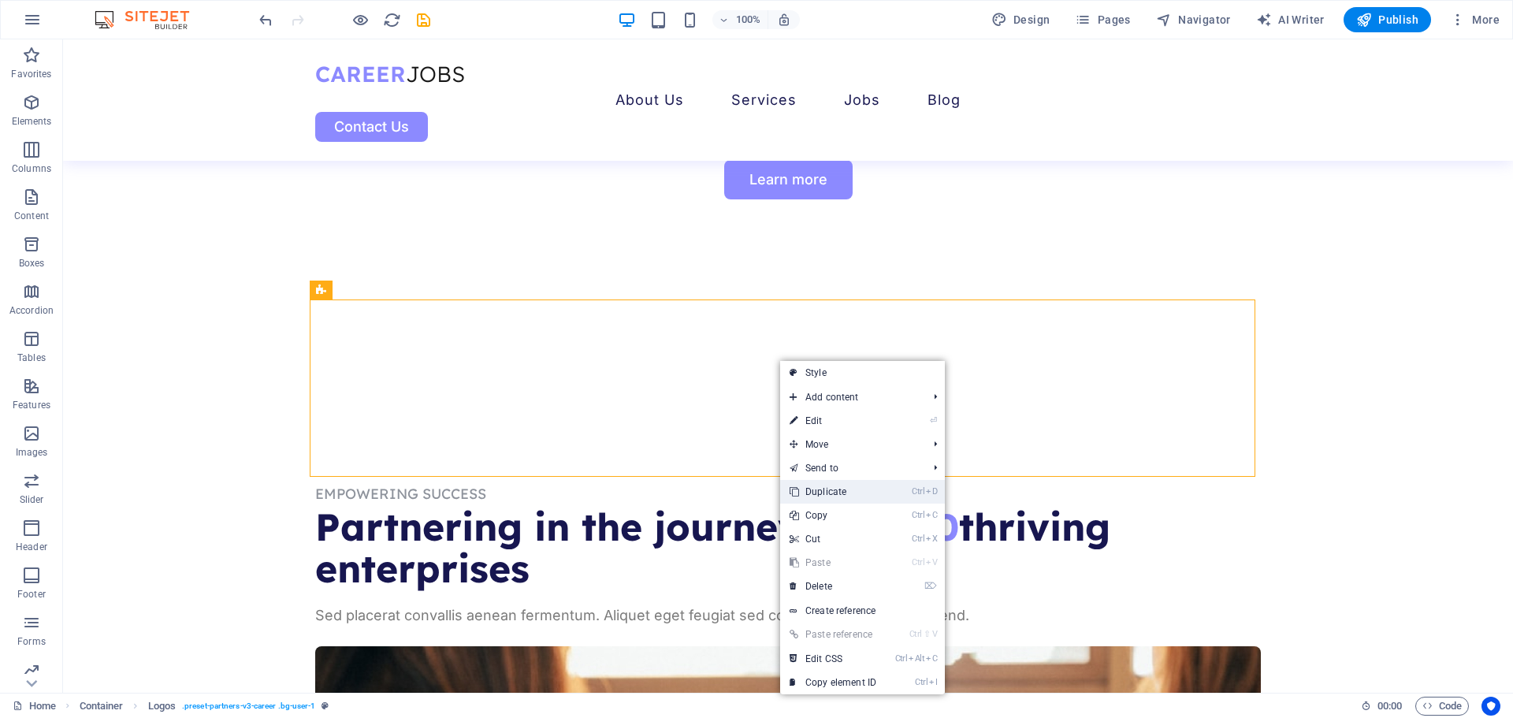
click at [856, 499] on link "Ctrl D Duplicate" at bounding box center [833, 492] width 106 height 24
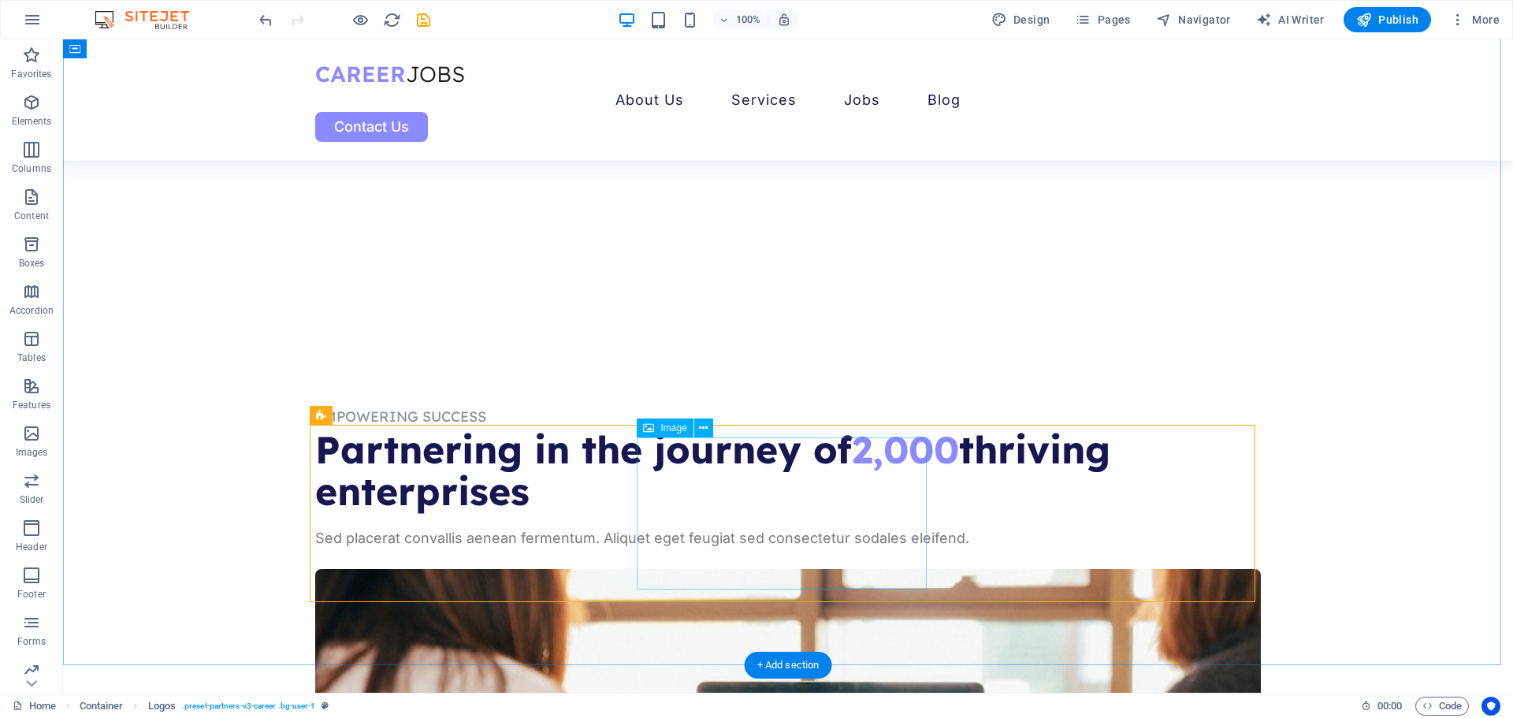
scroll to position [1056, 0]
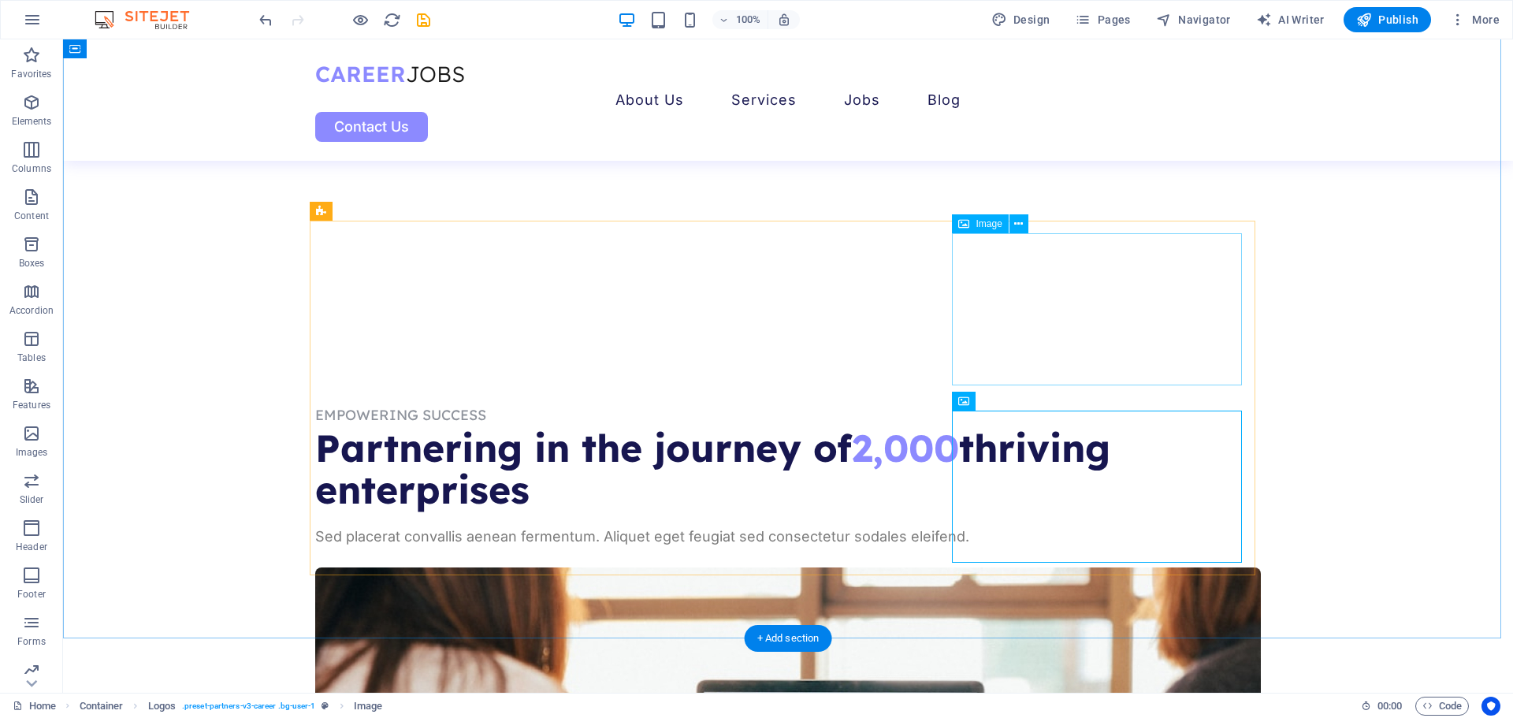
click at [991, 225] on span "Image" at bounding box center [988, 223] width 26 height 9
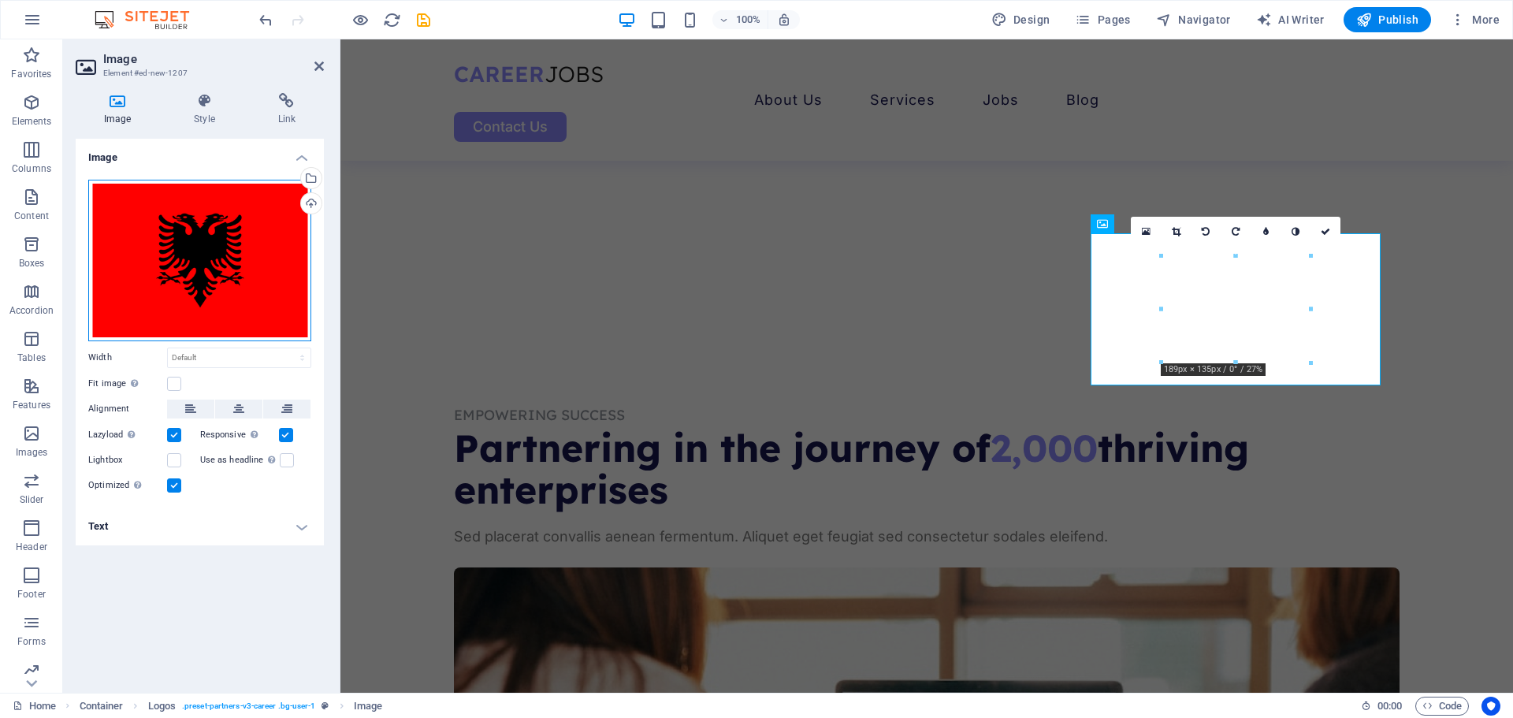
click at [224, 276] on div "Drag files here, click to choose files or select files from Files or our free s…" at bounding box center [199, 260] width 223 height 161
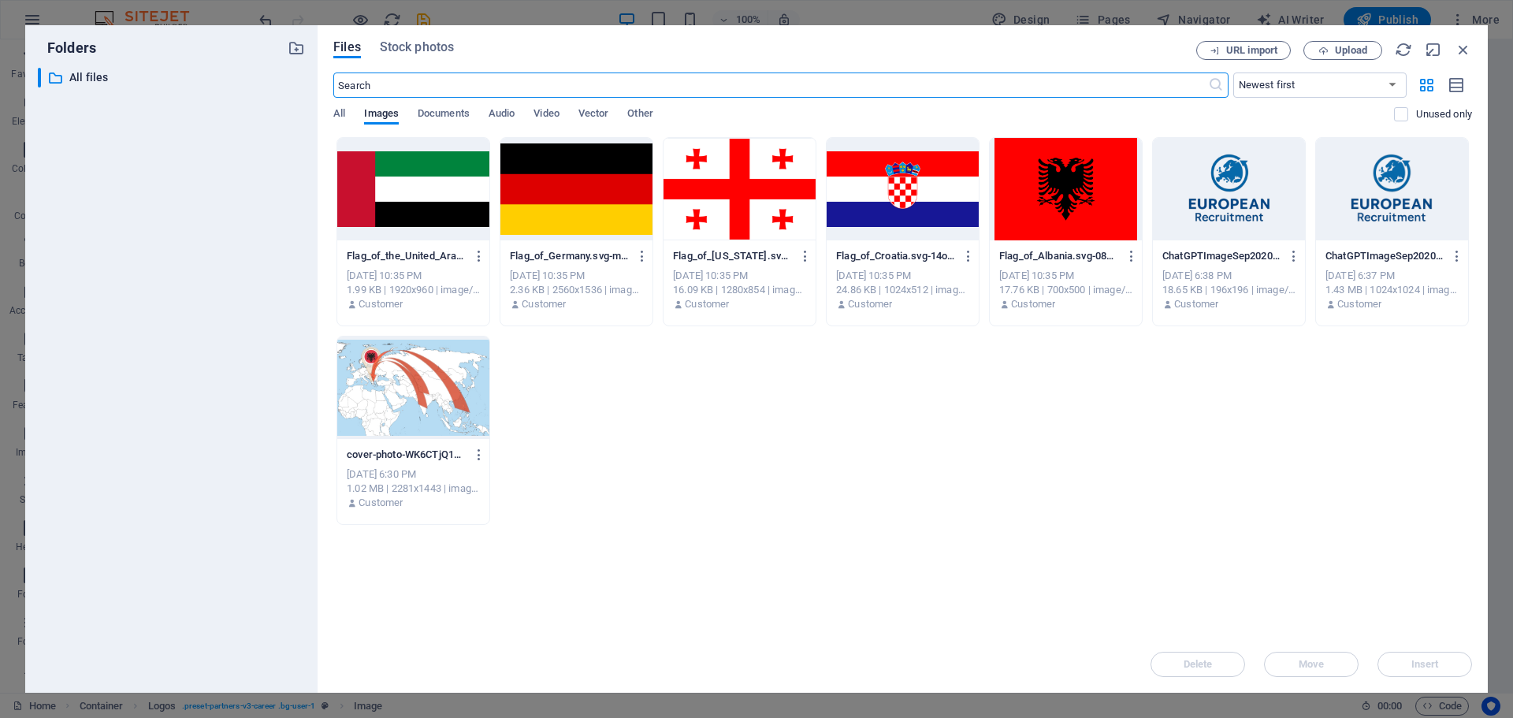
scroll to position [1076, 0]
click at [718, 203] on div at bounding box center [739, 189] width 152 height 102
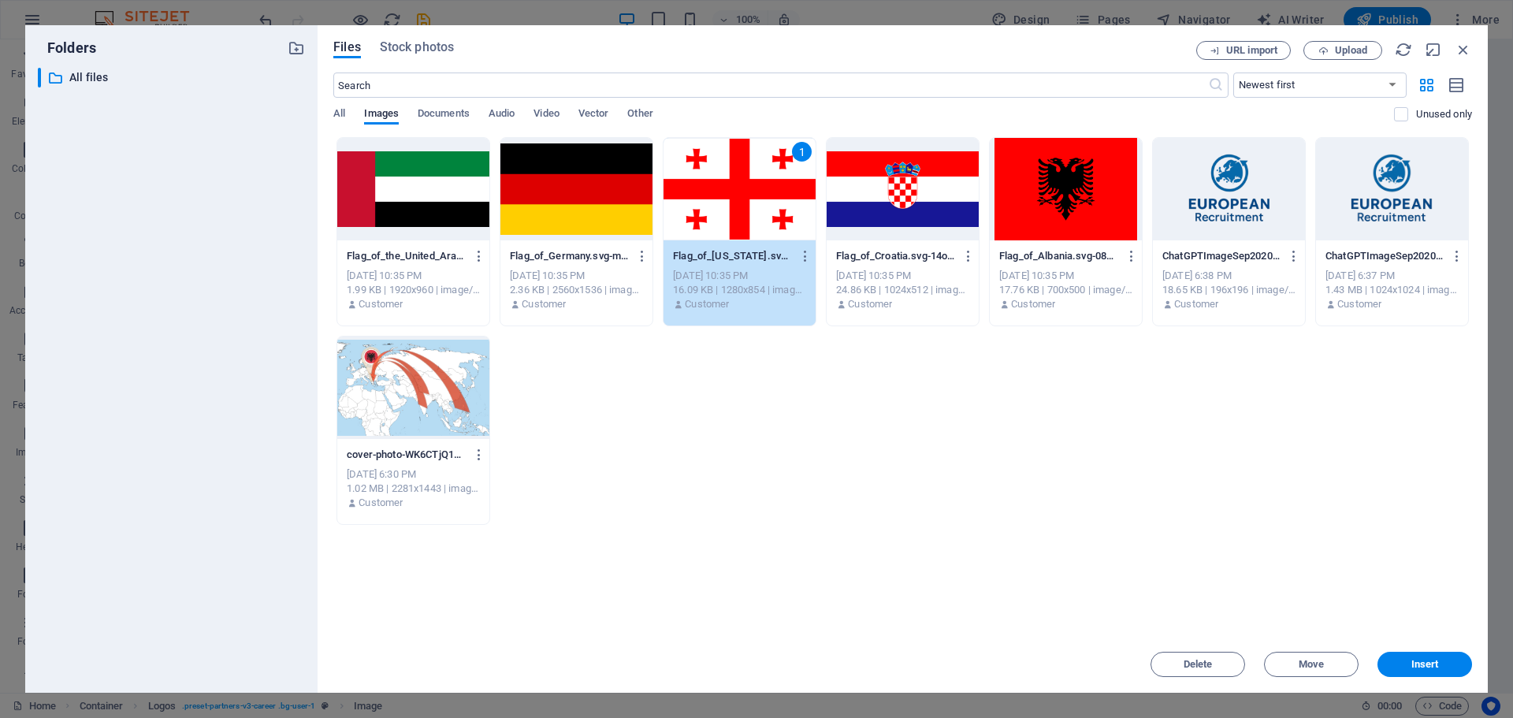
click at [736, 205] on div "1" at bounding box center [739, 189] width 152 height 102
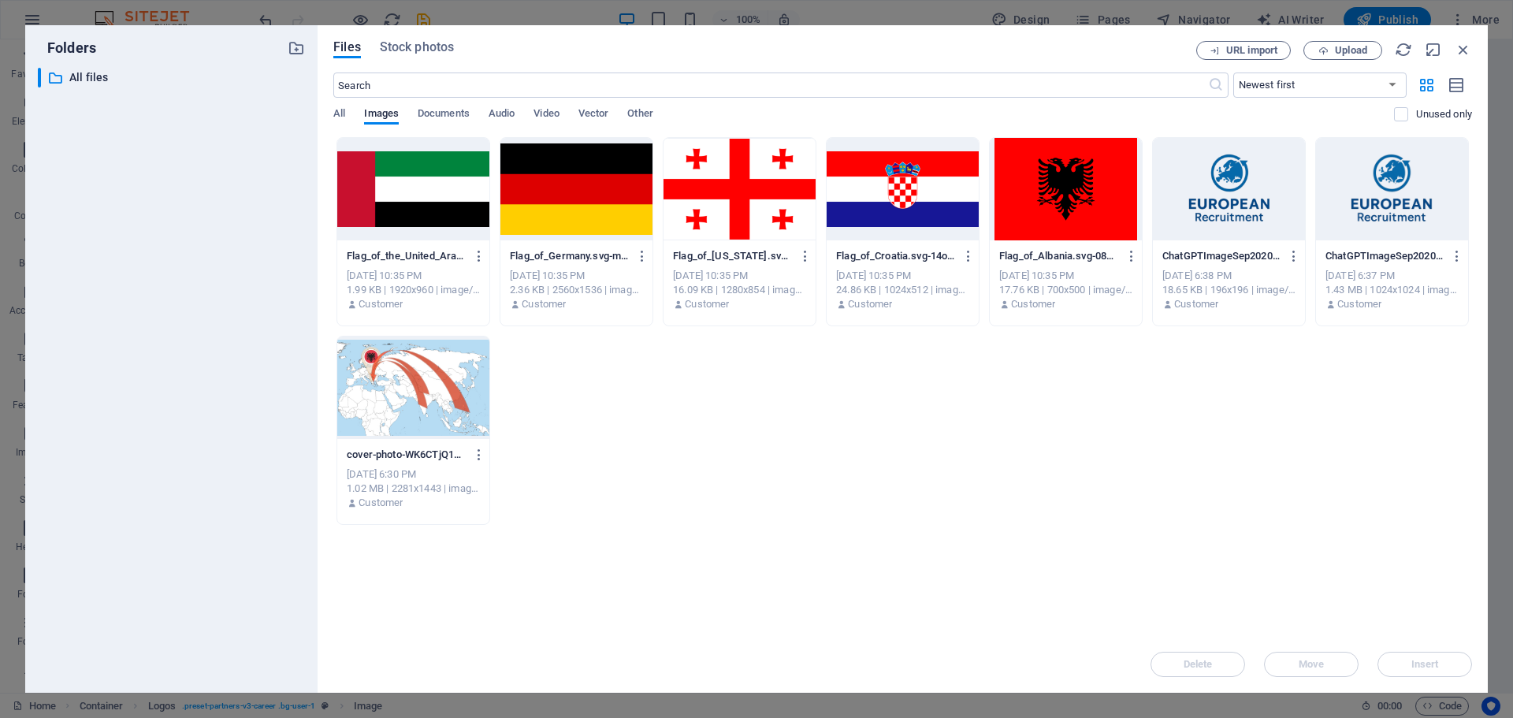
click at [736, 205] on div at bounding box center [739, 189] width 152 height 102
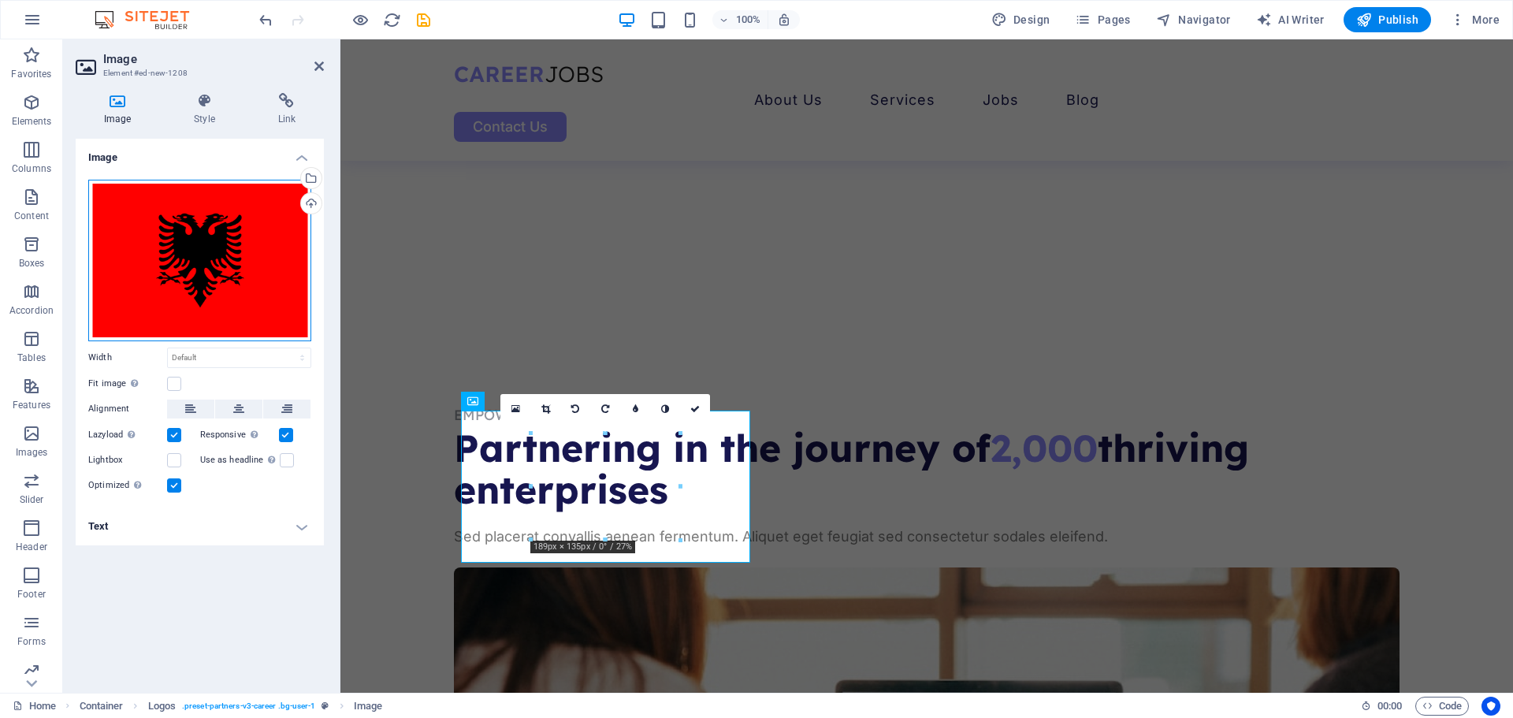
click at [235, 253] on div "Drag files here, click to choose files or select files from Files or our free s…" at bounding box center [199, 260] width 223 height 161
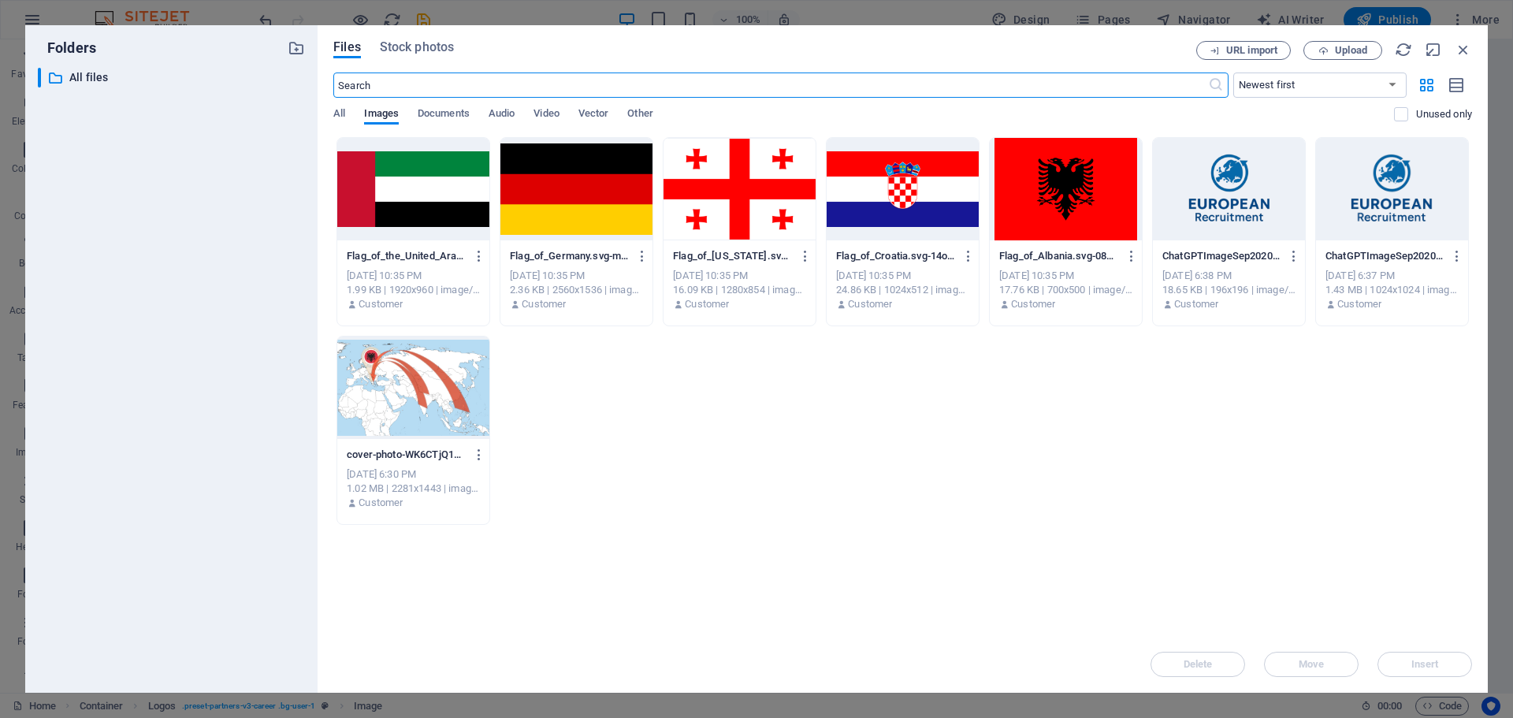
click at [601, 184] on div at bounding box center [576, 189] width 152 height 102
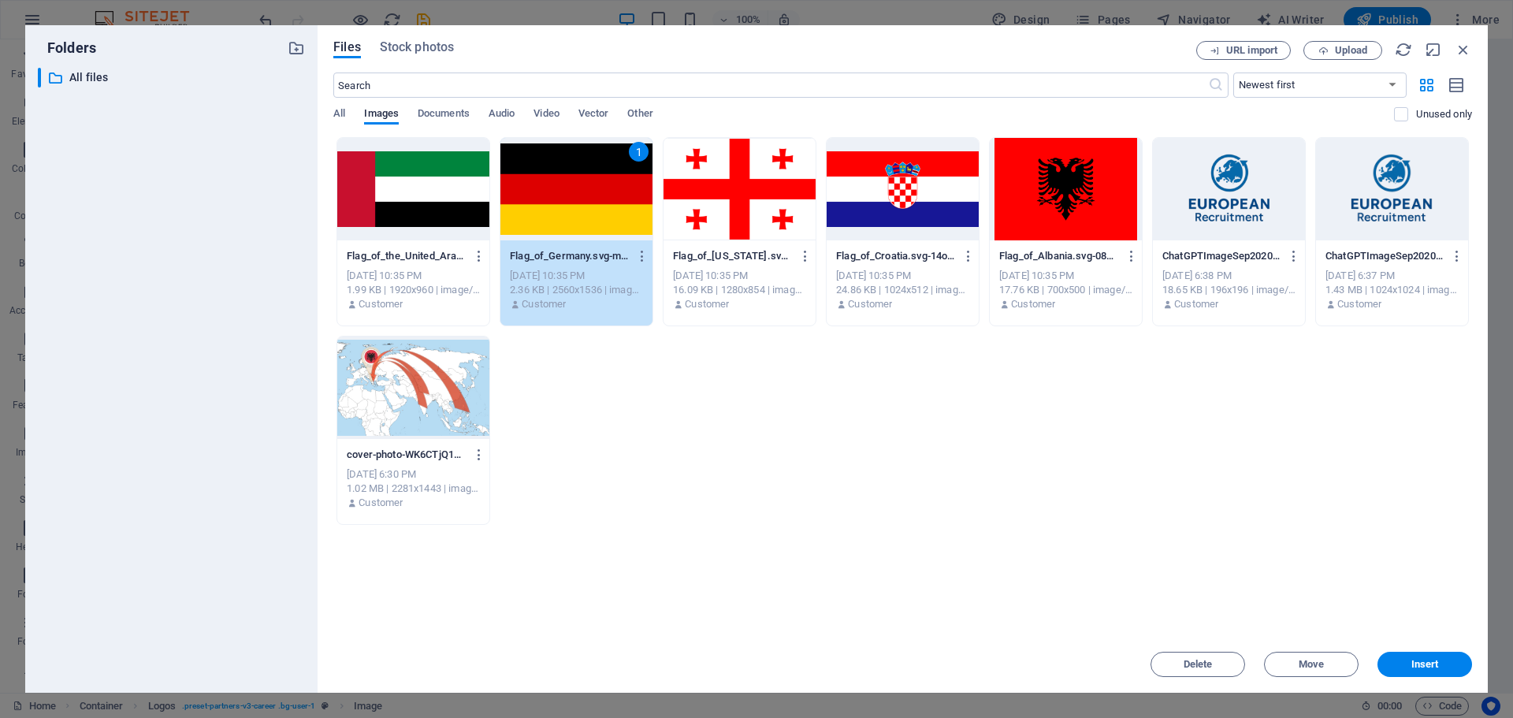
click at [601, 184] on div "1" at bounding box center [576, 189] width 152 height 102
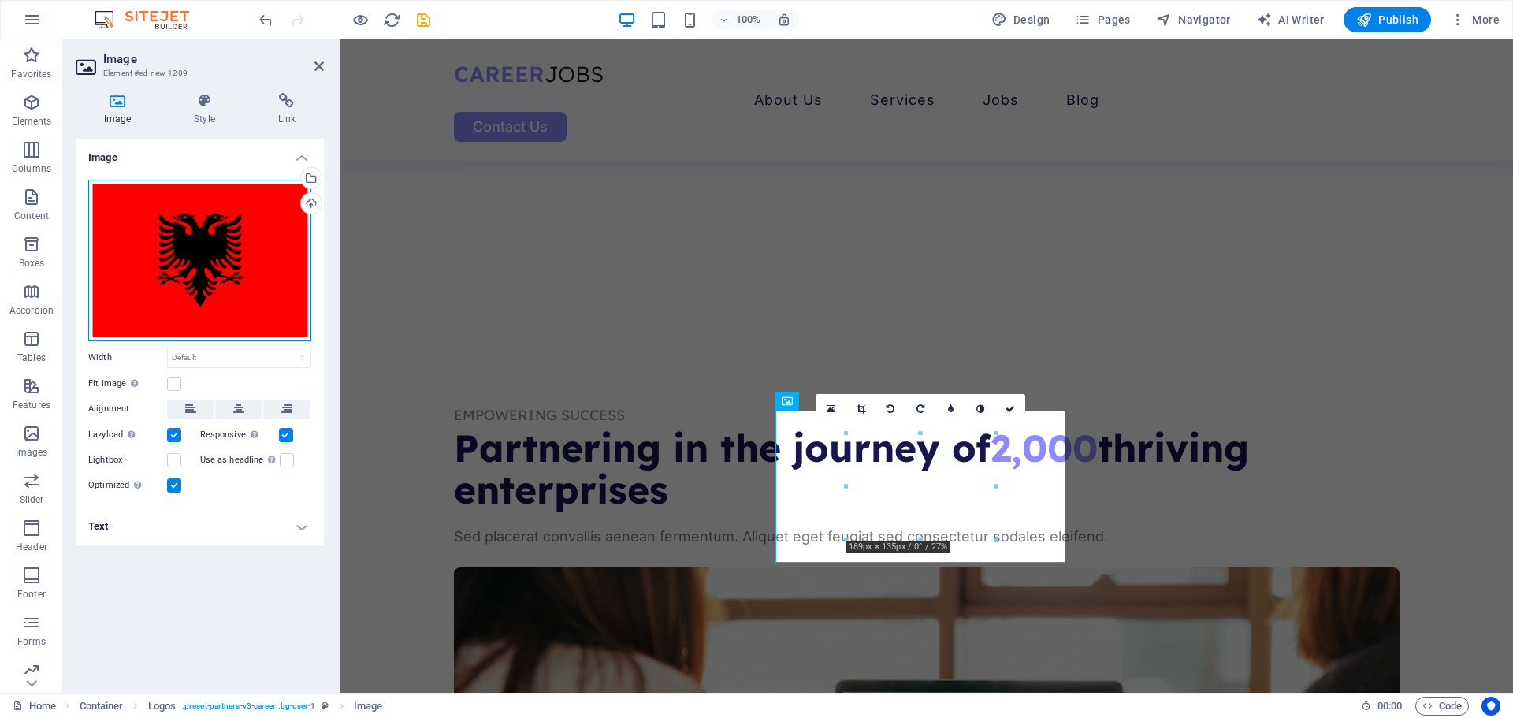
click at [272, 265] on div "Drag files here, click to choose files or select files from Files or our free s…" at bounding box center [199, 260] width 223 height 161
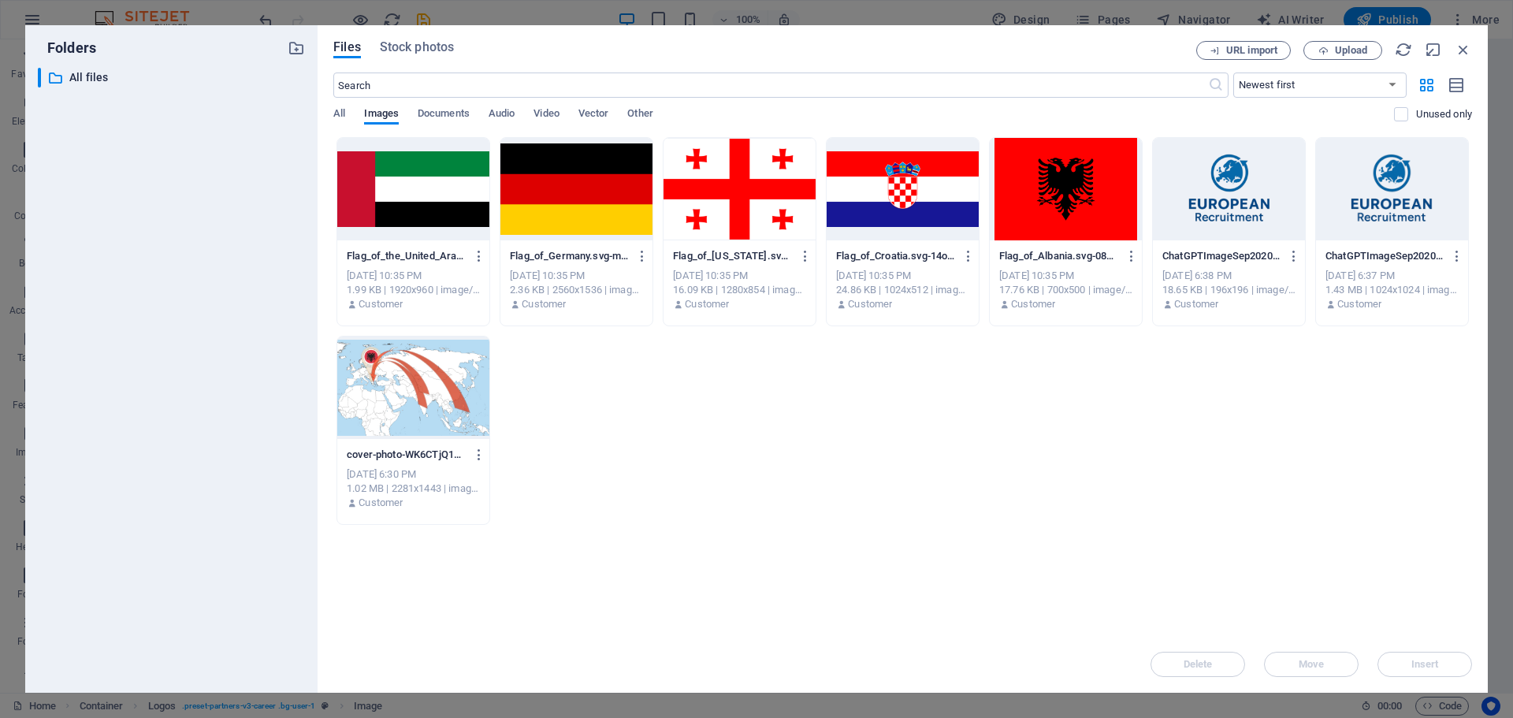
click at [405, 203] on div at bounding box center [413, 189] width 152 height 102
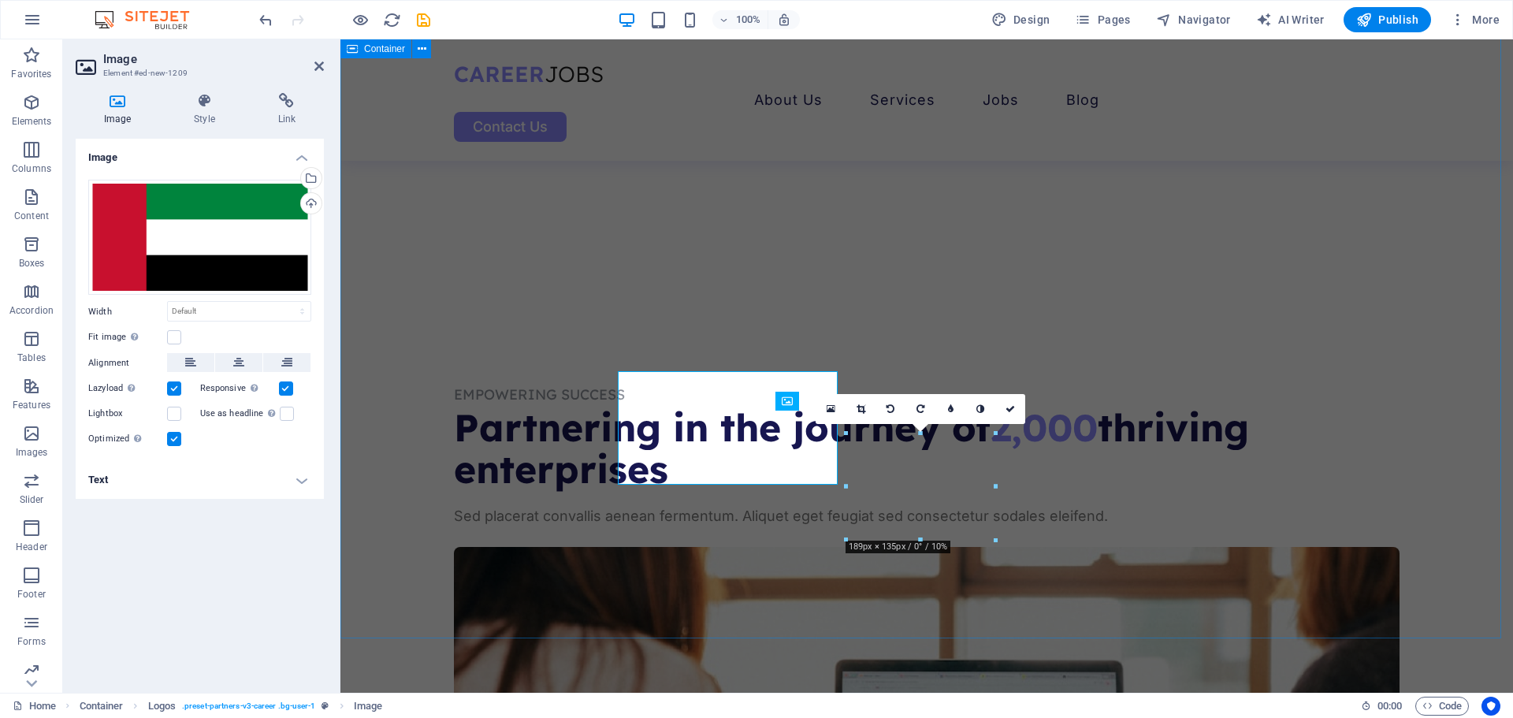
scroll to position [1056, 0]
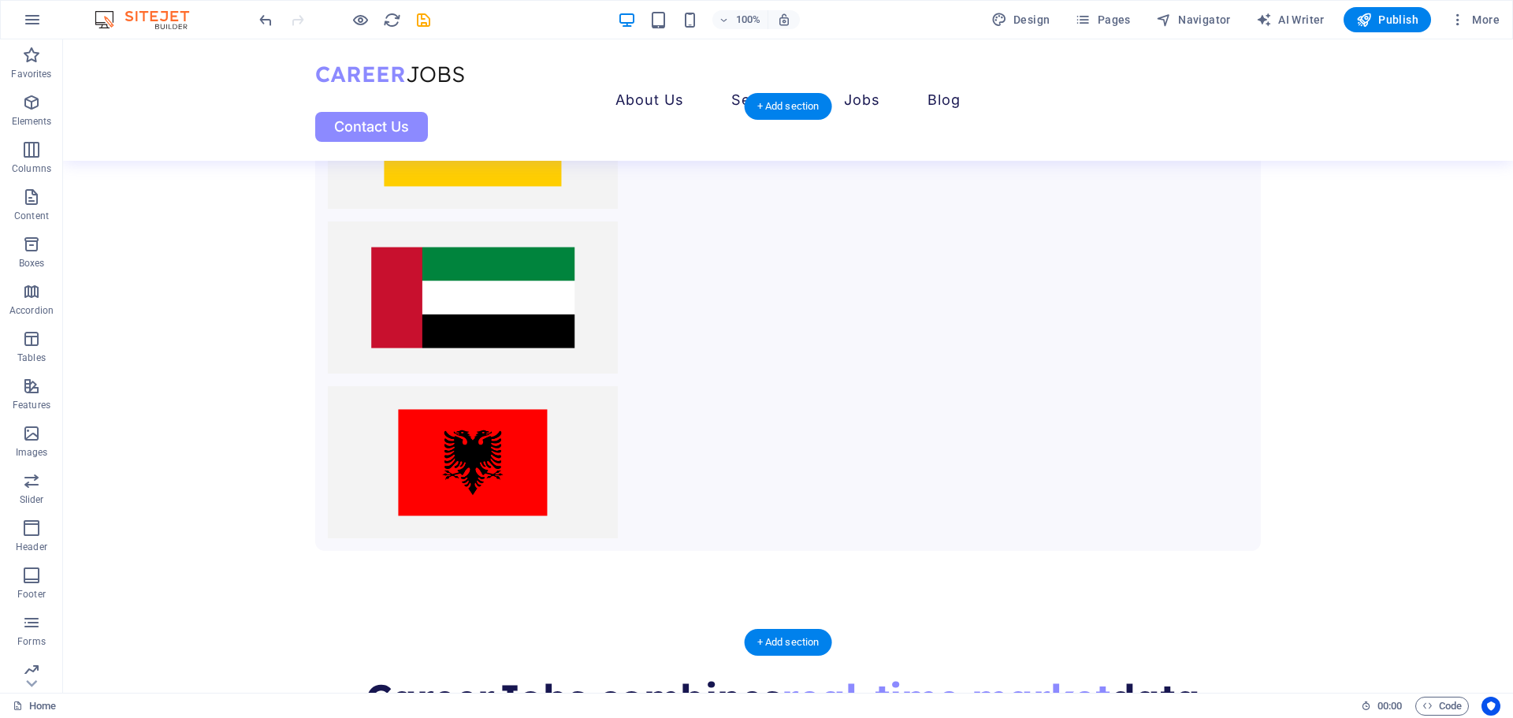
scroll to position [2586, 0]
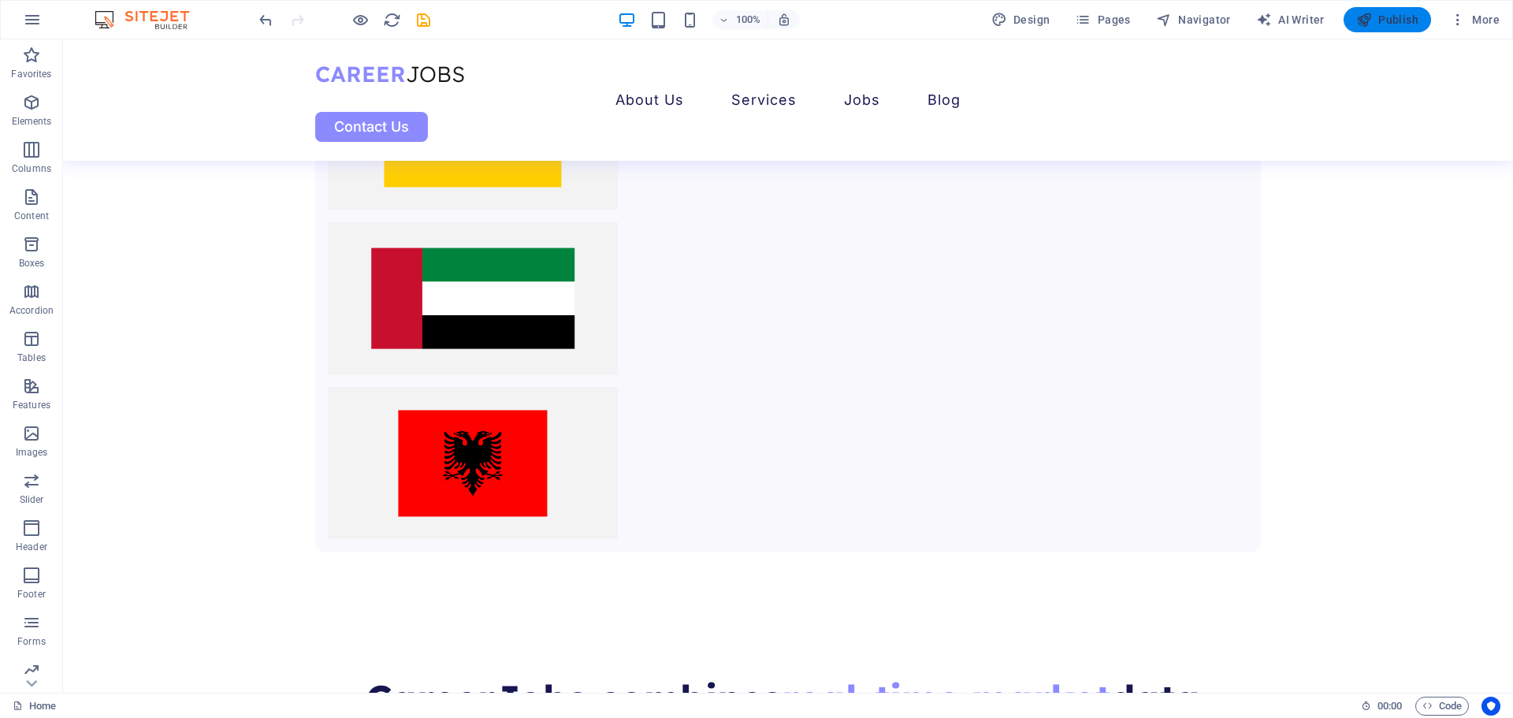
click at [1399, 17] on span "Publish" at bounding box center [1387, 20] width 62 height 16
